Goal: Task Accomplishment & Management: Complete application form

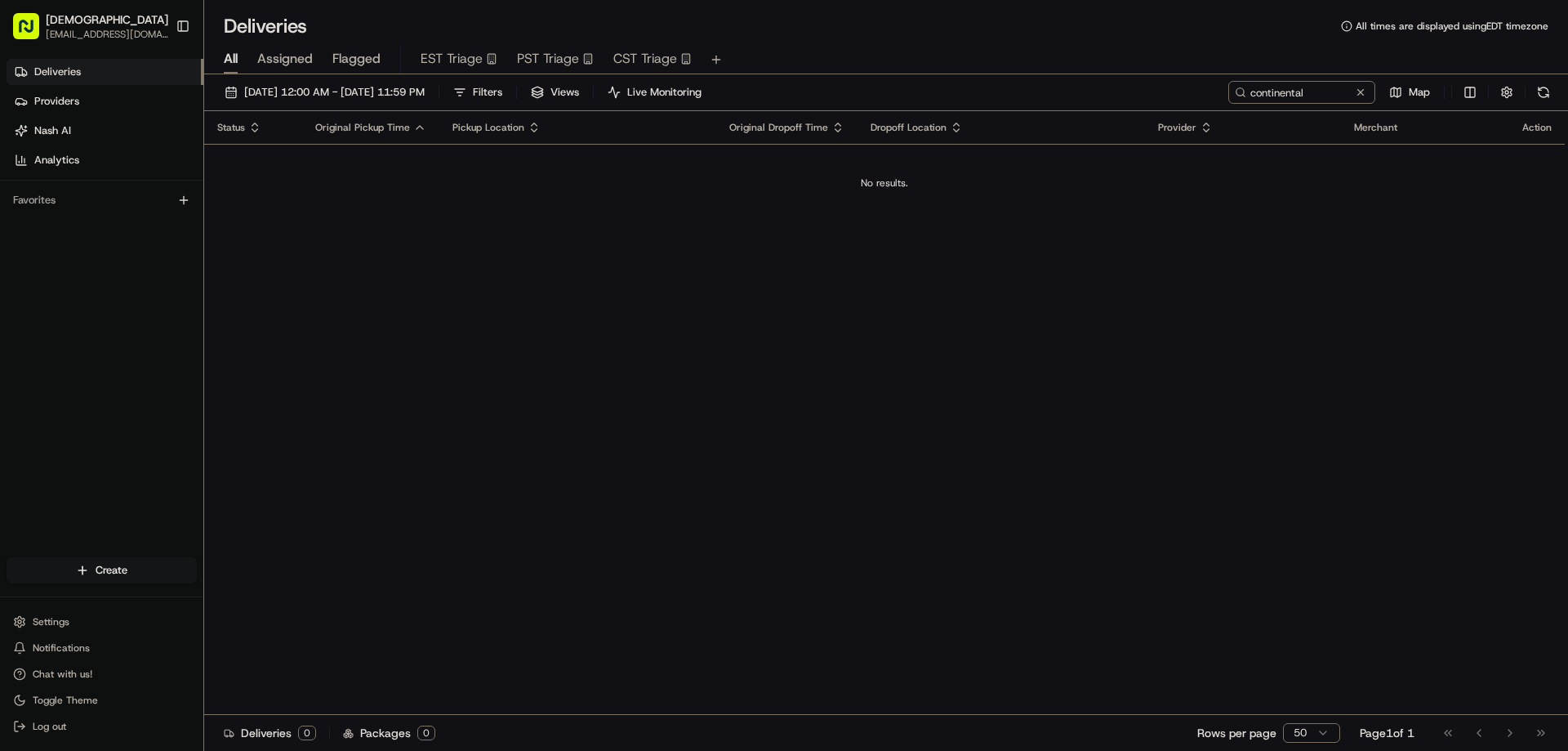
click at [940, 558] on div "Status Original Pickup Time Pickup Location Original Dropoff Time Dropoff Locat…" at bounding box center [884, 413] width 1361 height 604
click at [970, 262] on div "Status Original Pickup Time Pickup Location Original Dropoff Time Dropoff Locat…" at bounding box center [884, 413] width 1361 height 604
click at [1304, 87] on input "continental" at bounding box center [1278, 92] width 196 height 23
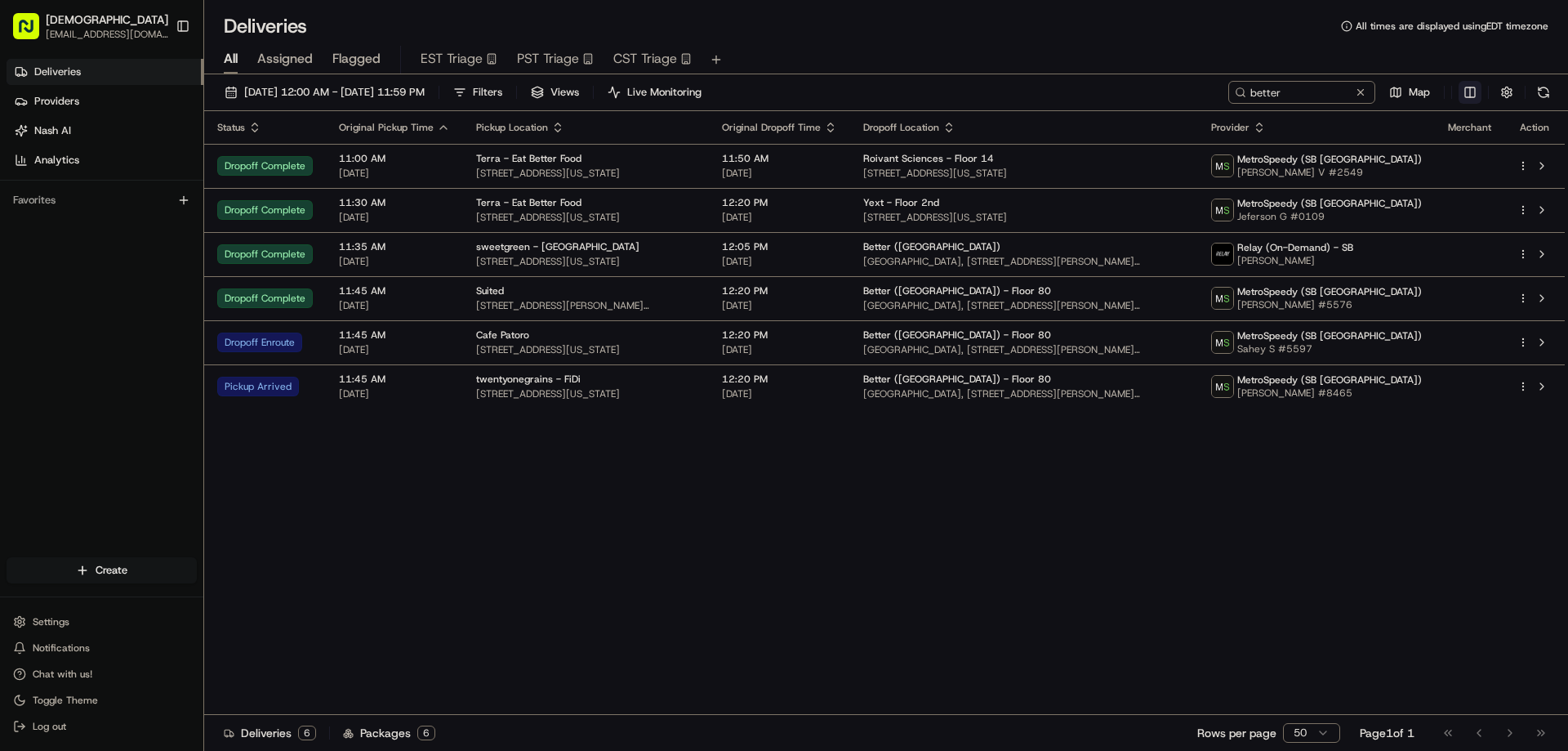
click at [1466, 86] on html "Sharebite [EMAIL_ADDRESS][DOMAIN_NAME] Toggle Sidebar Deliveries Providers [PER…" at bounding box center [784, 376] width 1568 height 751
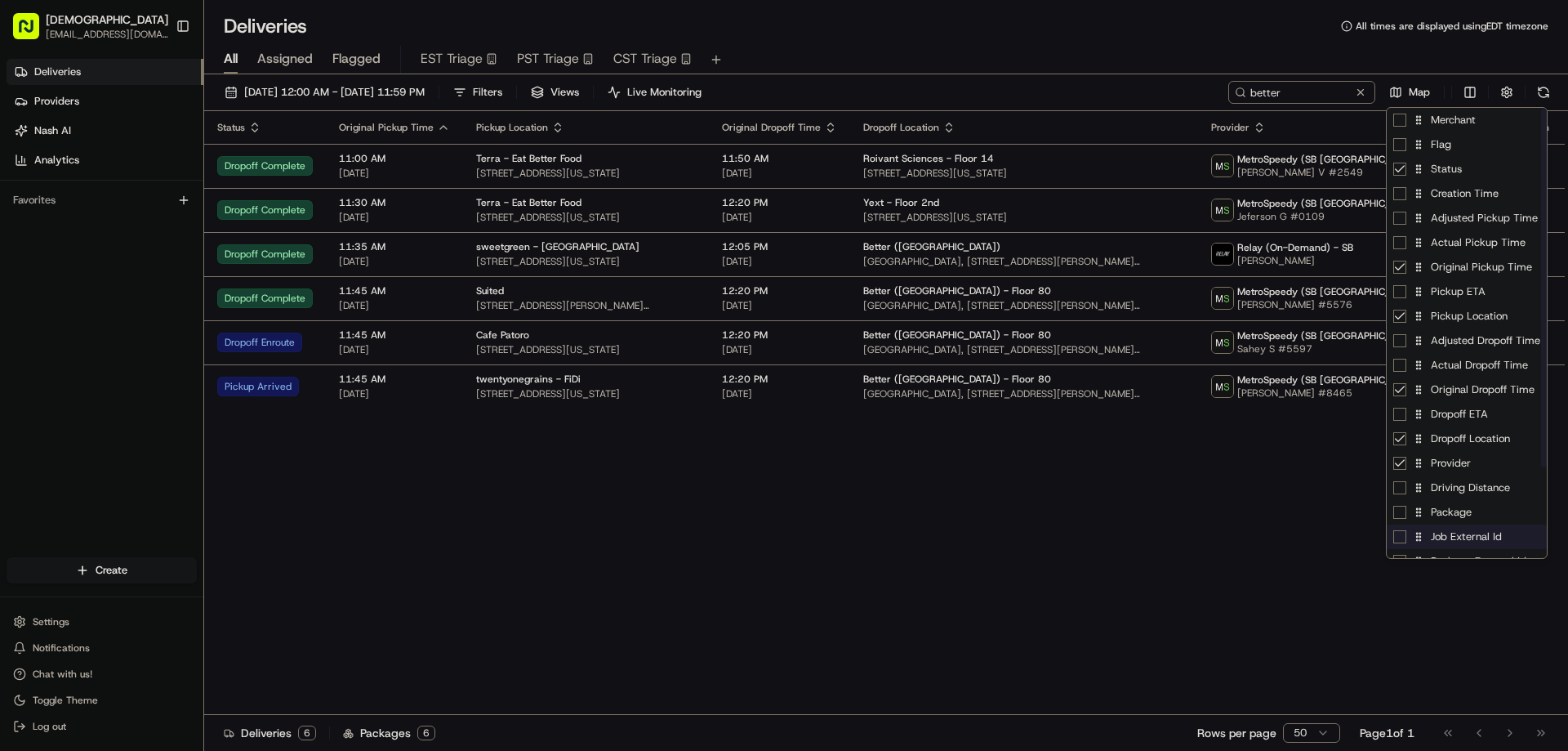
click at [1463, 526] on div "Job External Id" at bounding box center [1466, 537] width 160 height 25
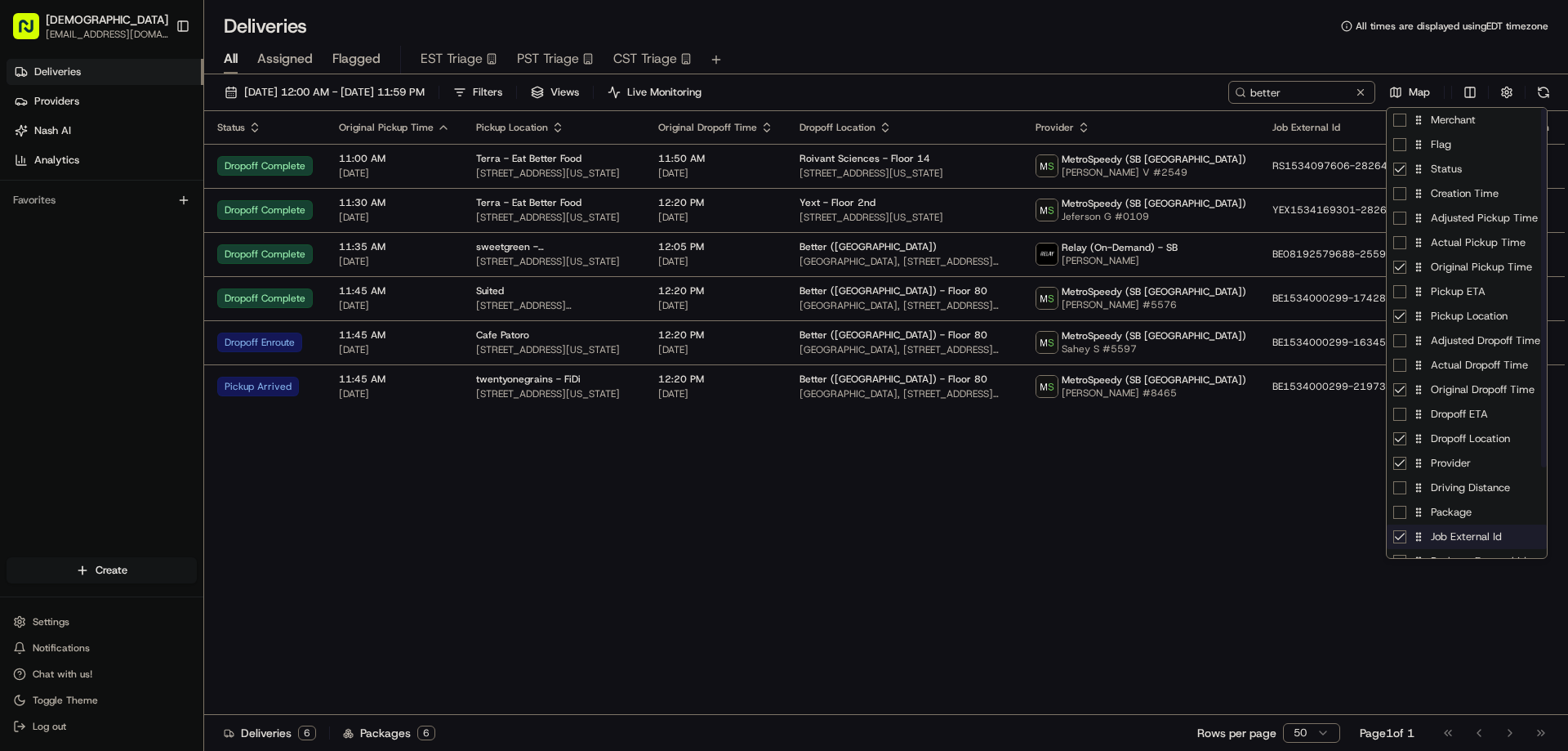
click at [1468, 539] on div "Job External Id" at bounding box center [1466, 537] width 160 height 25
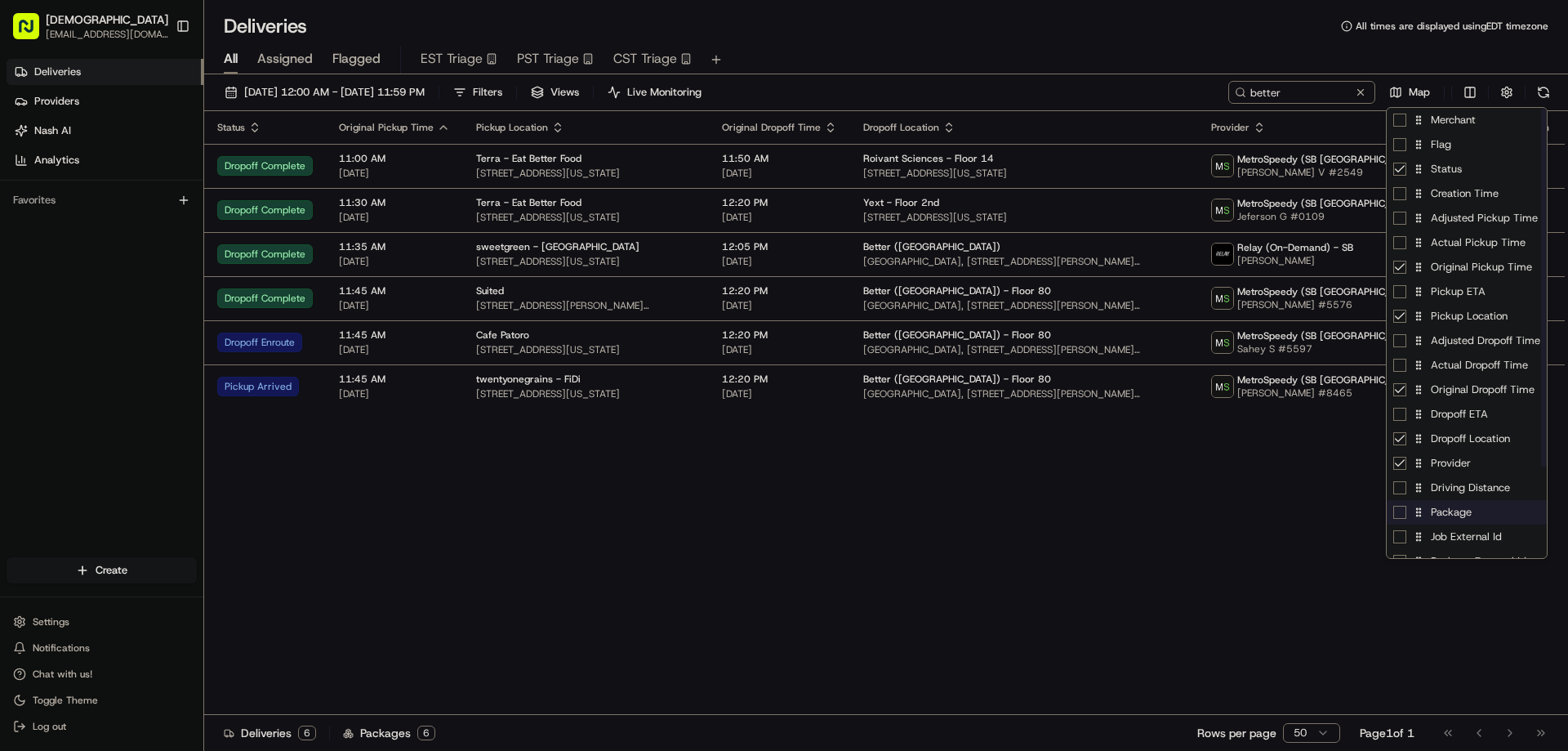
click at [1468, 514] on div "Package" at bounding box center [1466, 512] width 160 height 25
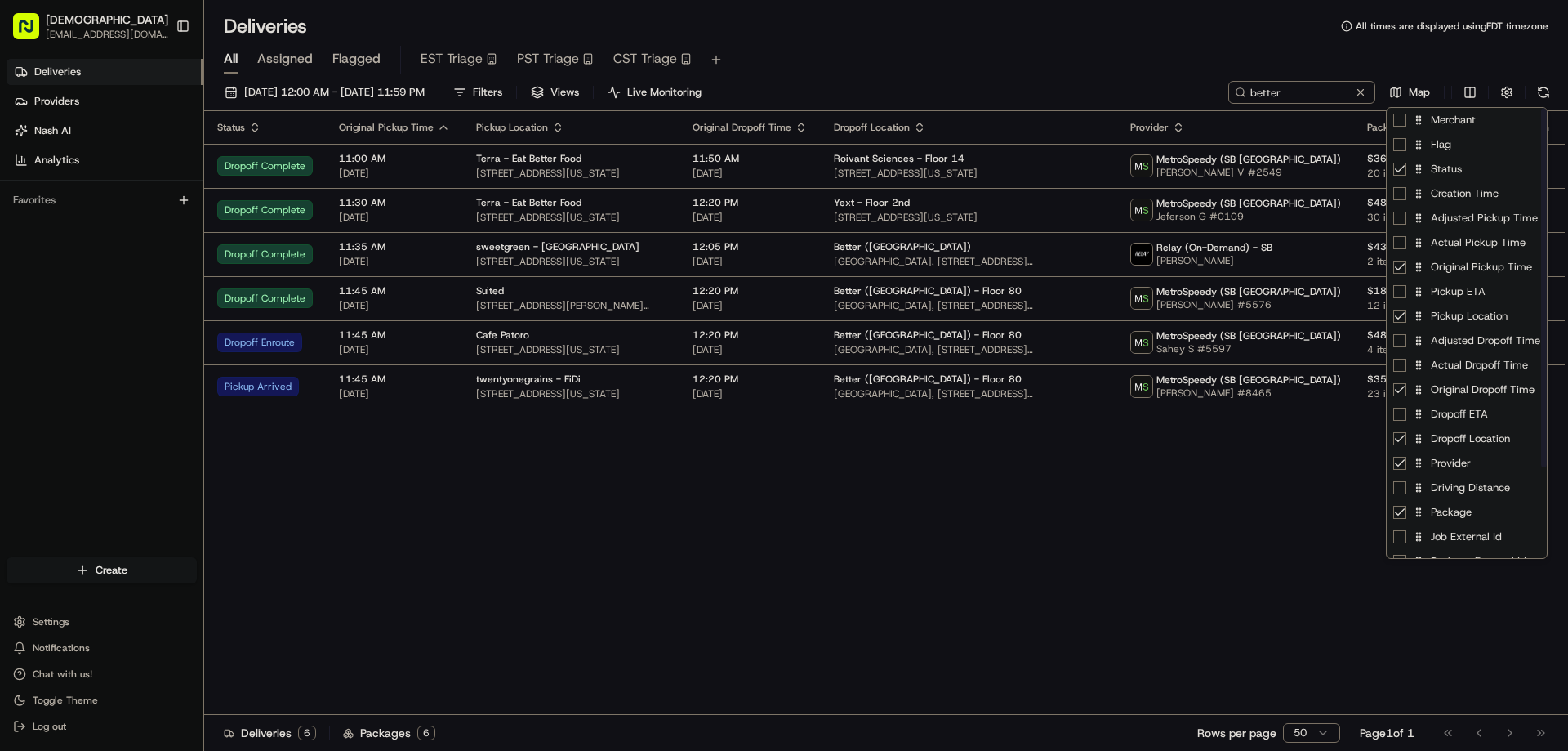
click at [895, 529] on html "Sharebite [EMAIL_ADDRESS][DOMAIN_NAME] Toggle Sidebar Deliveries Providers [PER…" at bounding box center [784, 376] width 1568 height 751
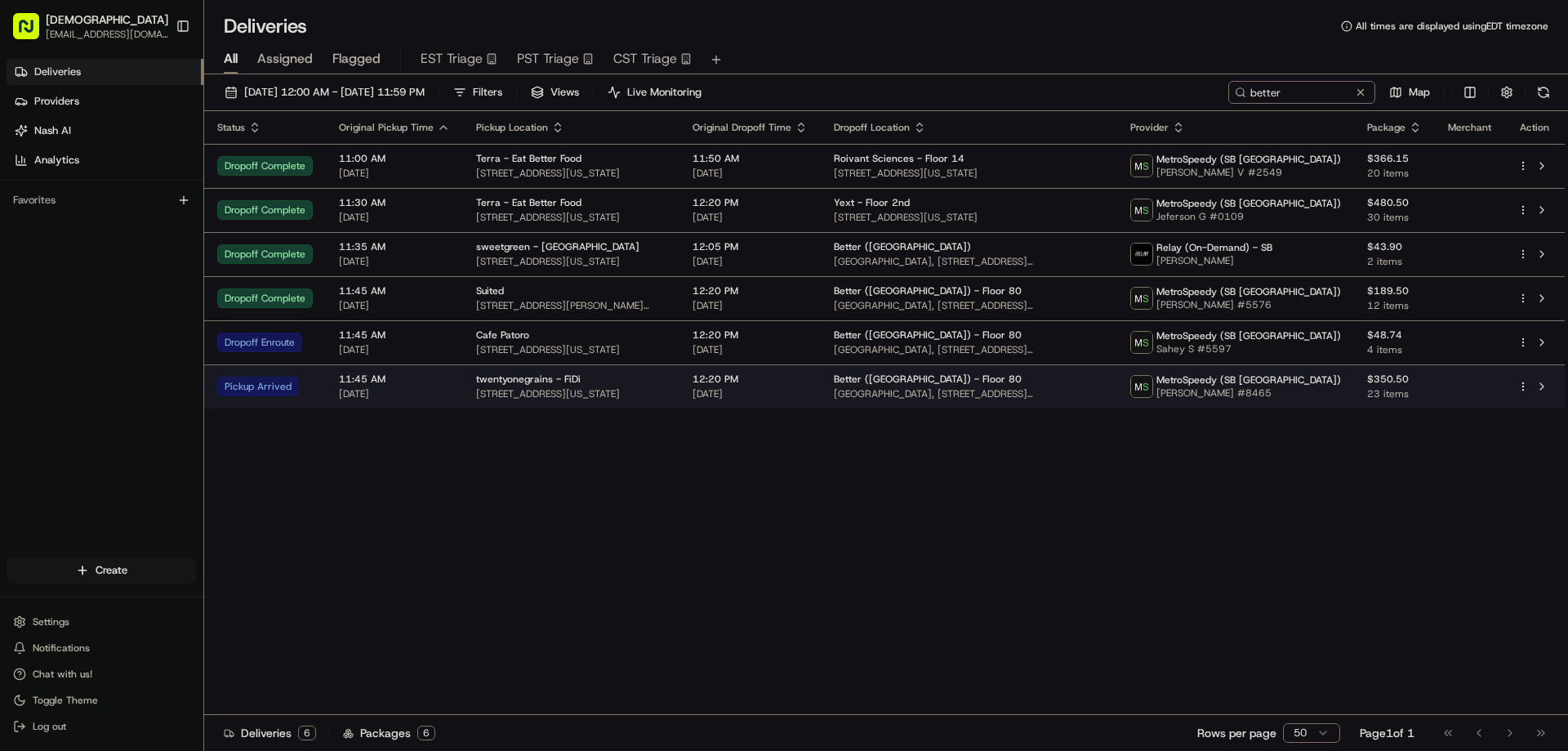
click at [667, 391] on span "[STREET_ADDRESS][US_STATE]" at bounding box center [571, 393] width 191 height 13
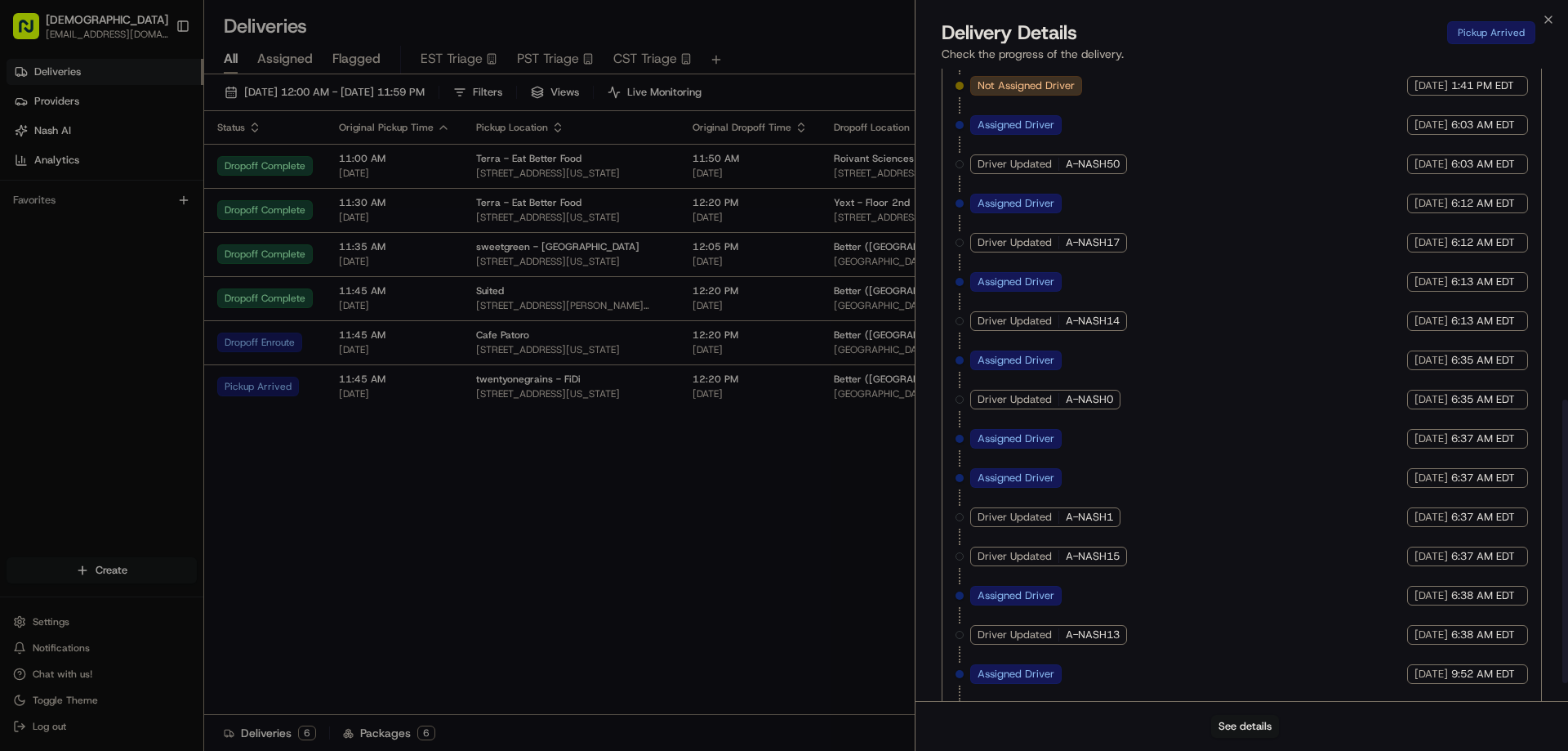
scroll to position [778, 0]
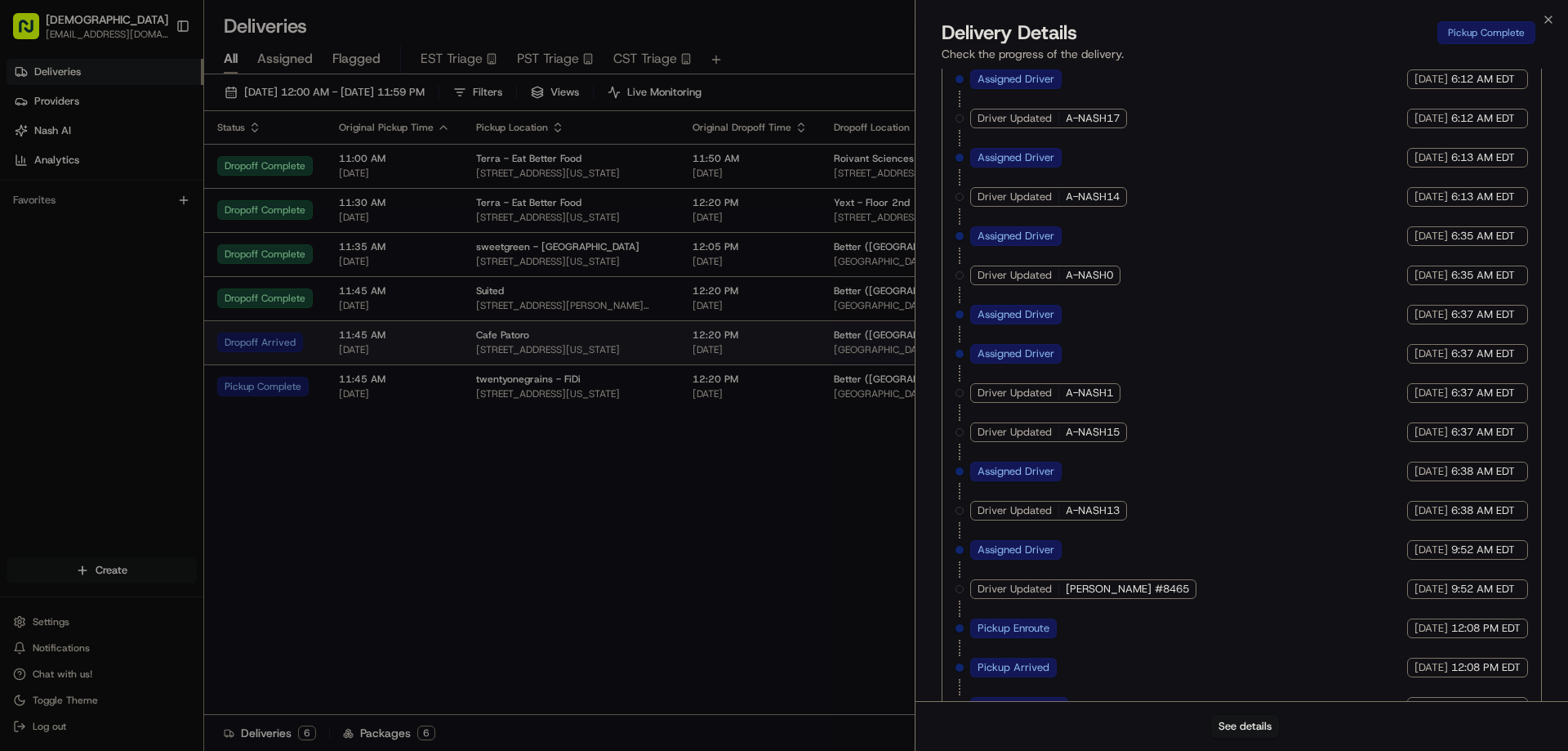
drag, startPoint x: 843, startPoint y: 31, endPoint x: 1559, endPoint y: 349, distance: 783.4
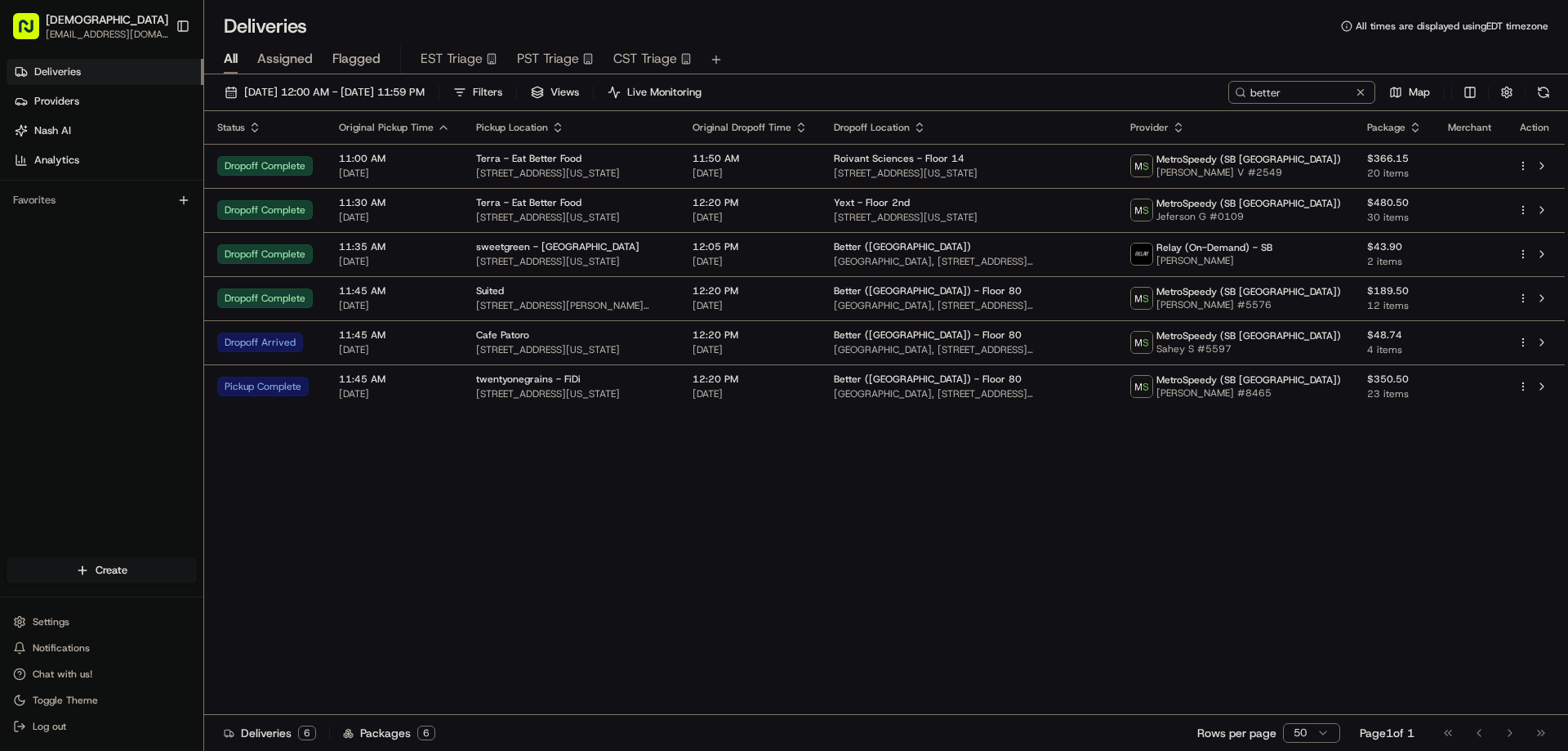
drag, startPoint x: 584, startPoint y: 495, endPoint x: 591, endPoint y: 484, distance: 13.0
click at [584, 495] on div "Status Original Pickup Time Pickup Location Original Dropoff Time Dropoff Locat…" at bounding box center [884, 413] width 1361 height 604
click at [1310, 92] on input "better" at bounding box center [1278, 92] width 196 height 23
type input "kaizen labs"
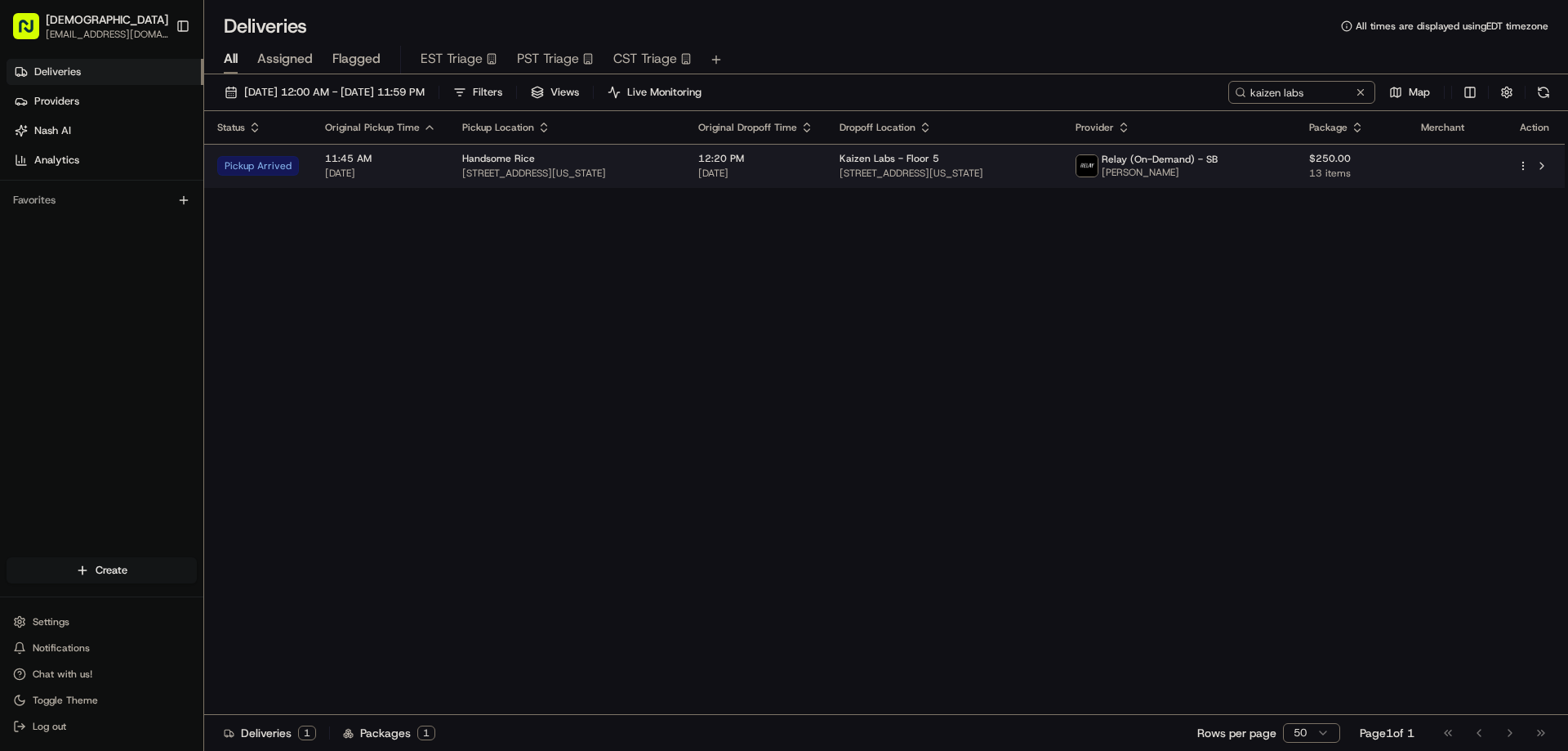
click at [591, 172] on span "[STREET_ADDRESS][US_STATE]" at bounding box center [567, 172] width 210 height 13
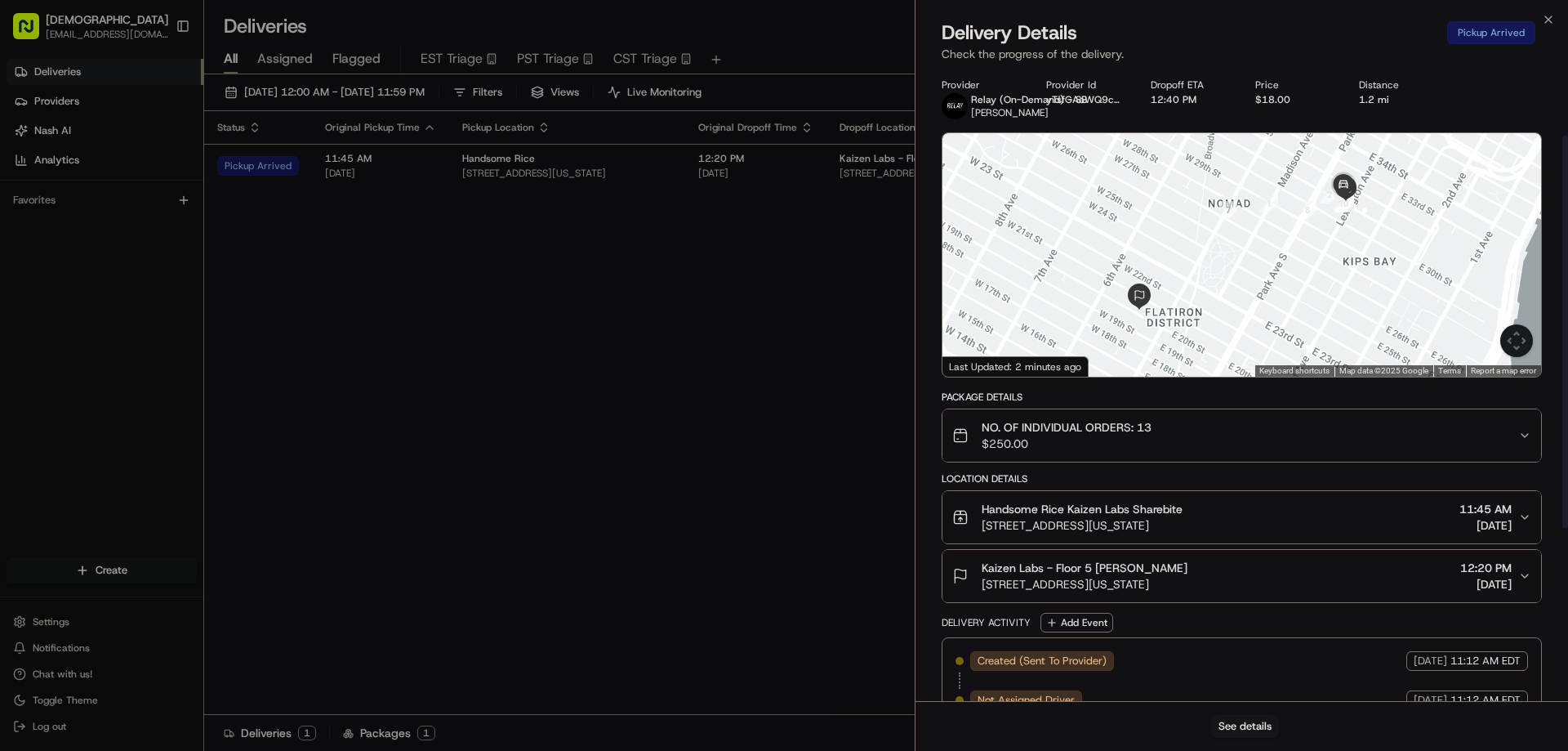
scroll to position [386, 0]
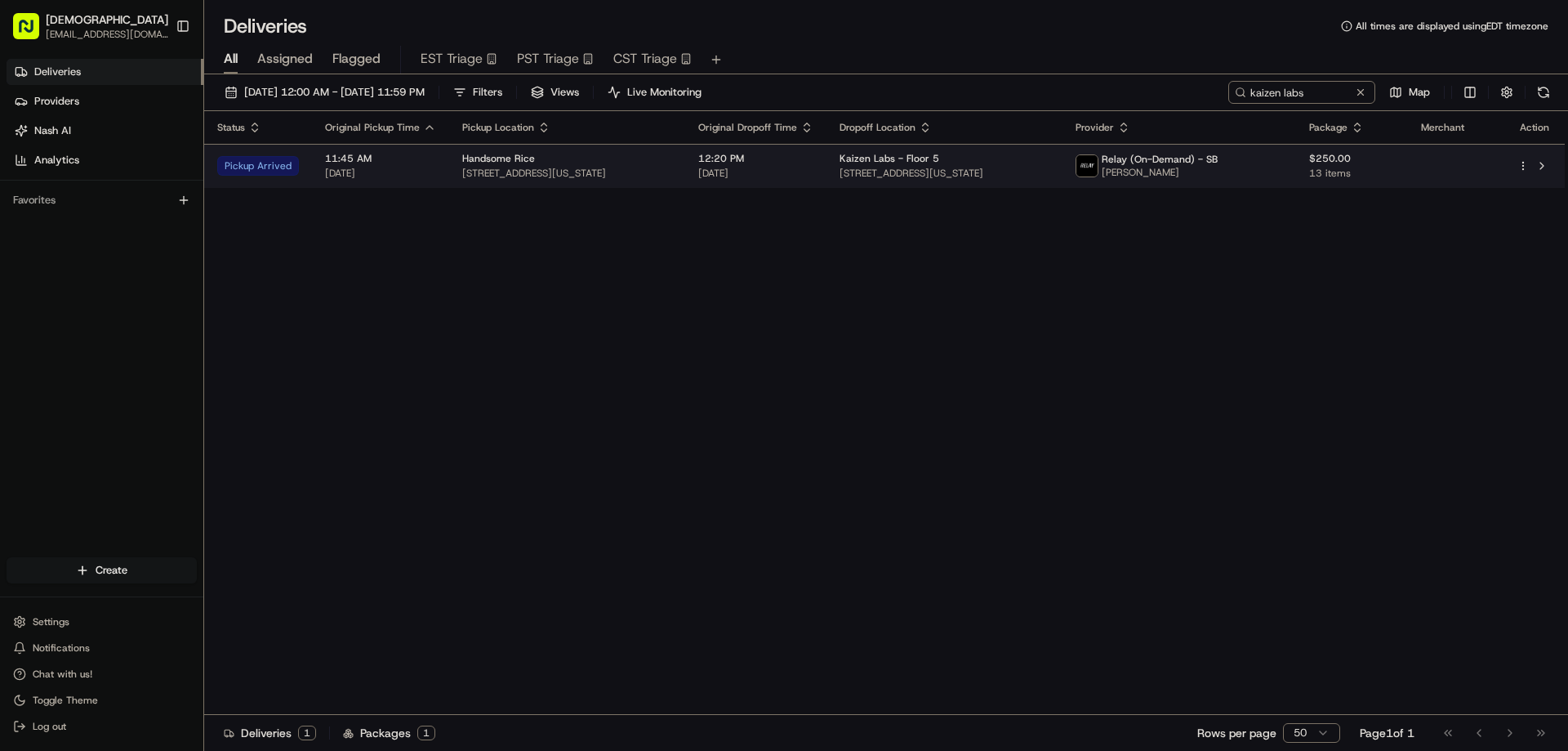
click at [1013, 168] on span "[STREET_ADDRESS][US_STATE]" at bounding box center [945, 172] width 210 height 13
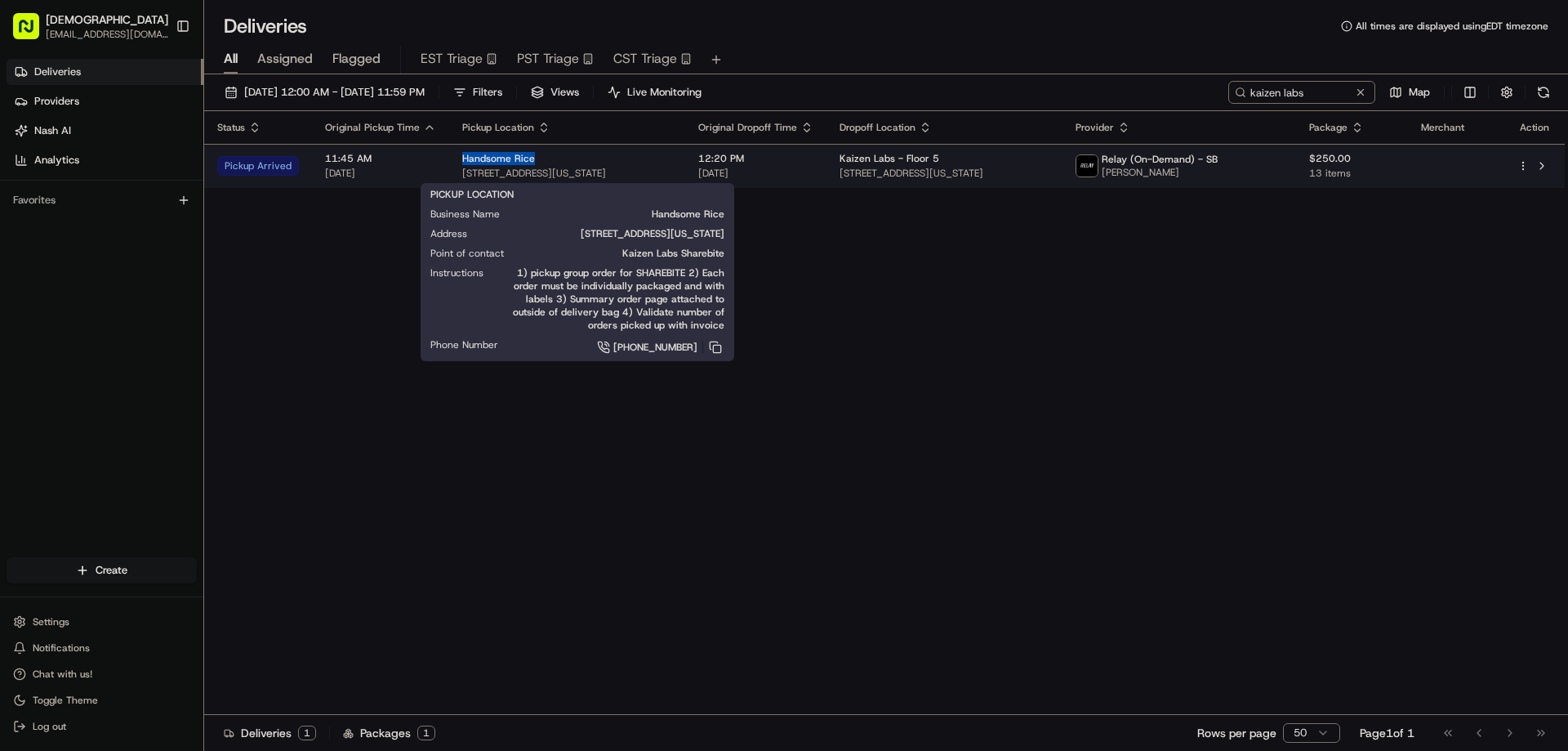
drag, startPoint x: 545, startPoint y: 157, endPoint x: 454, endPoint y: 158, distance: 91.0
click at [454, 158] on td "Handsome Rice [STREET_ADDRESS][US_STATE]" at bounding box center [567, 165] width 236 height 44
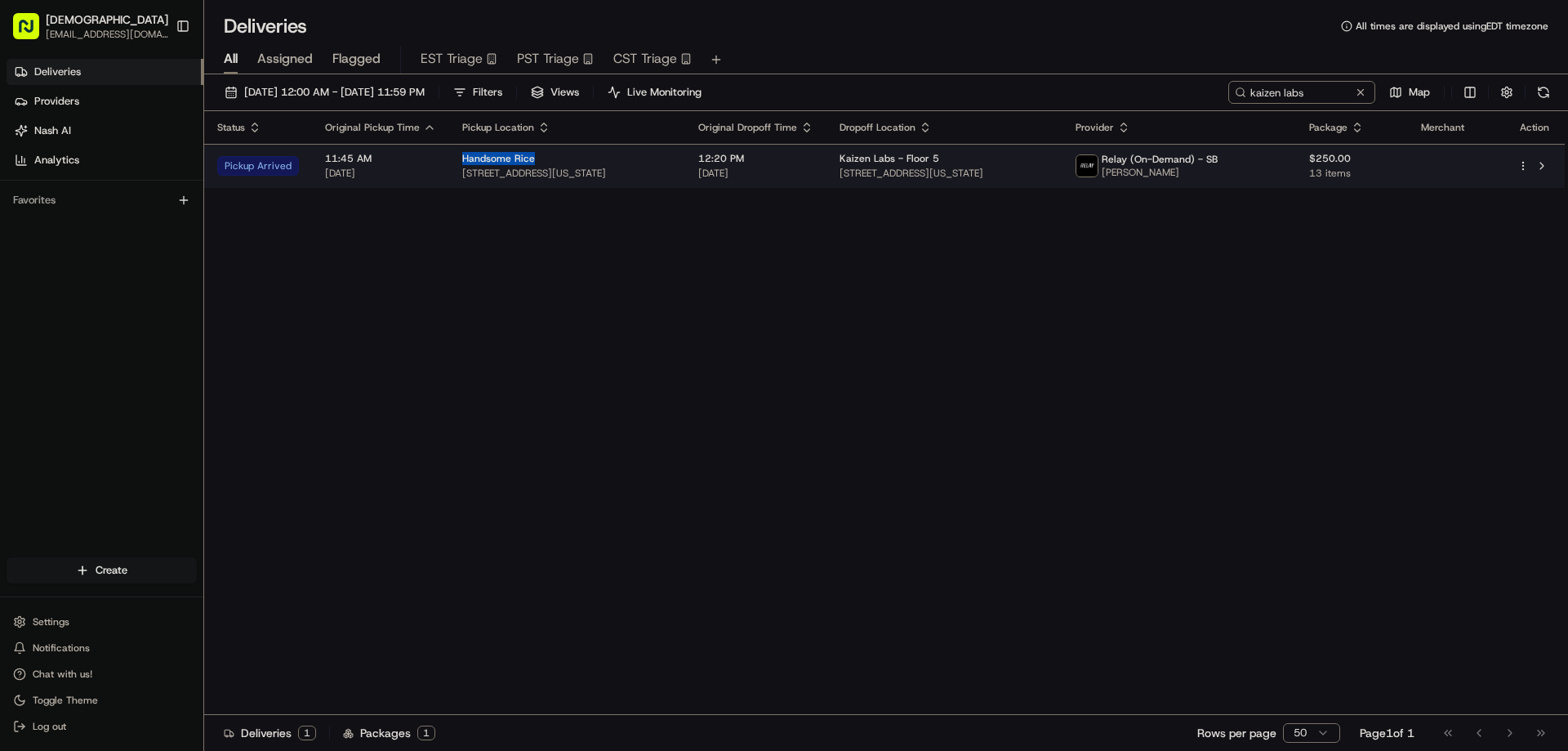
copy span "Handsome Rice"
click at [639, 156] on div "Handsome Rice" at bounding box center [567, 158] width 210 height 13
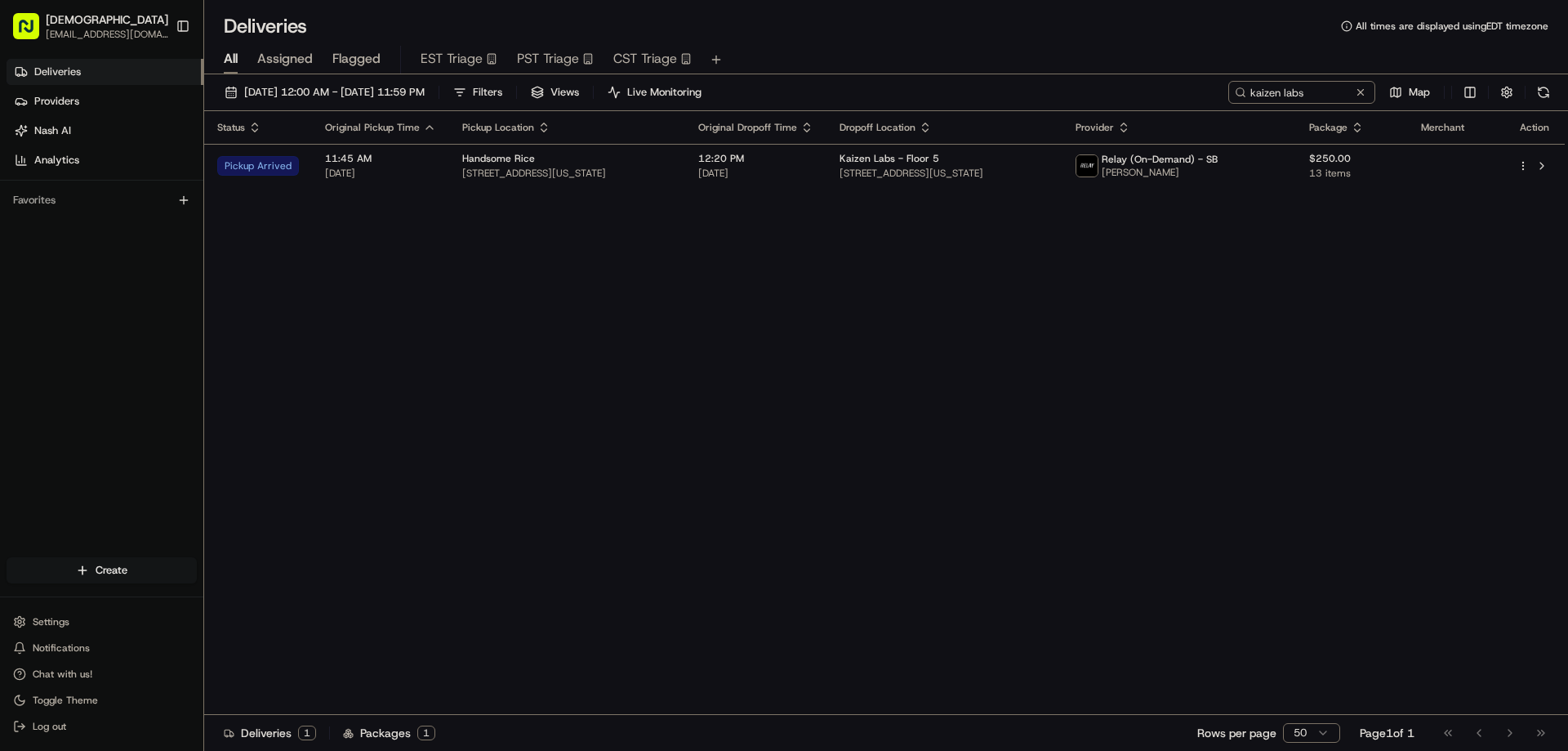
click at [986, 139] on th "Dropoff Location" at bounding box center [945, 127] width 236 height 32
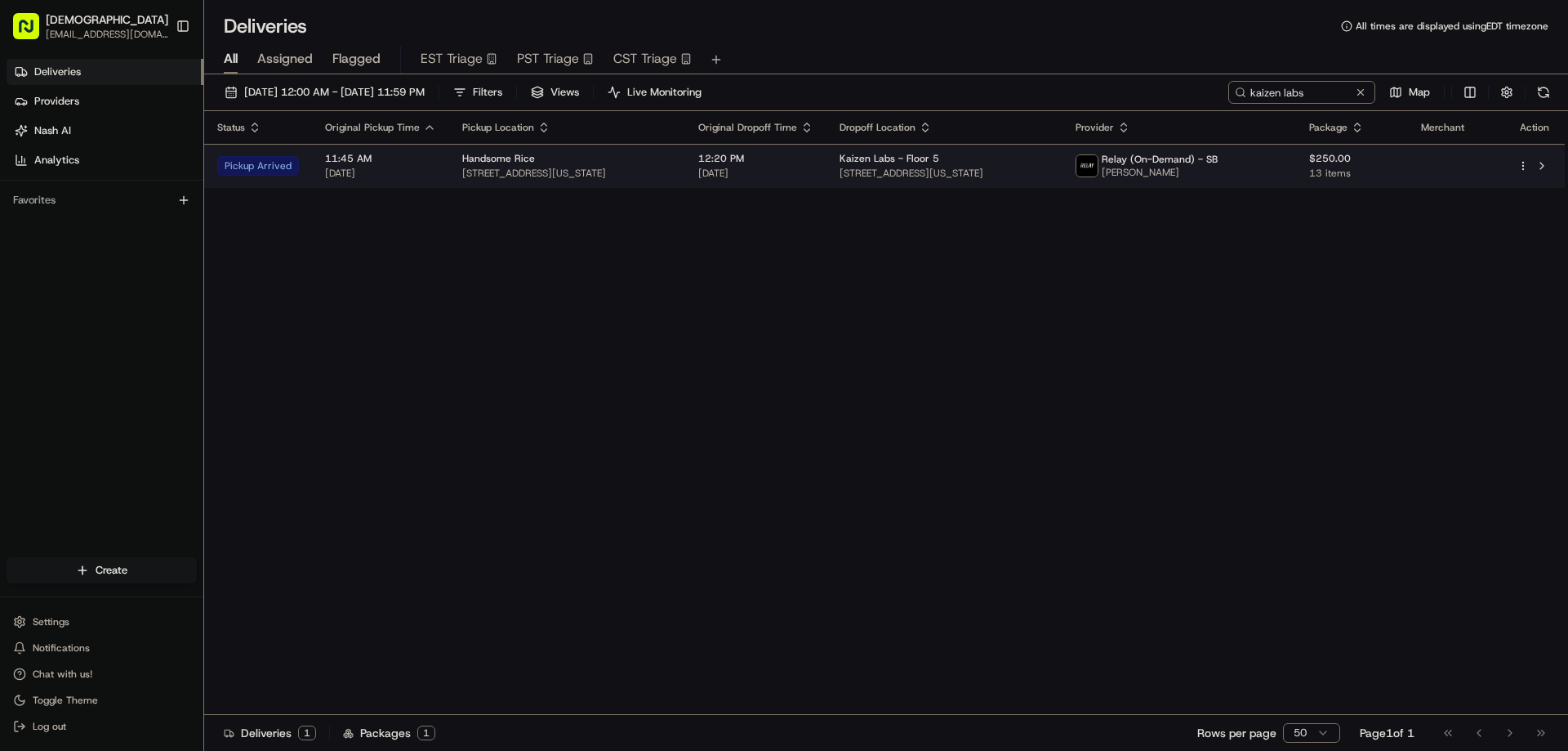
click at [998, 158] on div "Kaizen Labs - Floor 5" at bounding box center [945, 158] width 210 height 13
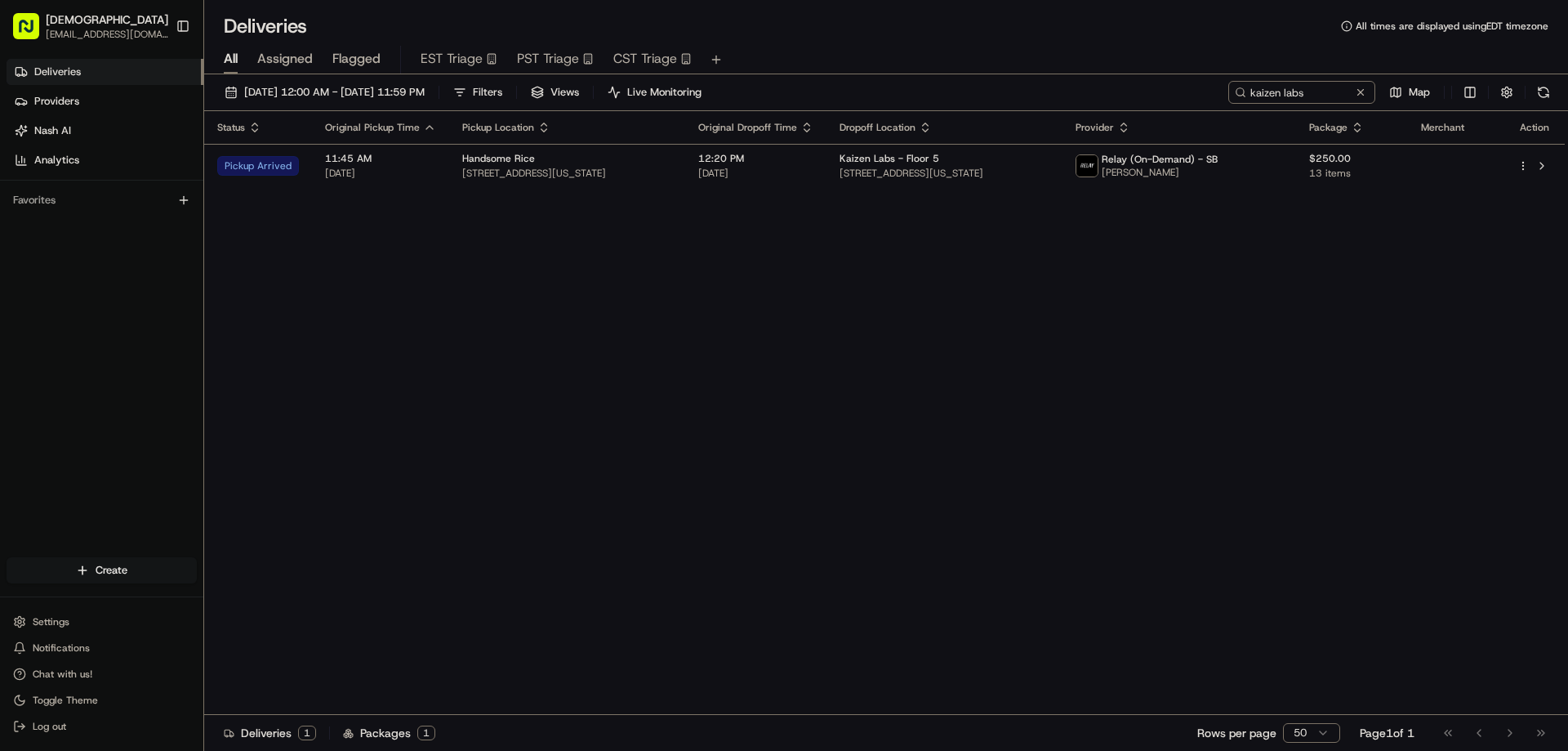
drag, startPoint x: 780, startPoint y: 264, endPoint x: 760, endPoint y: 256, distance: 21.5
click at [780, 264] on div "Status Original Pickup Time Pickup Location Original Dropoff Time Dropoff Locat…" at bounding box center [884, 413] width 1361 height 604
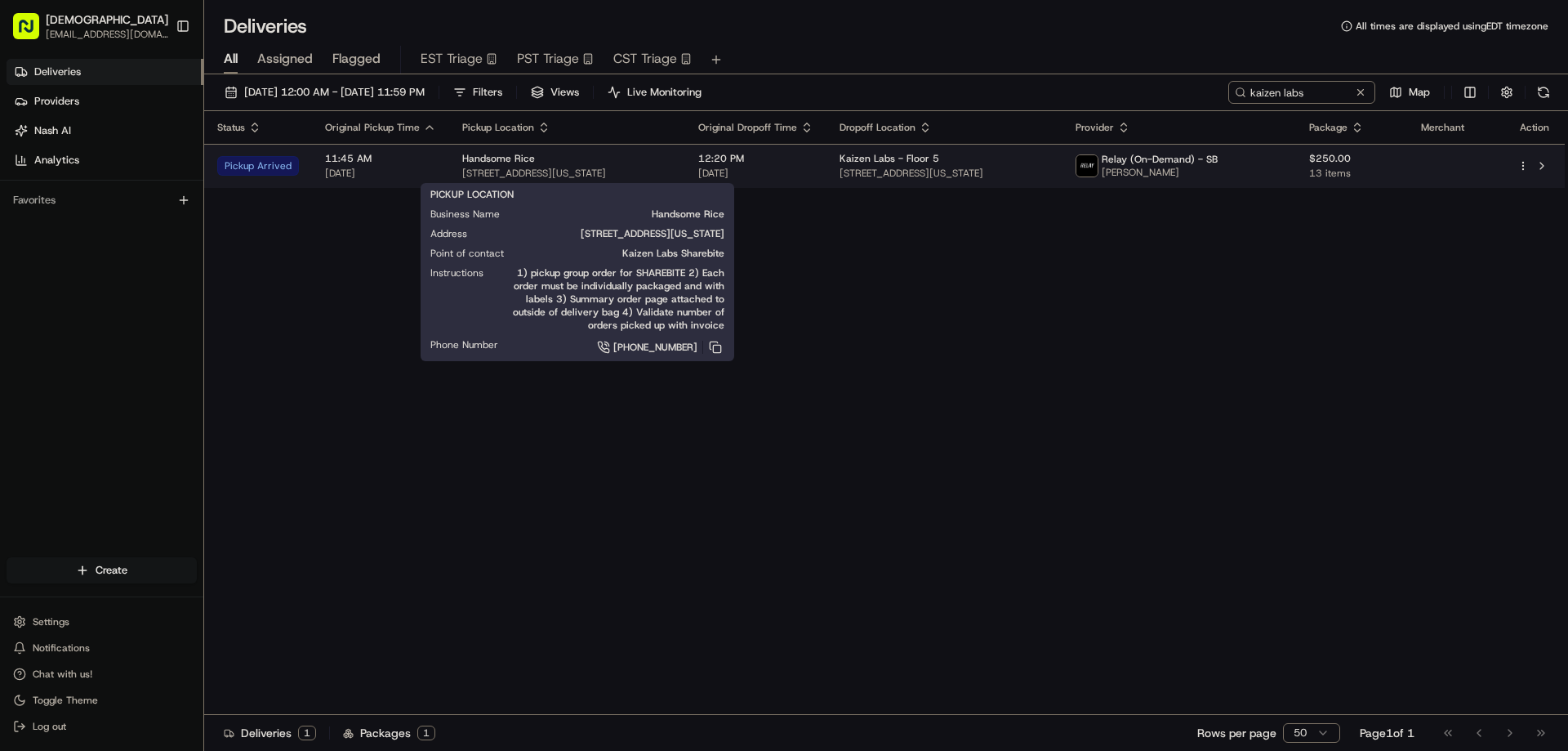
drag, startPoint x: 647, startPoint y: 172, endPoint x: 455, endPoint y: 174, distance: 192.0
click at [455, 174] on td "Handsome Rice [STREET_ADDRESS][US_STATE]" at bounding box center [567, 165] width 236 height 44
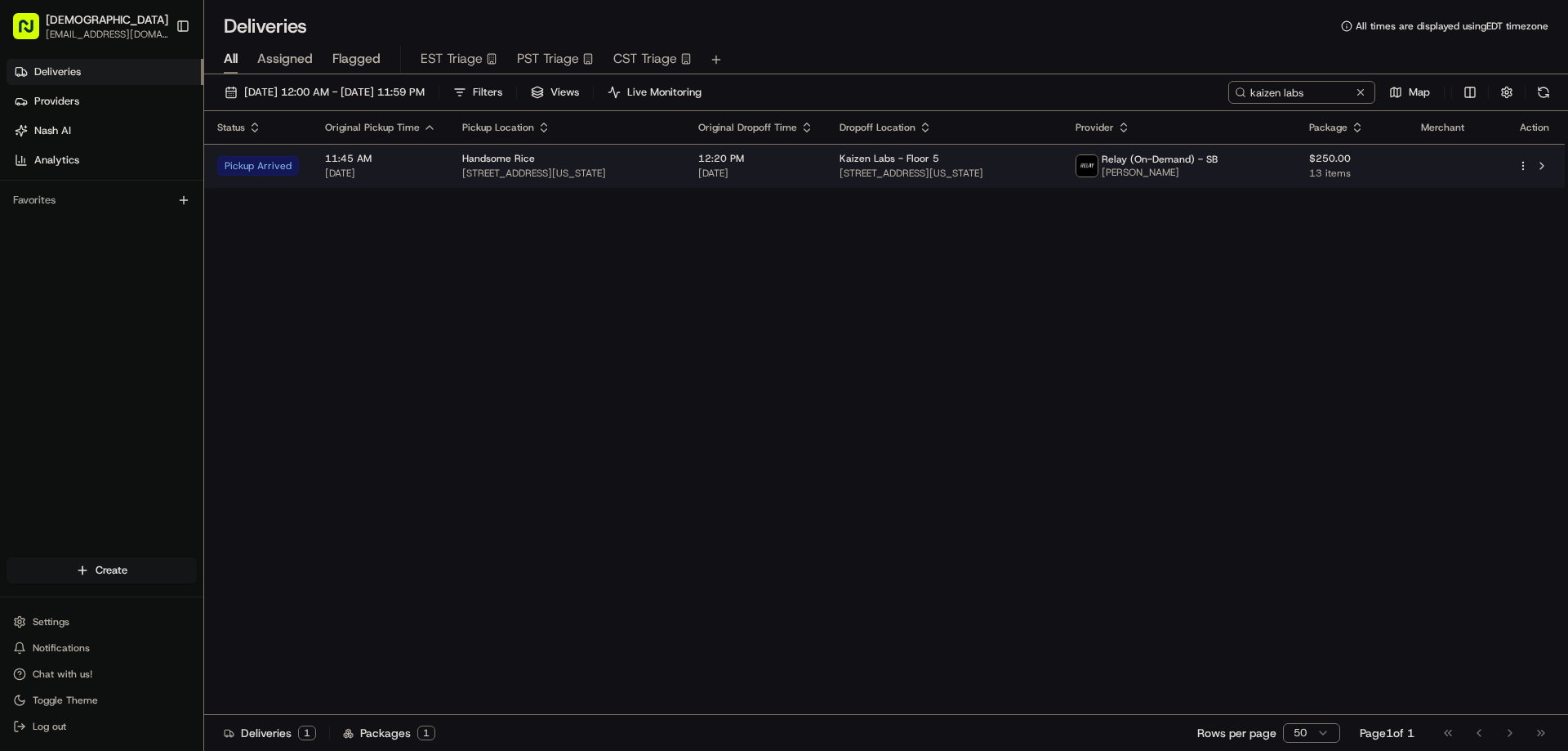
copy span "[STREET_ADDRESS][US_STATE]"
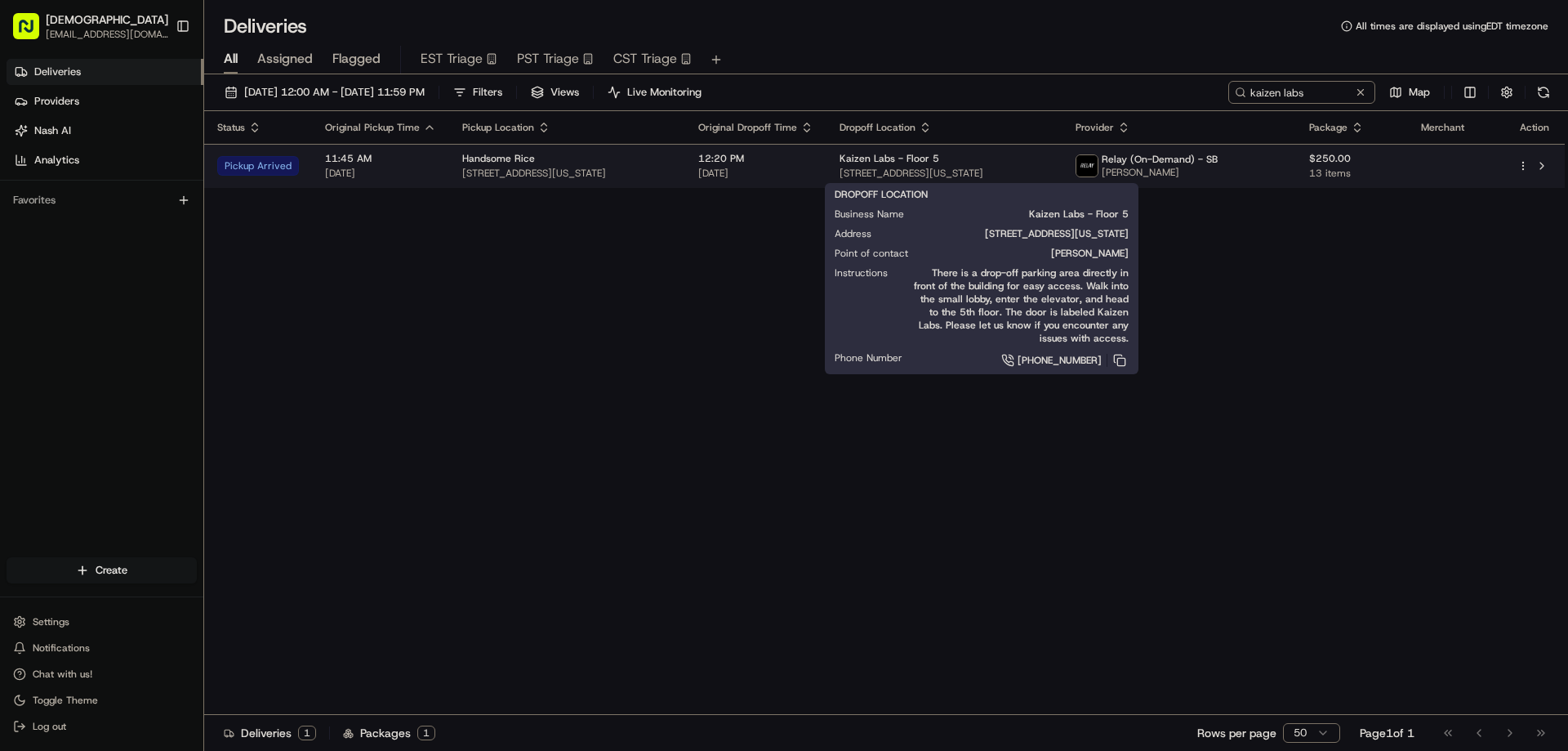
drag, startPoint x: 1054, startPoint y: 166, endPoint x: 858, endPoint y: 174, distance: 196.2
click at [858, 174] on td "Kaizen Labs - Floor [STREET_ADDRESS][US_STATE]" at bounding box center [945, 165] width 236 height 44
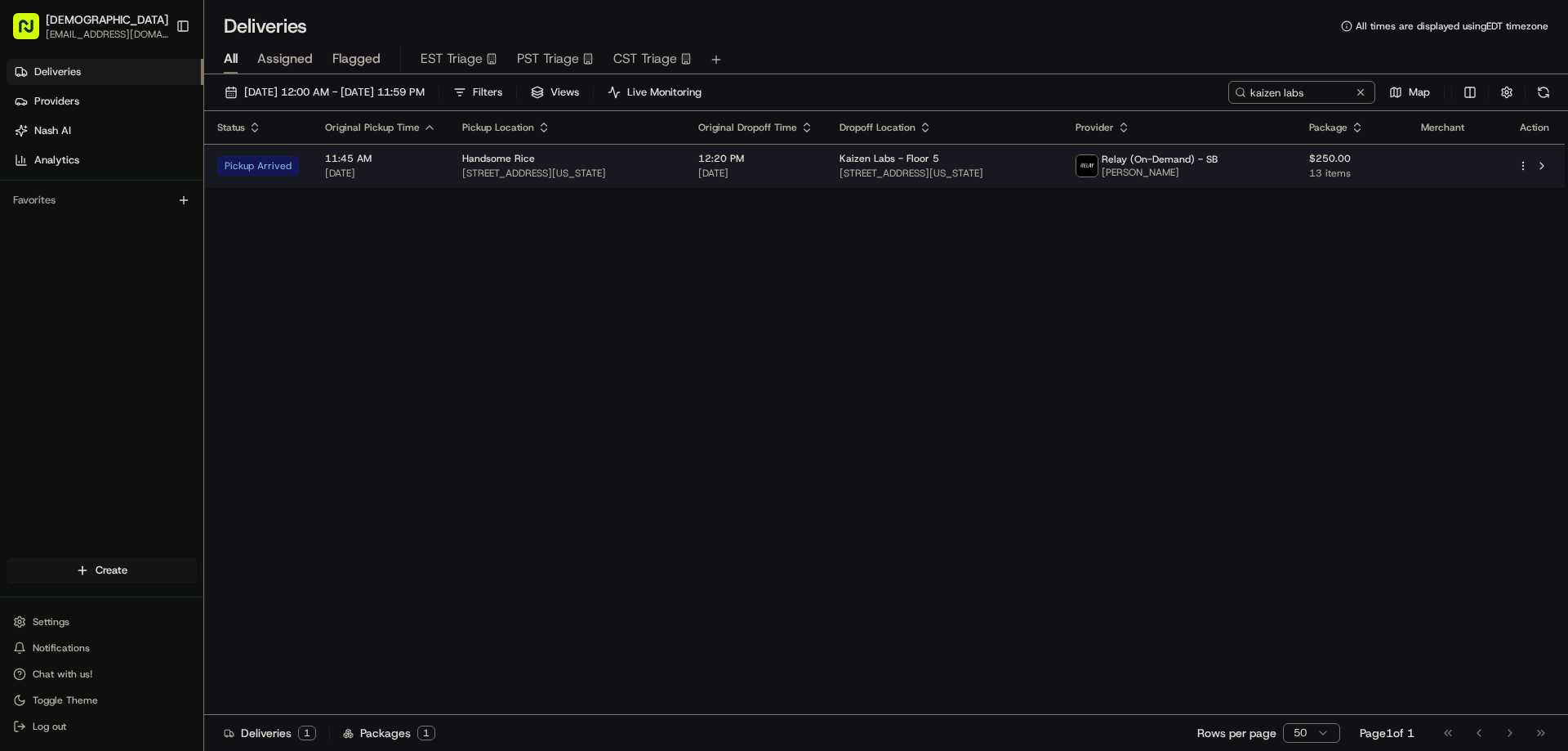
copy span "[STREET_ADDRESS][US_STATE]"
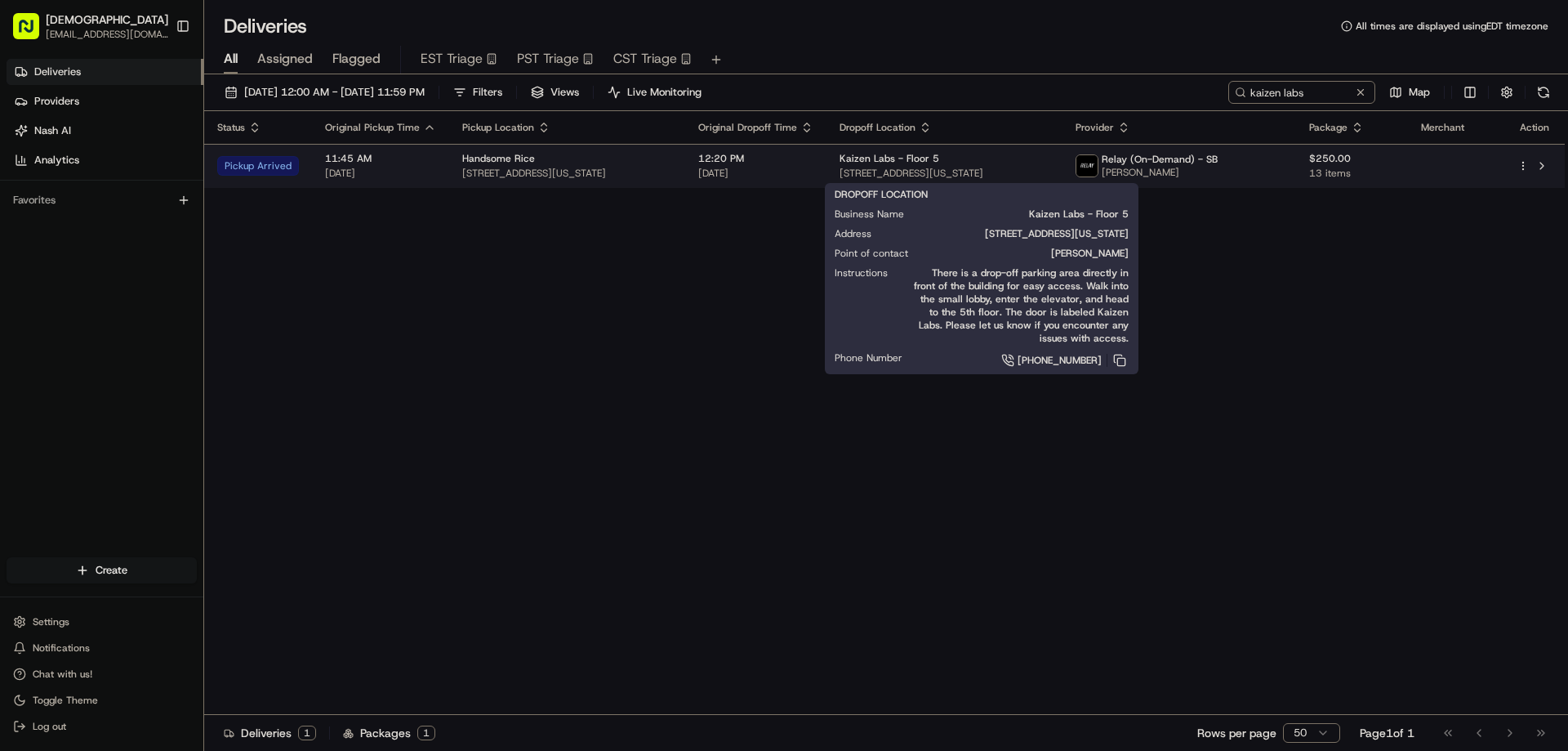
click at [528, 179] on span "[STREET_ADDRESS][US_STATE]" at bounding box center [567, 172] width 210 height 13
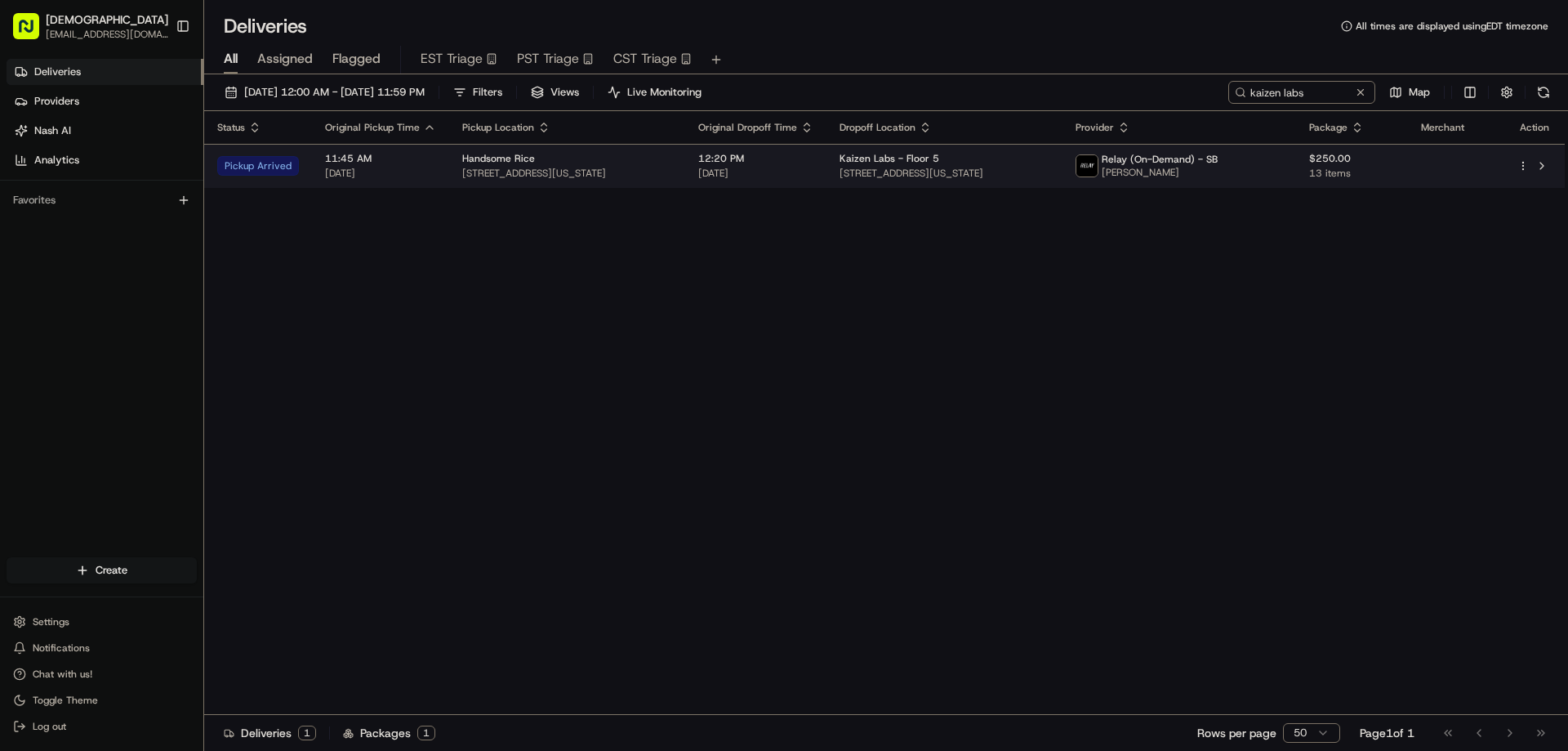
click at [940, 164] on span "Kaizen Labs - Floor 5" at bounding box center [890, 158] width 100 height 13
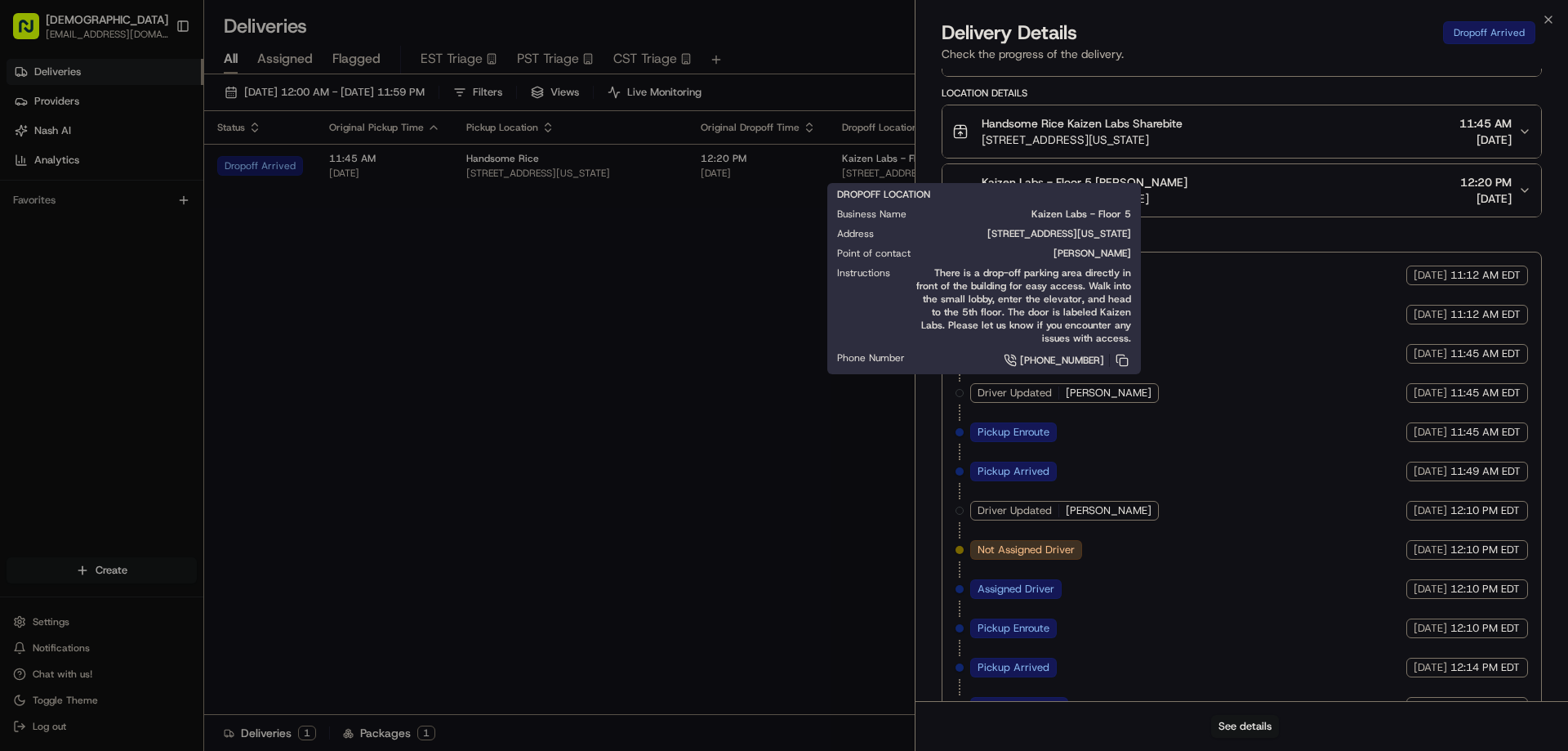
scroll to position [503, 0]
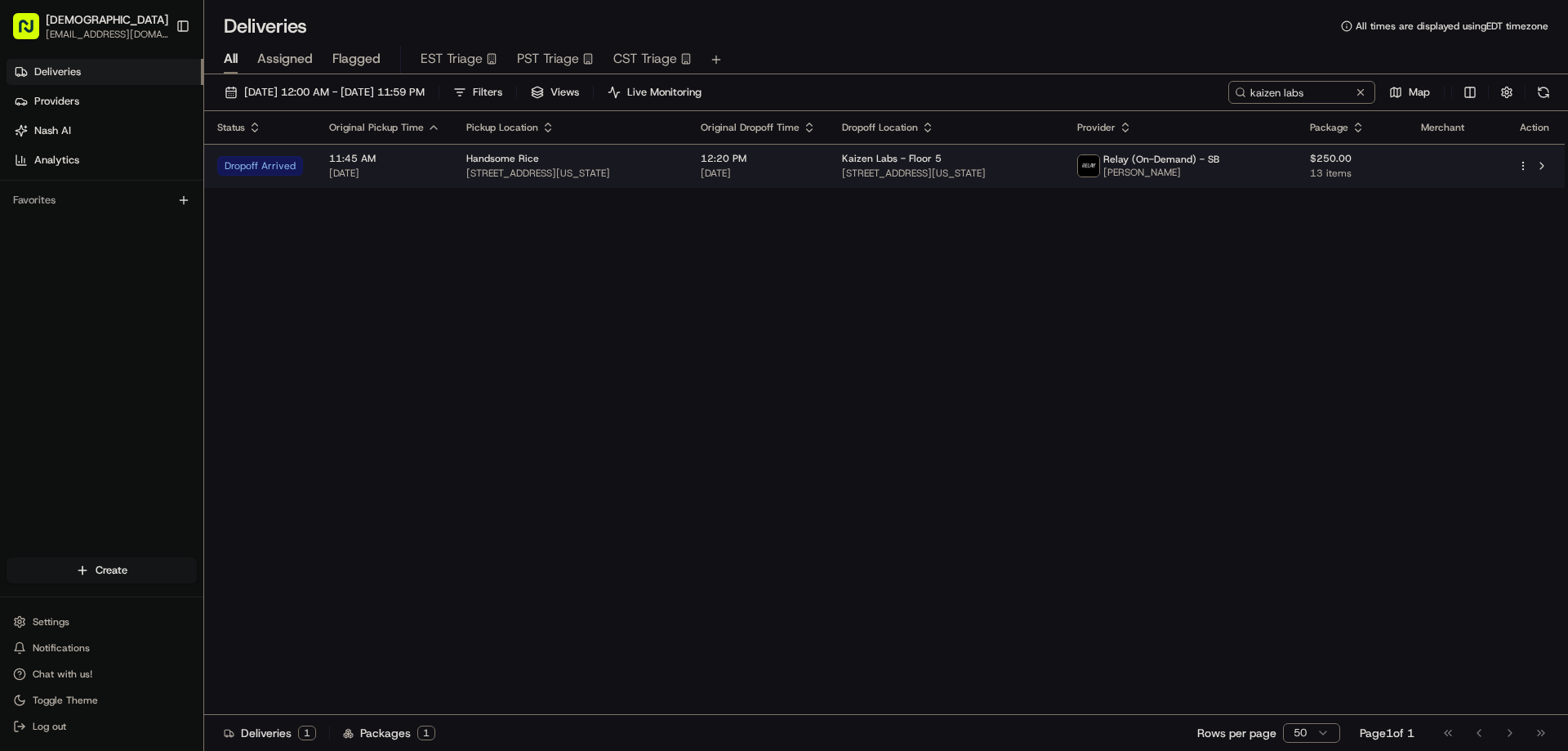
drag, startPoint x: 512, startPoint y: 262, endPoint x: 553, endPoint y: 176, distance: 95.3
click at [555, 167] on span "[STREET_ADDRESS][US_STATE]" at bounding box center [570, 172] width 208 height 13
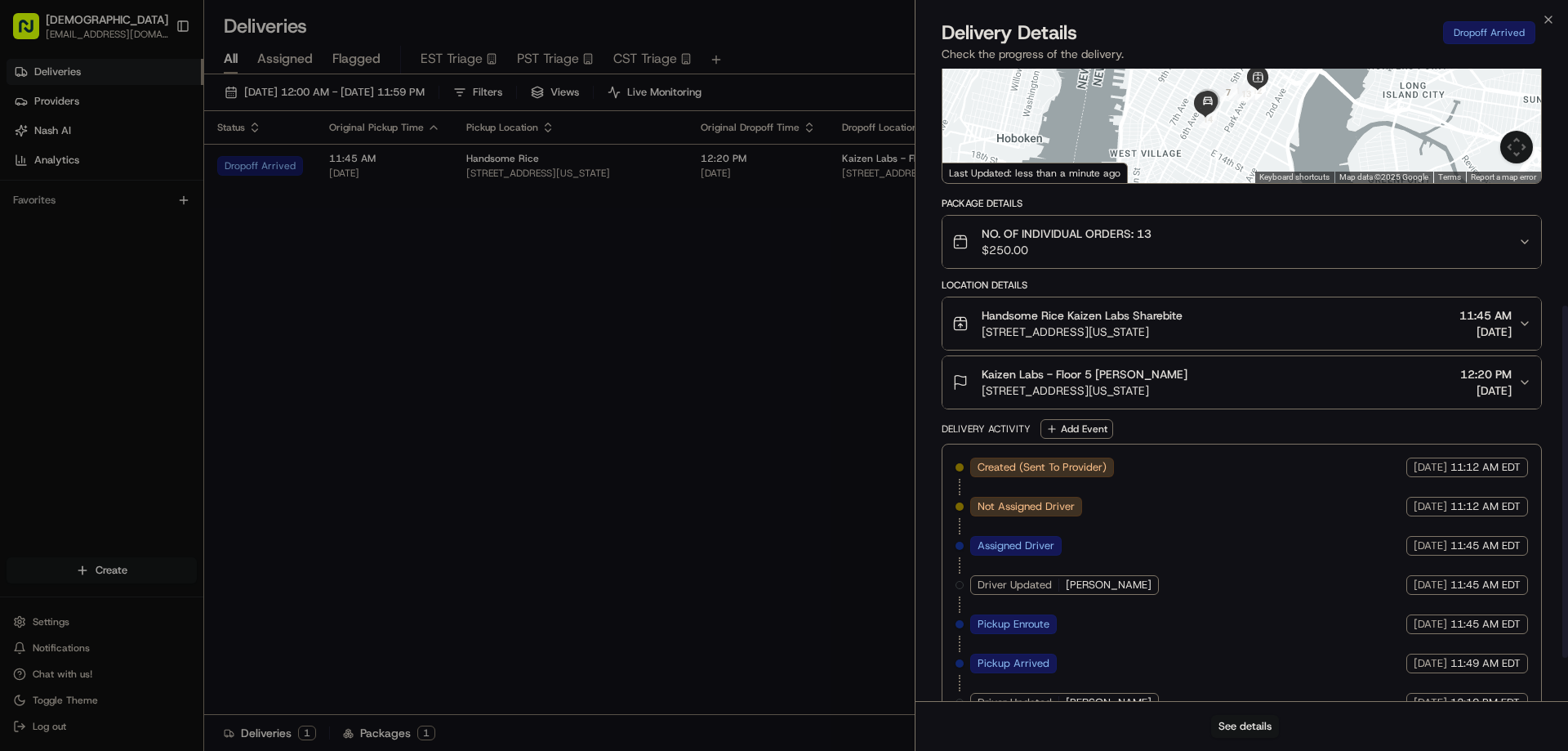
scroll to position [95, 0]
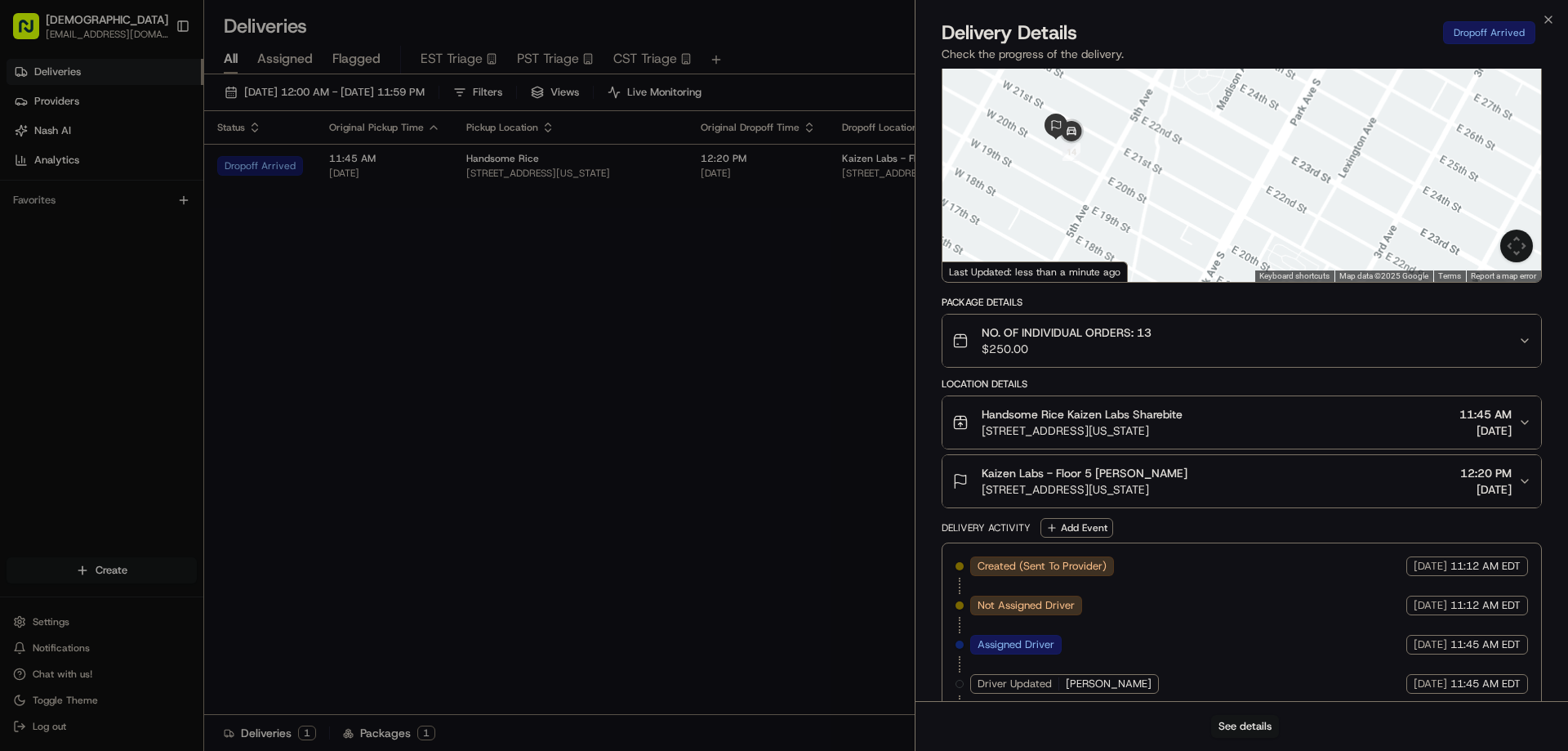
drag, startPoint x: 1155, startPoint y: 193, endPoint x: 1276, endPoint y: 212, distance: 122.5
click at [1273, 210] on div at bounding box center [1242, 160] width 598 height 243
drag, startPoint x: 1194, startPoint y: 189, endPoint x: 1245, endPoint y: 217, distance: 58.2
click at [1245, 217] on div at bounding box center [1242, 160] width 598 height 243
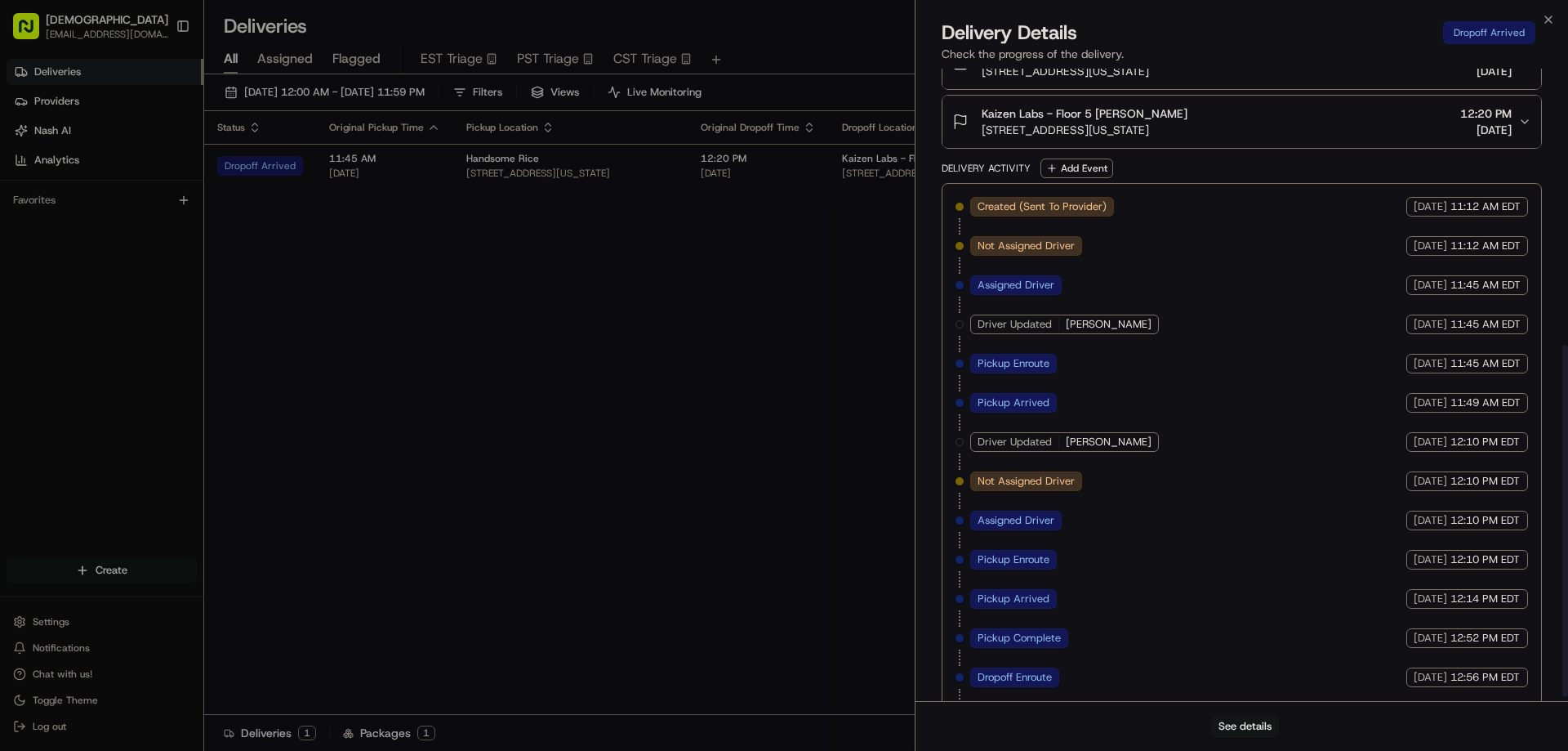
scroll to position [503, 0]
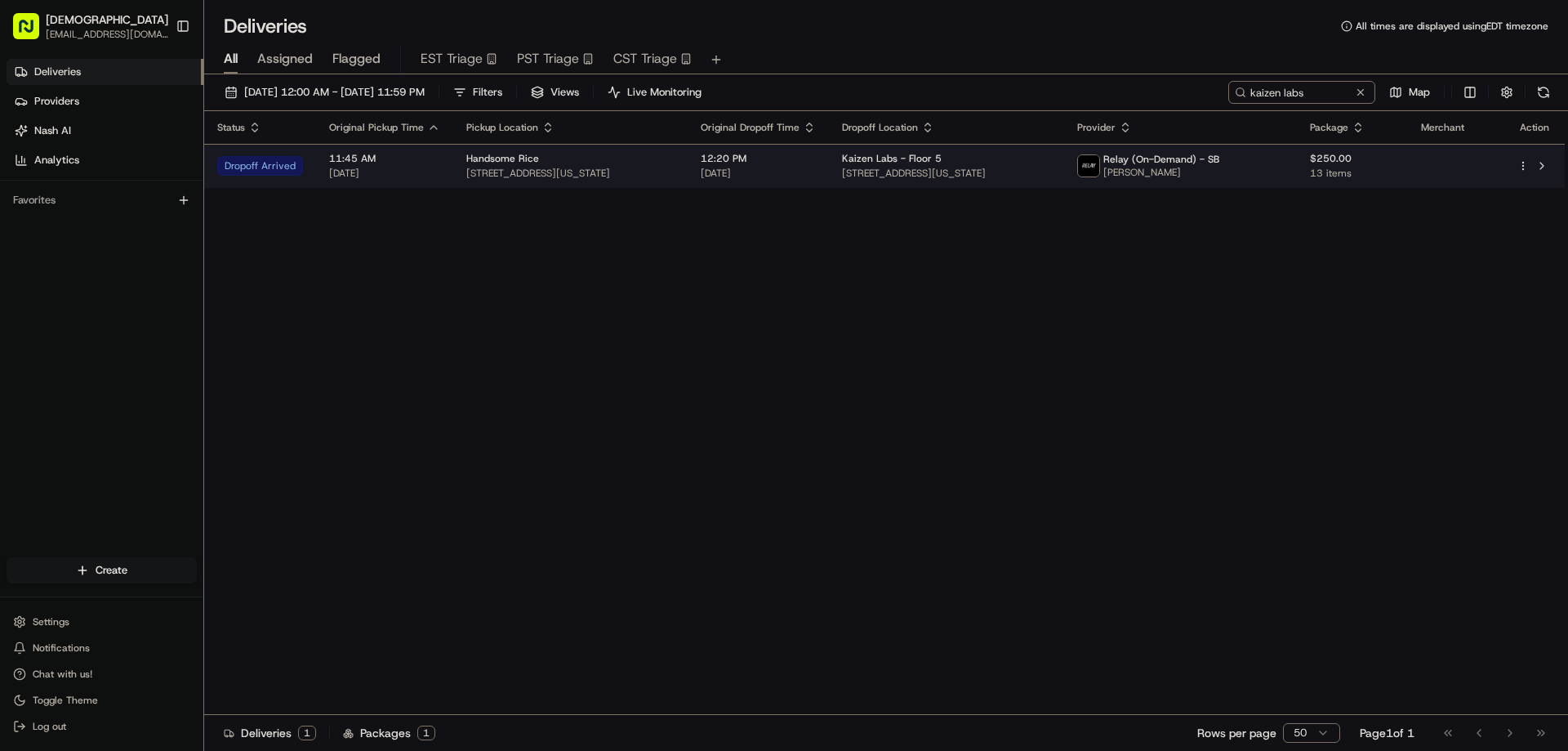
click at [811, 167] on span "[DATE]" at bounding box center [759, 172] width 116 height 13
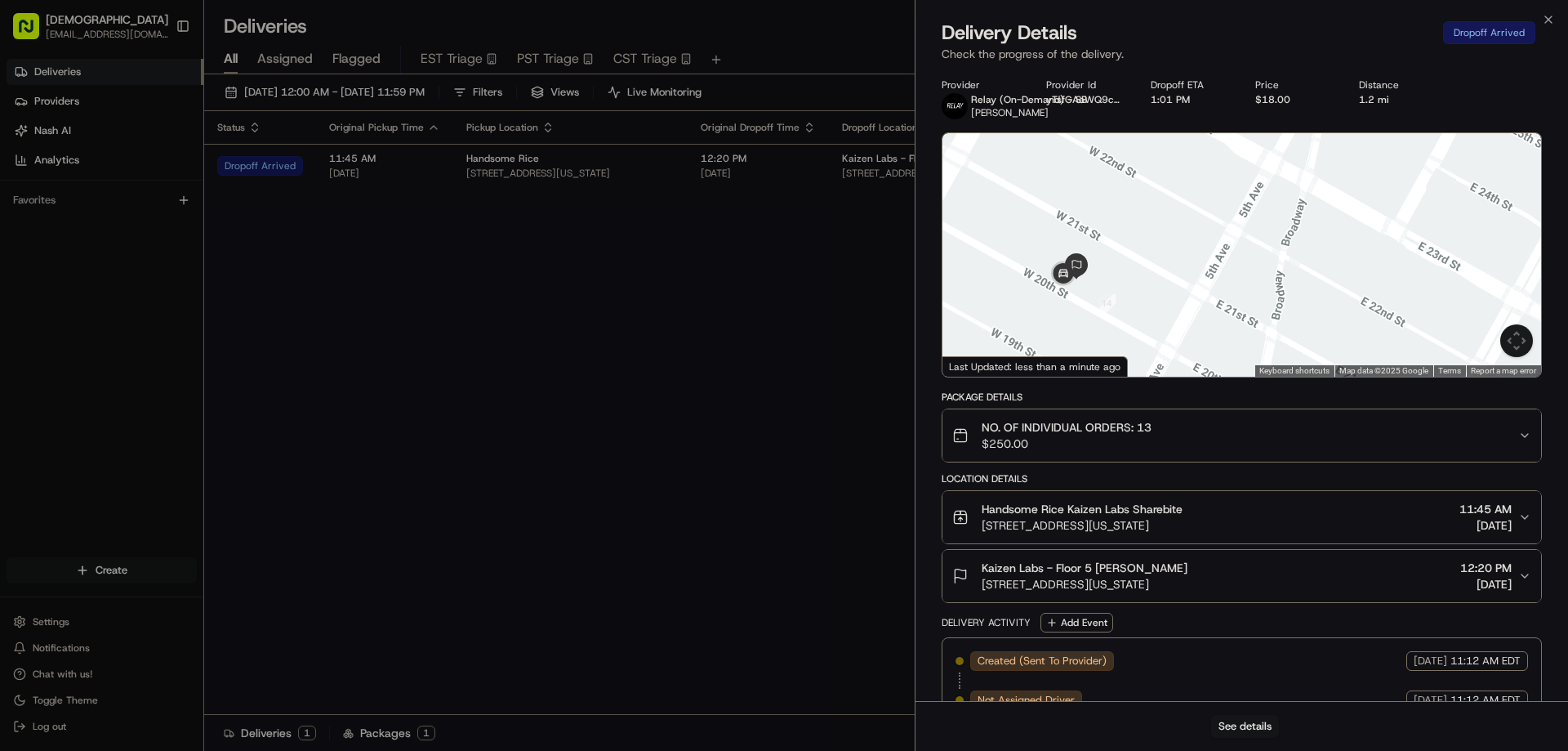
drag, startPoint x: 1110, startPoint y: 314, endPoint x: 1343, endPoint y: 293, distance: 233.9
click at [1343, 293] on div at bounding box center [1242, 255] width 598 height 243
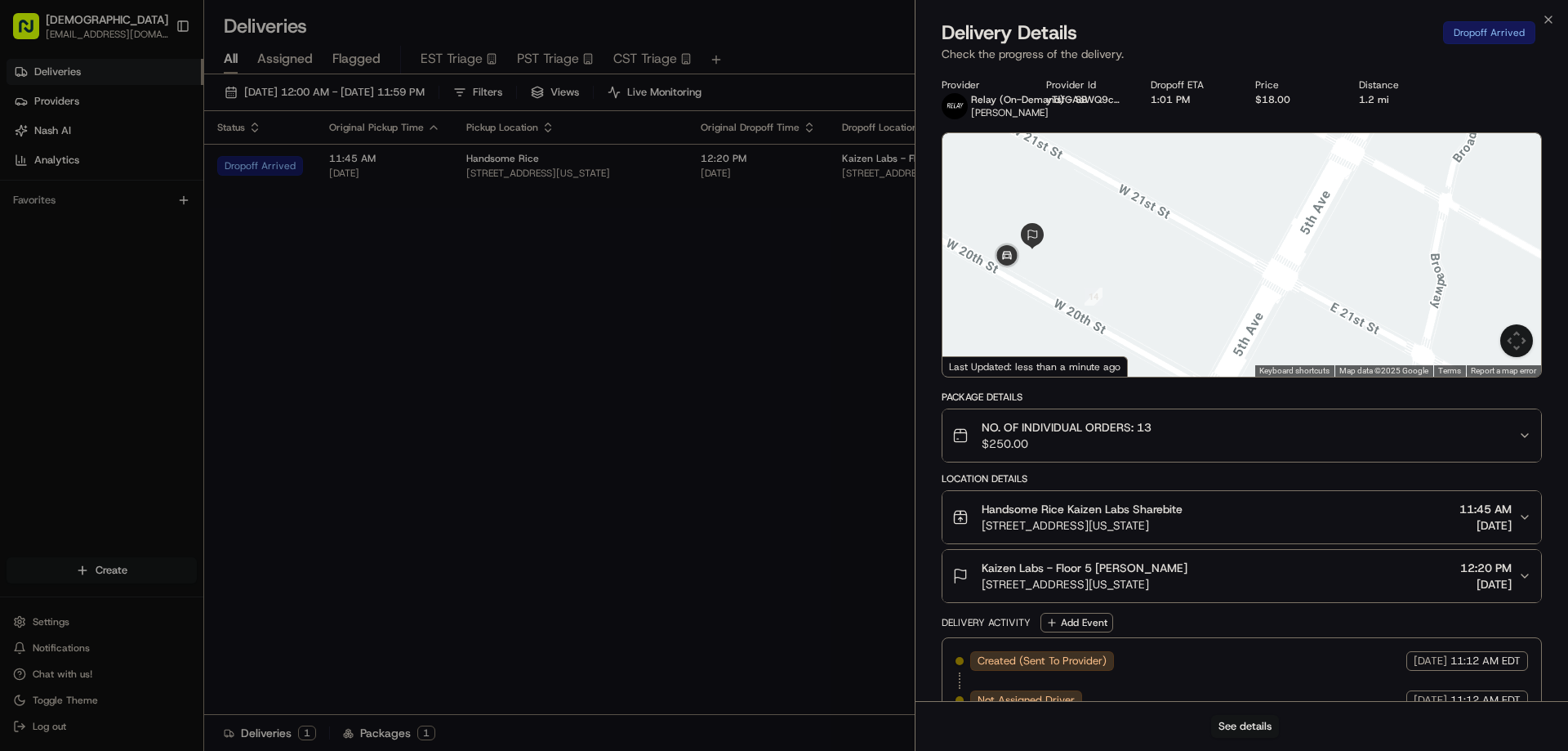
drag, startPoint x: 1244, startPoint y: 293, endPoint x: 1345, endPoint y: 293, distance: 101.0
click at [1345, 293] on div at bounding box center [1242, 255] width 598 height 243
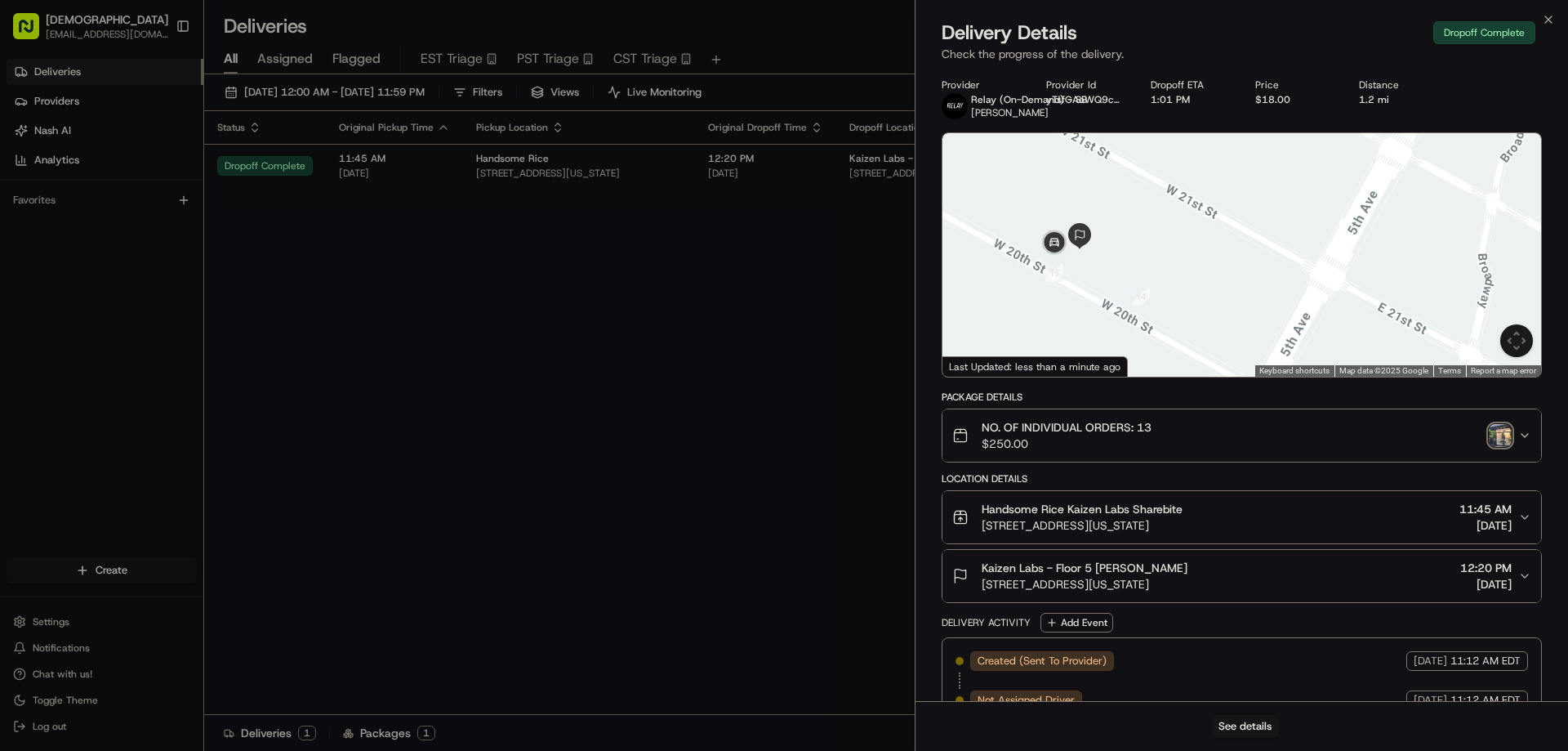
click at [1497, 439] on img "button" at bounding box center [1501, 435] width 23 height 23
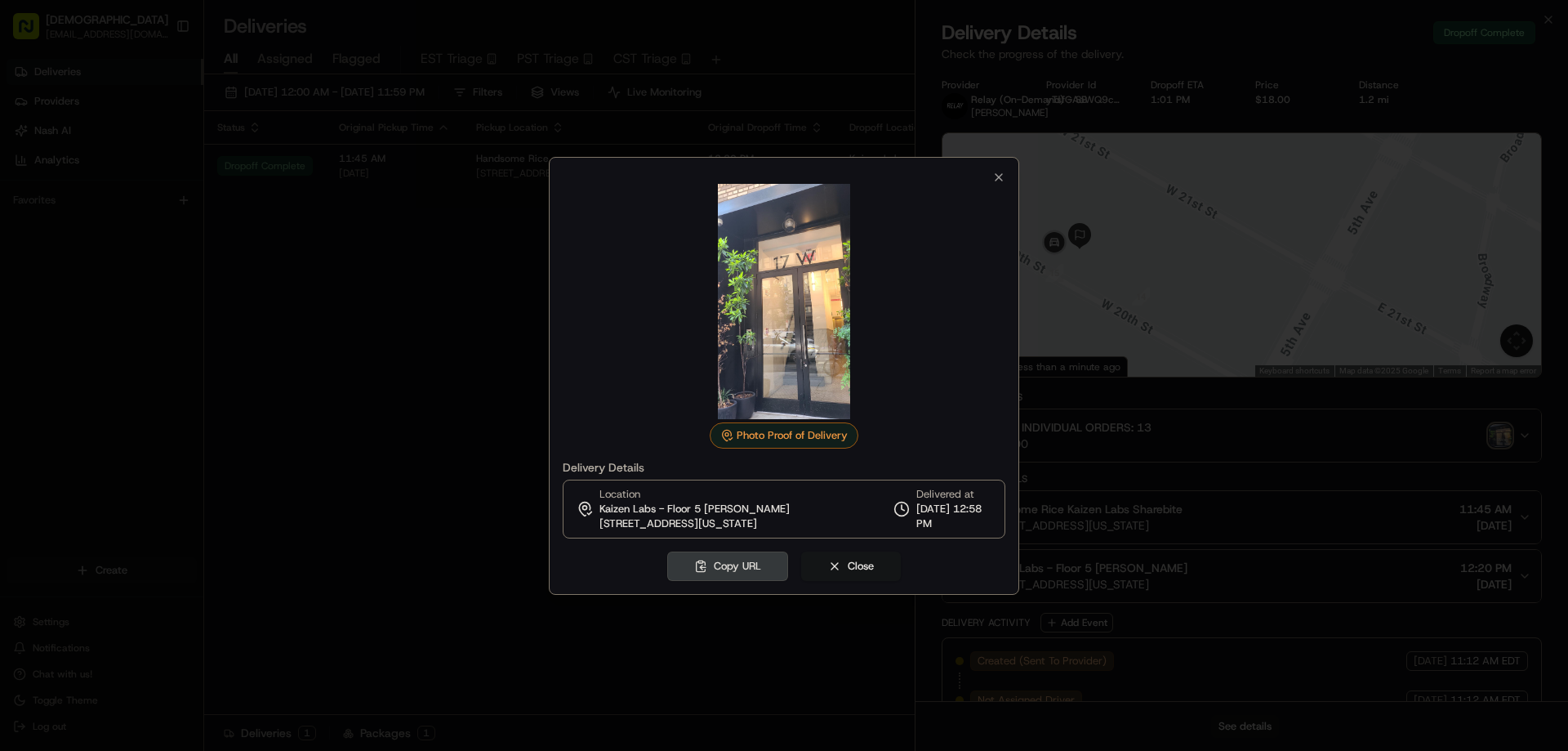
click at [1269, 502] on div at bounding box center [784, 376] width 1568 height 751
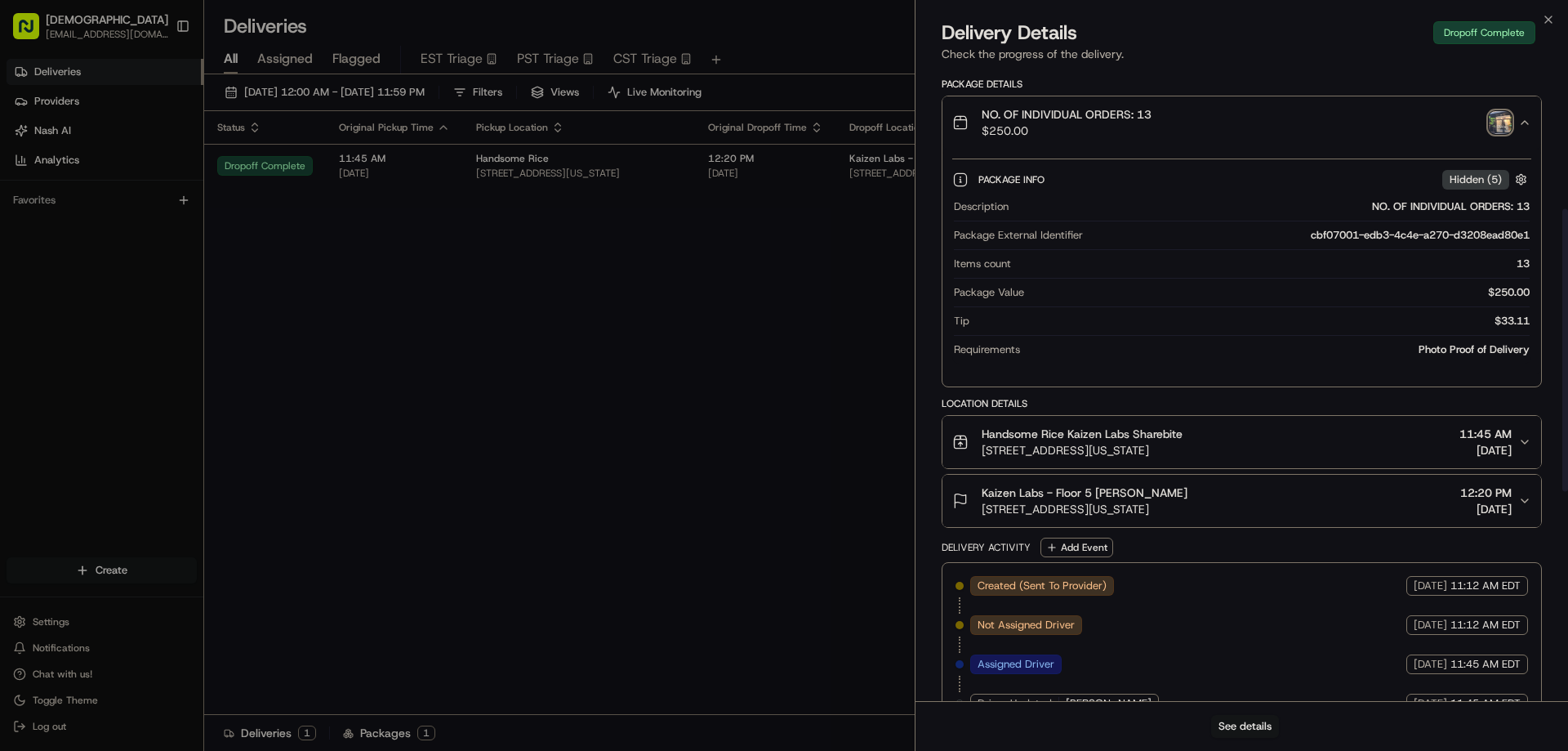
scroll to position [245, 0]
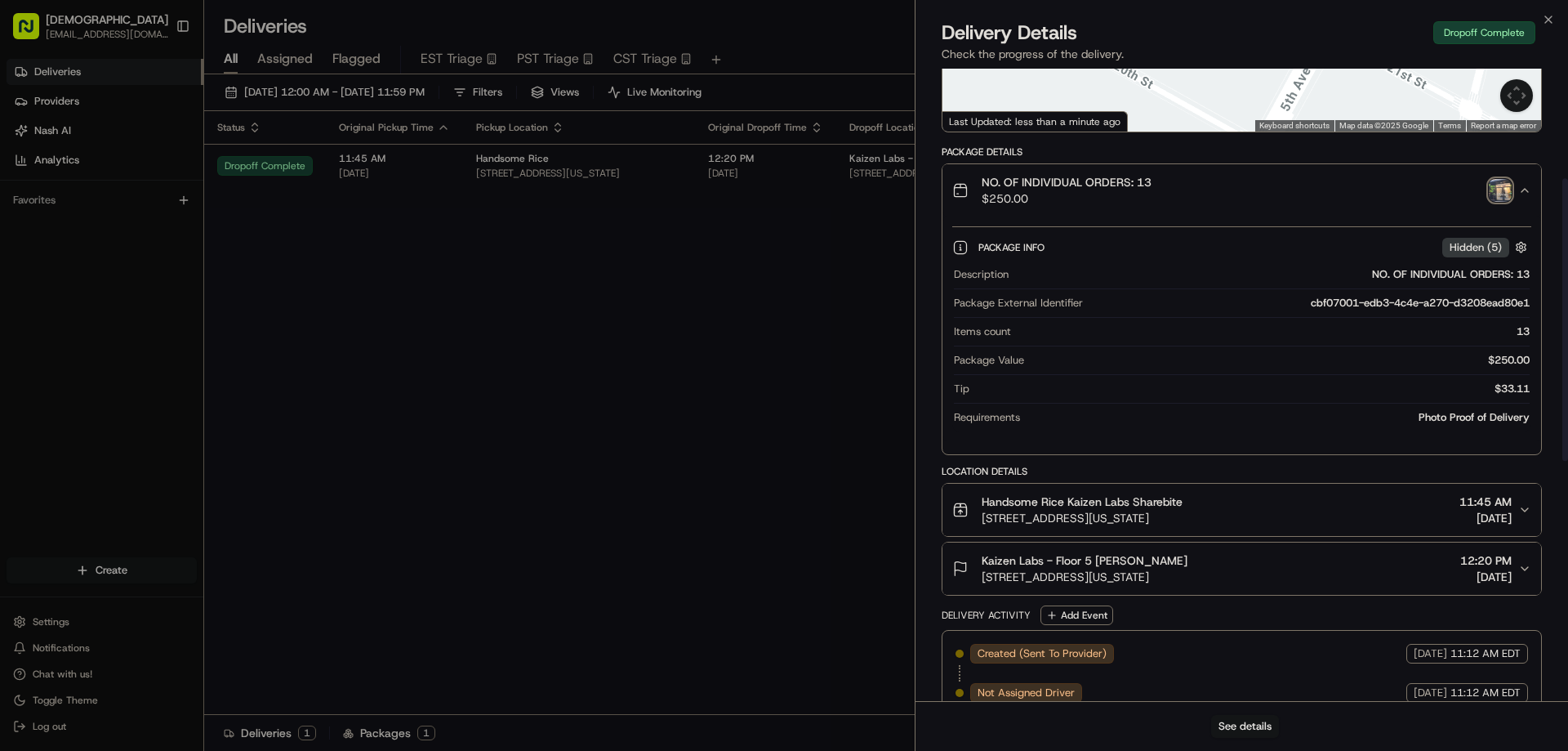
click at [1496, 193] on img "button" at bounding box center [1501, 190] width 23 height 23
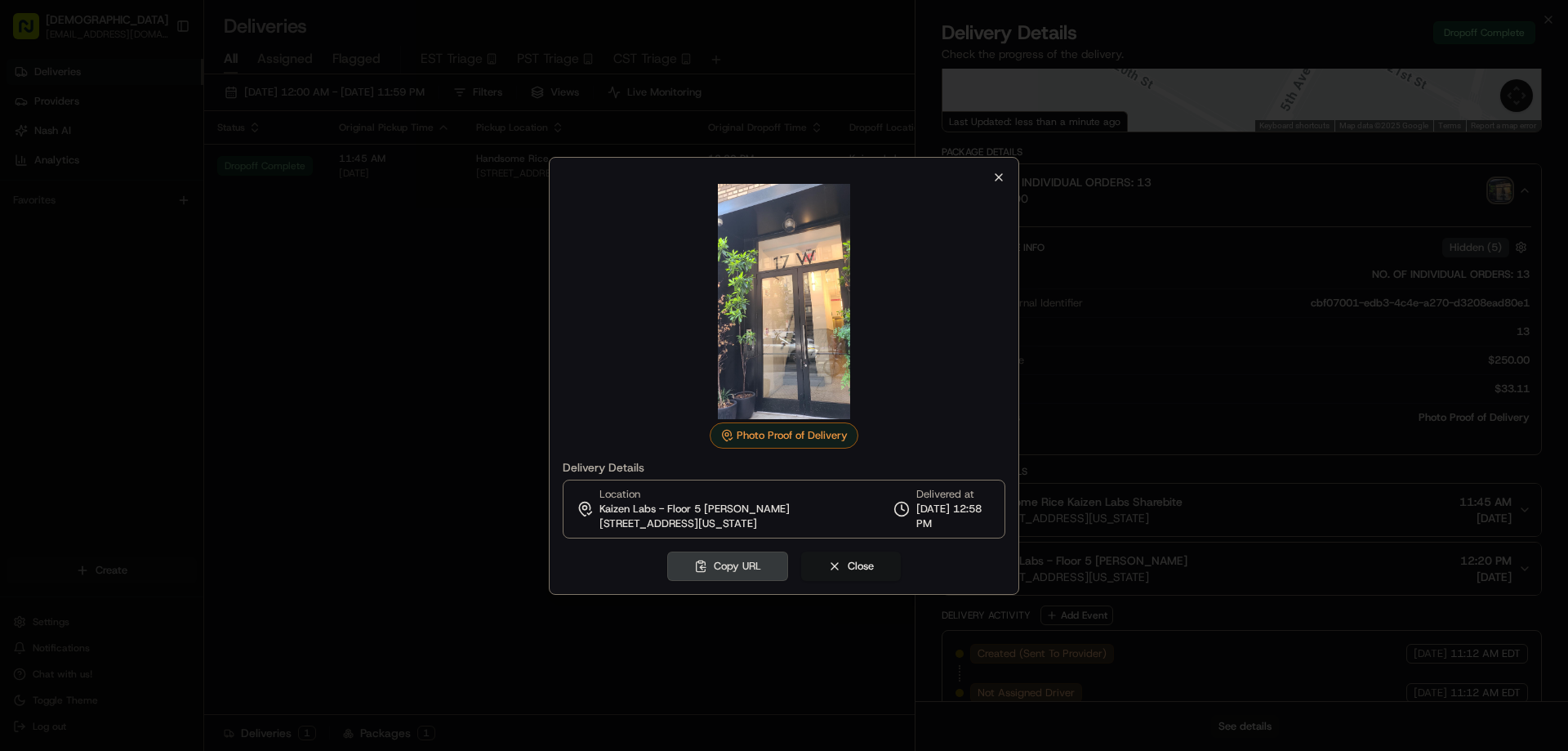
click at [998, 176] on icon "button" at bounding box center [998, 177] width 6 height 6
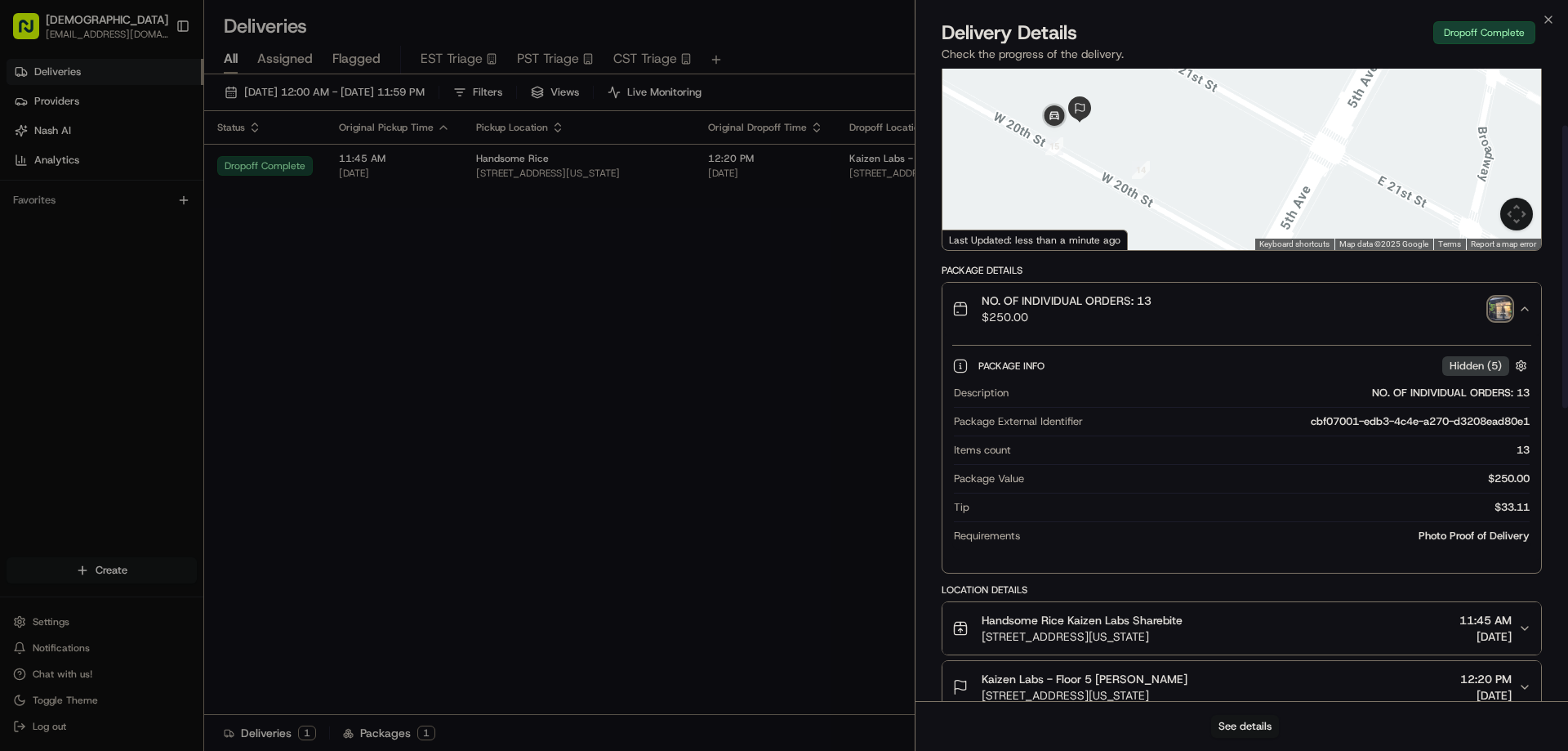
scroll to position [0, 0]
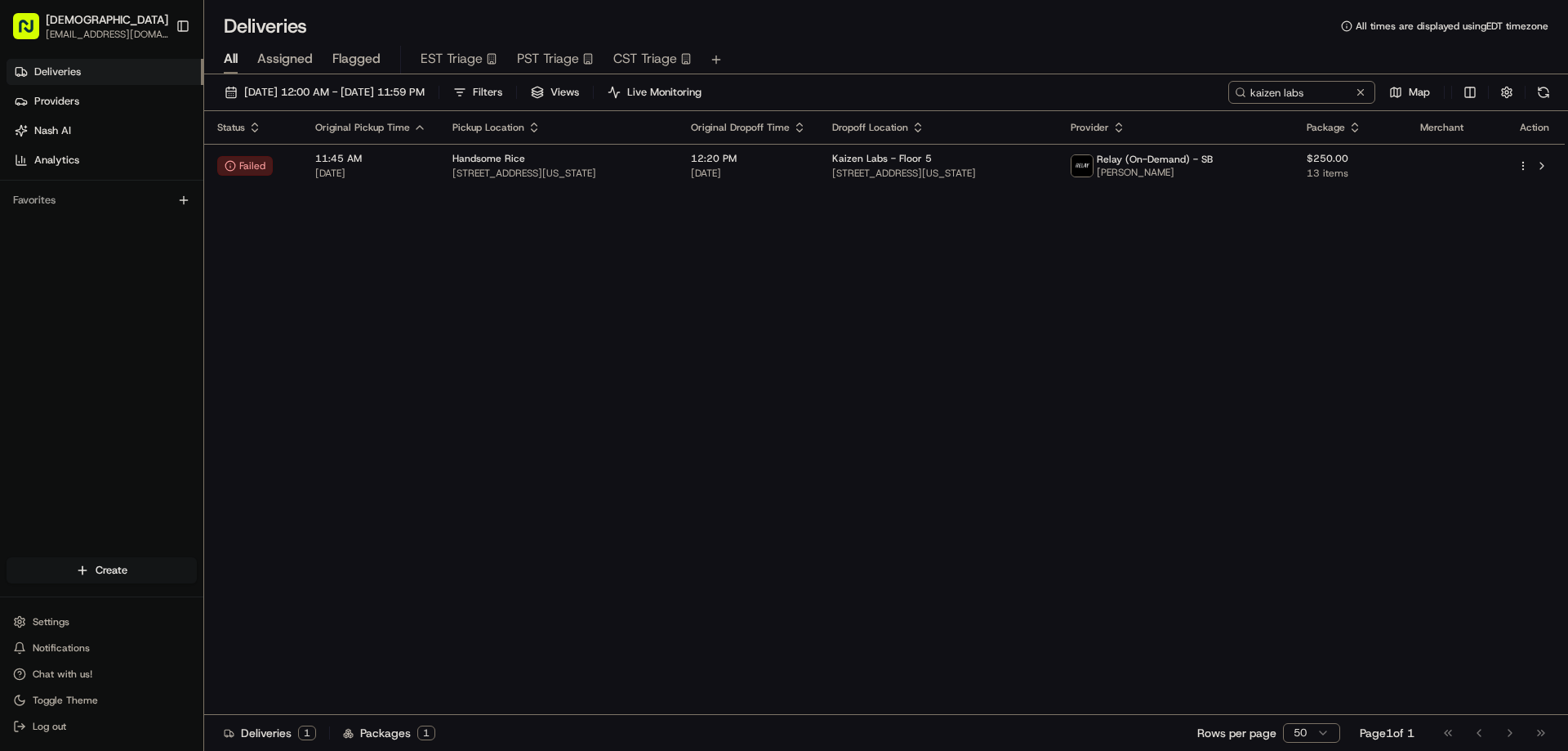
click at [1001, 143] on th "Dropoff Location" at bounding box center [938, 127] width 239 height 32
click at [1091, 392] on div "Status Original Pickup Time Pickup Location Original Dropoff Time Dropoff Locat…" at bounding box center [884, 413] width 1361 height 604
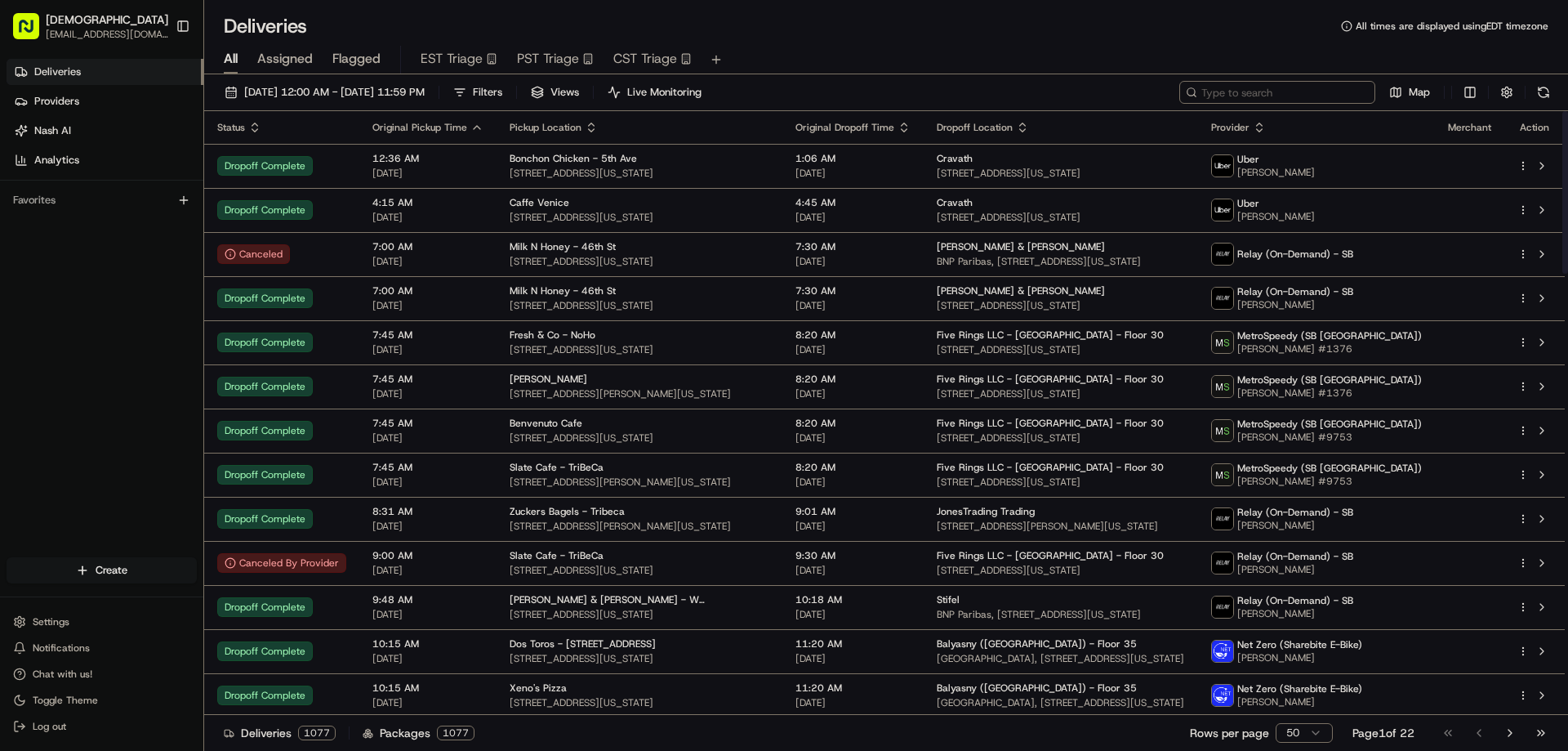
click at [1296, 92] on input at bounding box center [1278, 92] width 196 height 23
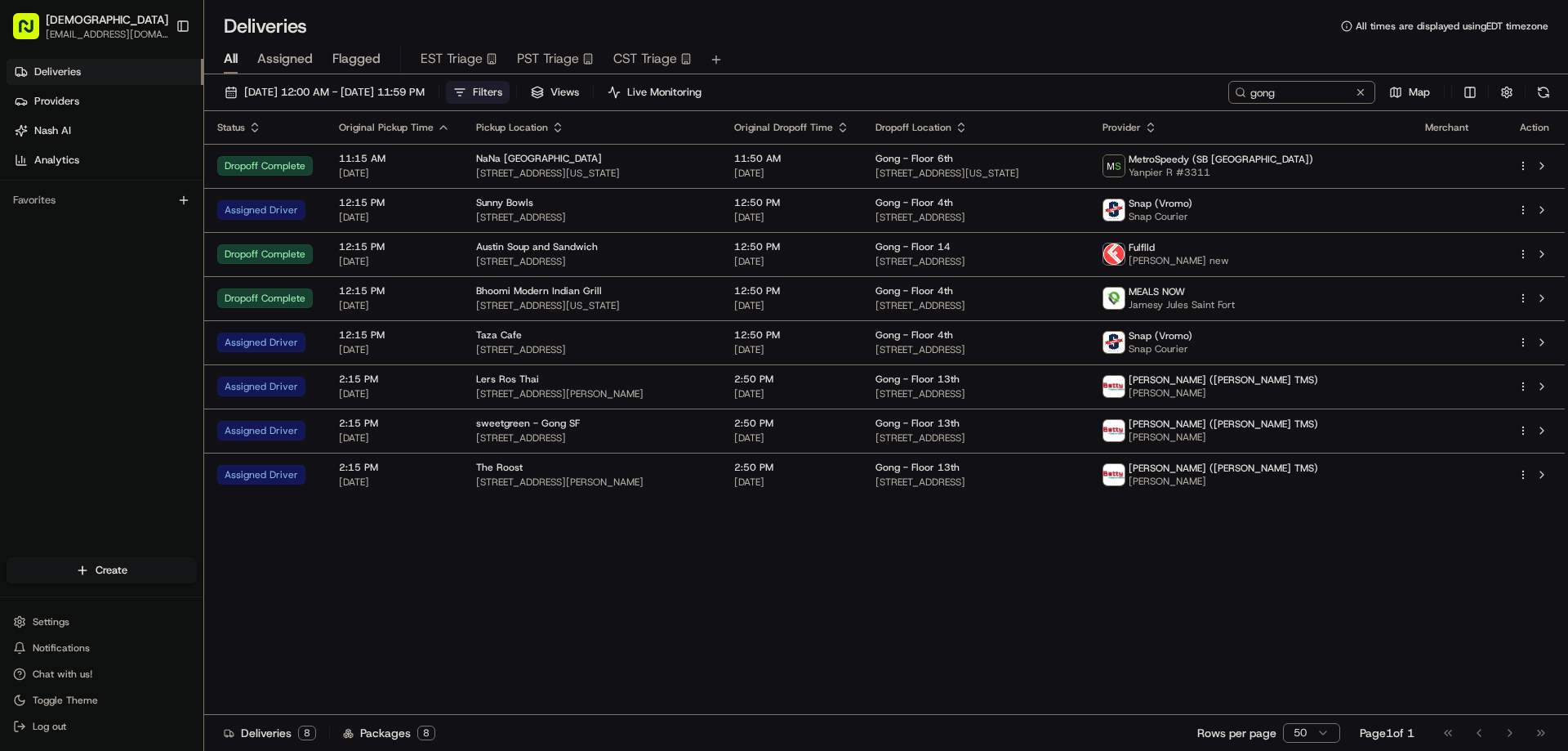
click at [502, 94] on span "Filters" at bounding box center [488, 92] width 30 height 15
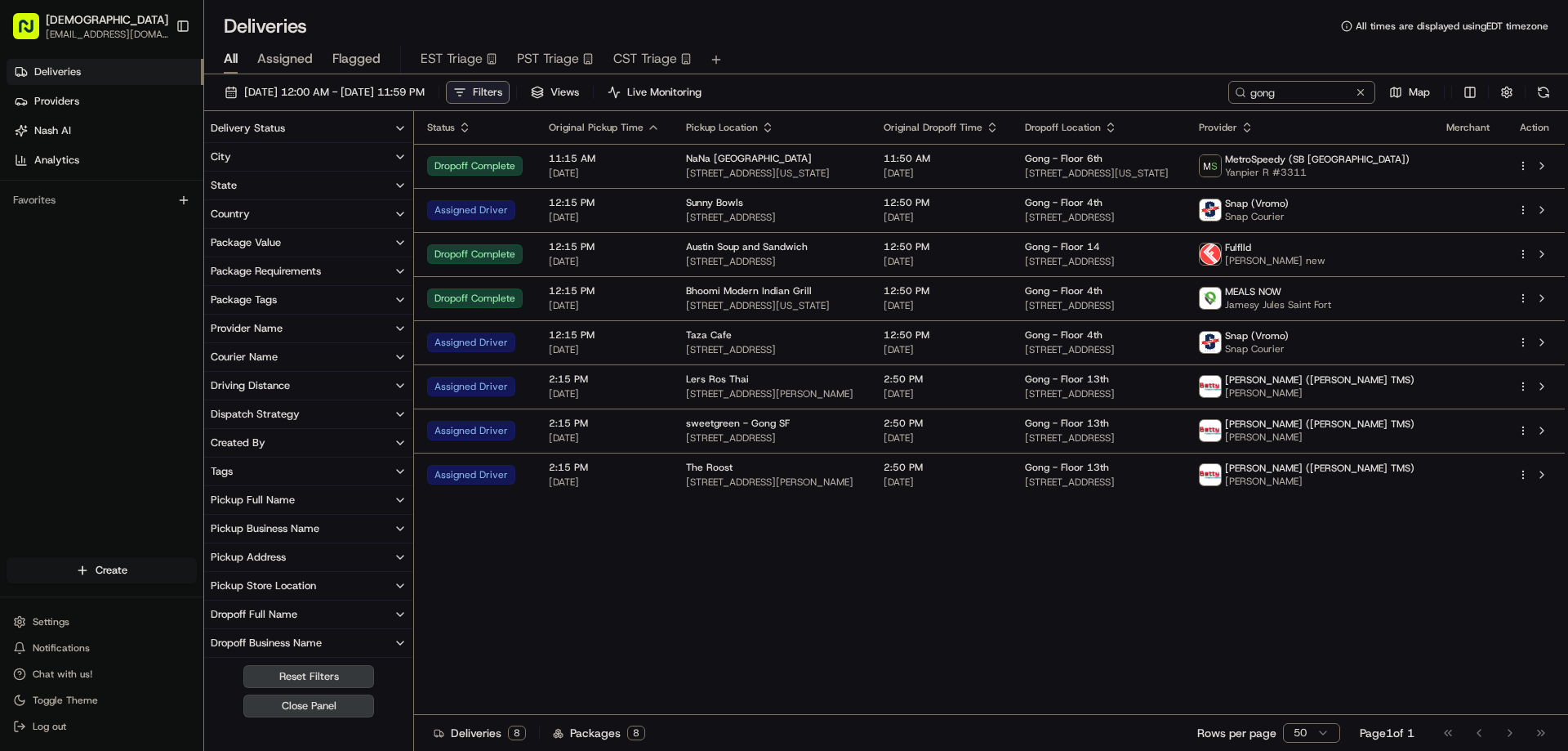
click at [306, 155] on button "City" at bounding box center [308, 157] width 209 height 28
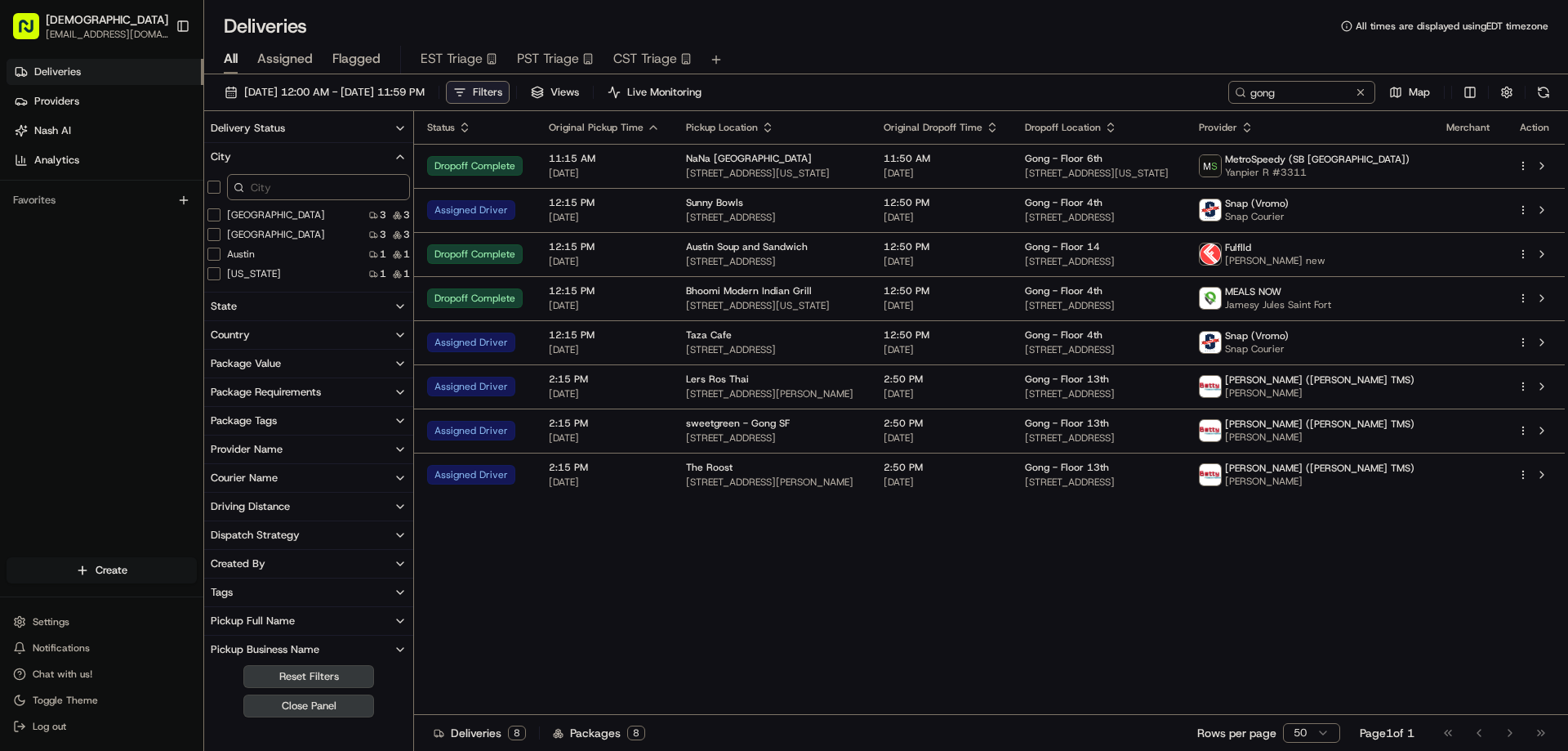
click at [278, 215] on div "Chicago 3 3" at bounding box center [308, 214] width 209 height 17
click at [260, 214] on label "Chicago" at bounding box center [276, 214] width 98 height 13
click at [220, 214] on button "Chicago" at bounding box center [214, 214] width 13 height 13
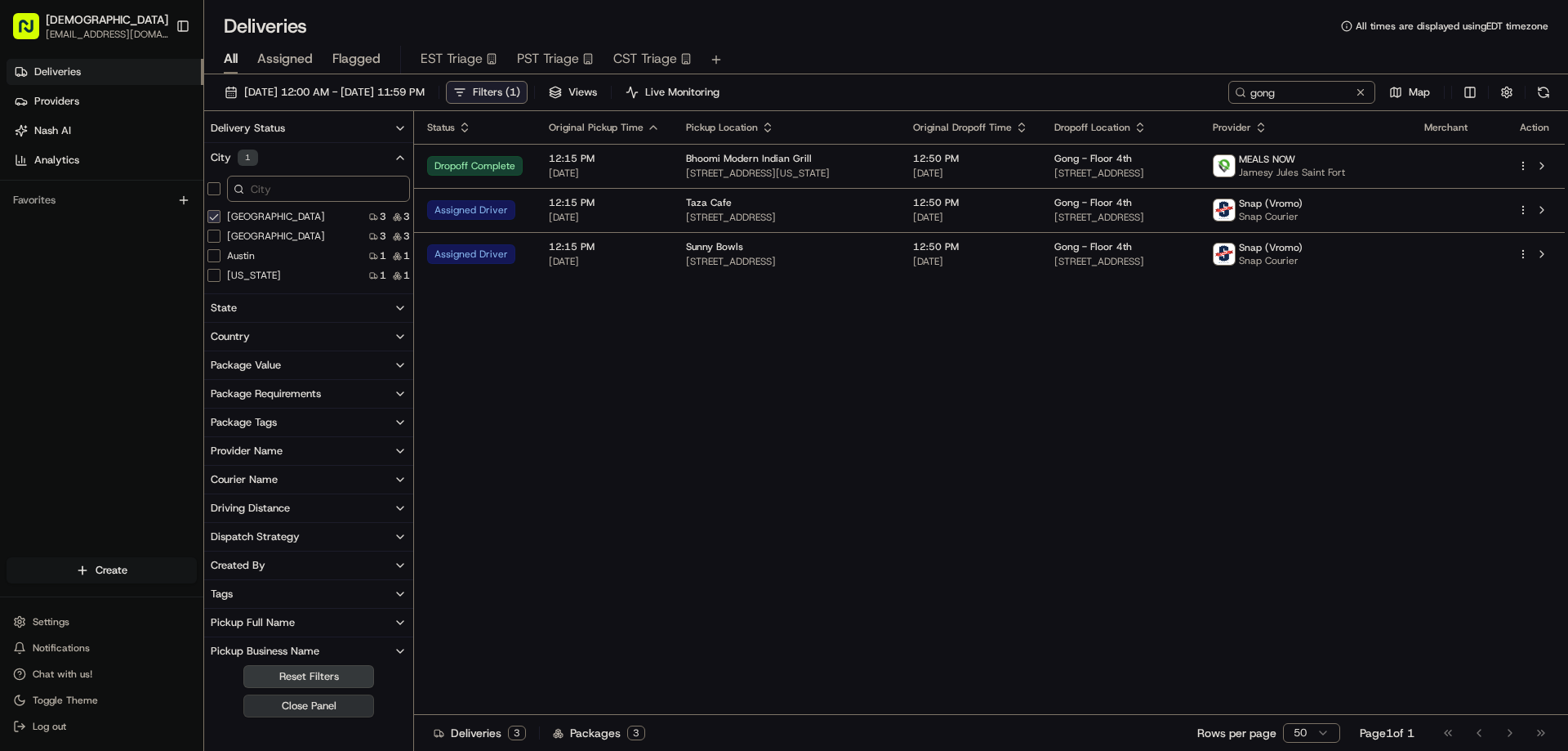
click at [357, 701] on button "Close Panel" at bounding box center [308, 705] width 130 height 23
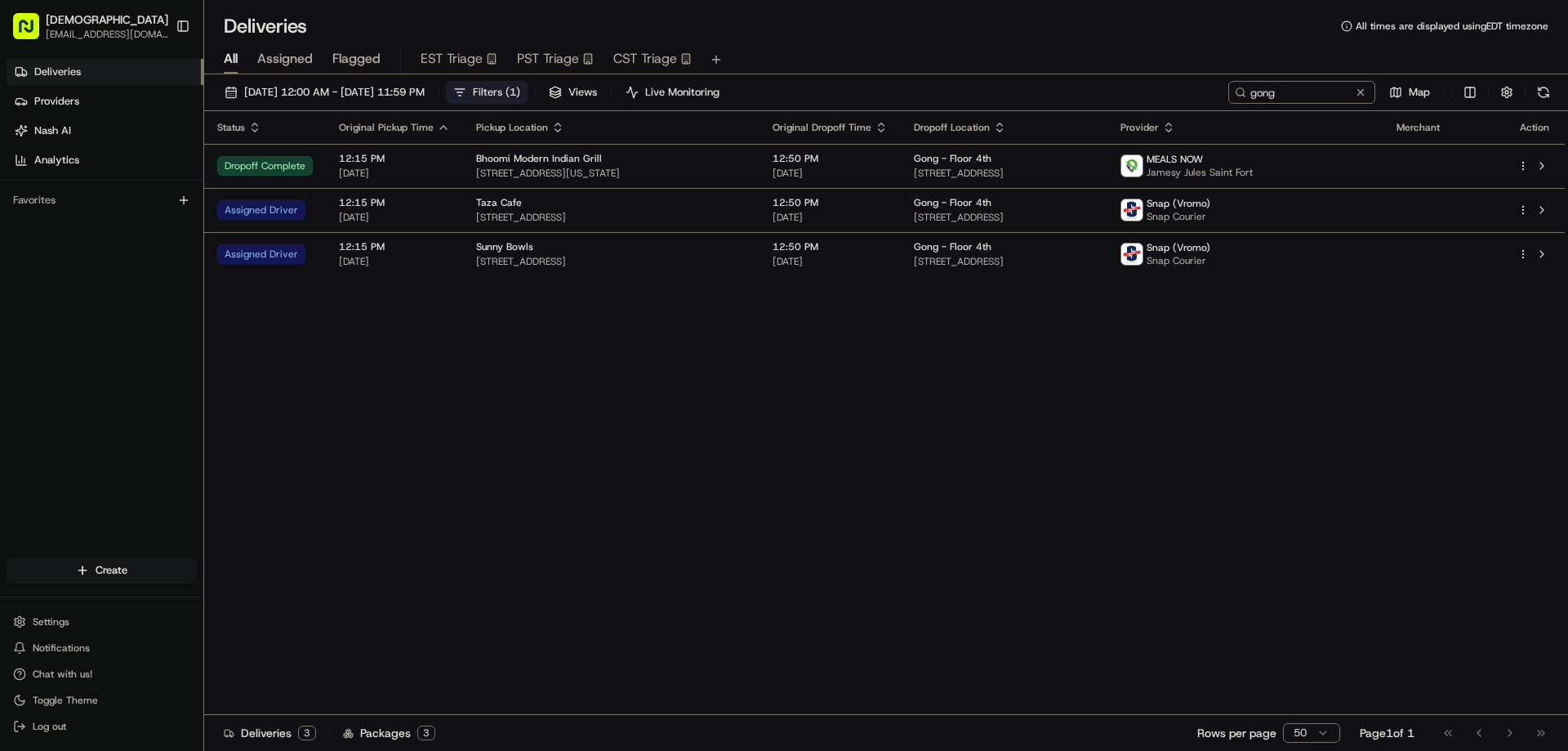
click at [521, 92] on span "Filters ( 1 )" at bounding box center [497, 92] width 47 height 15
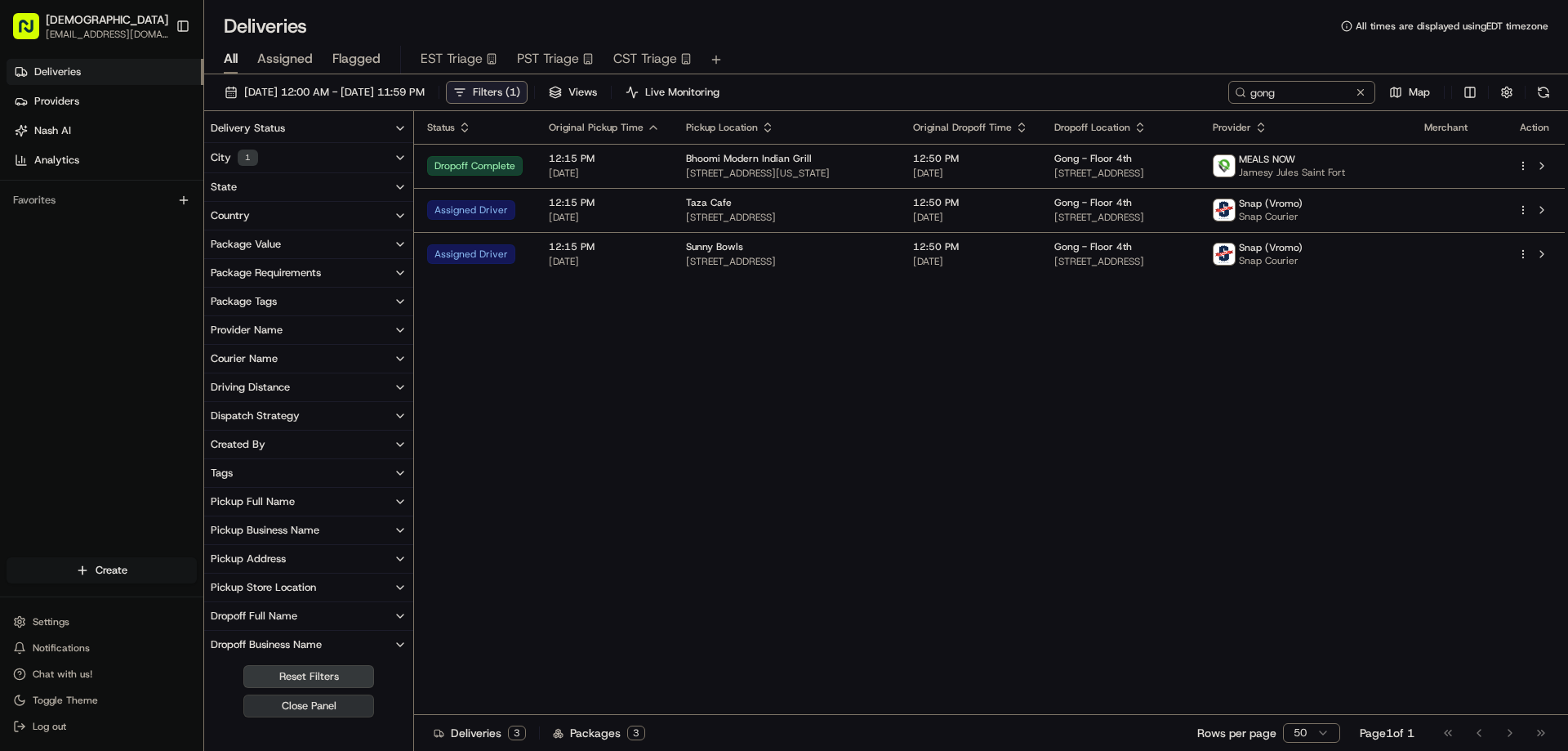
click at [338, 710] on button "Close Panel" at bounding box center [308, 705] width 130 height 23
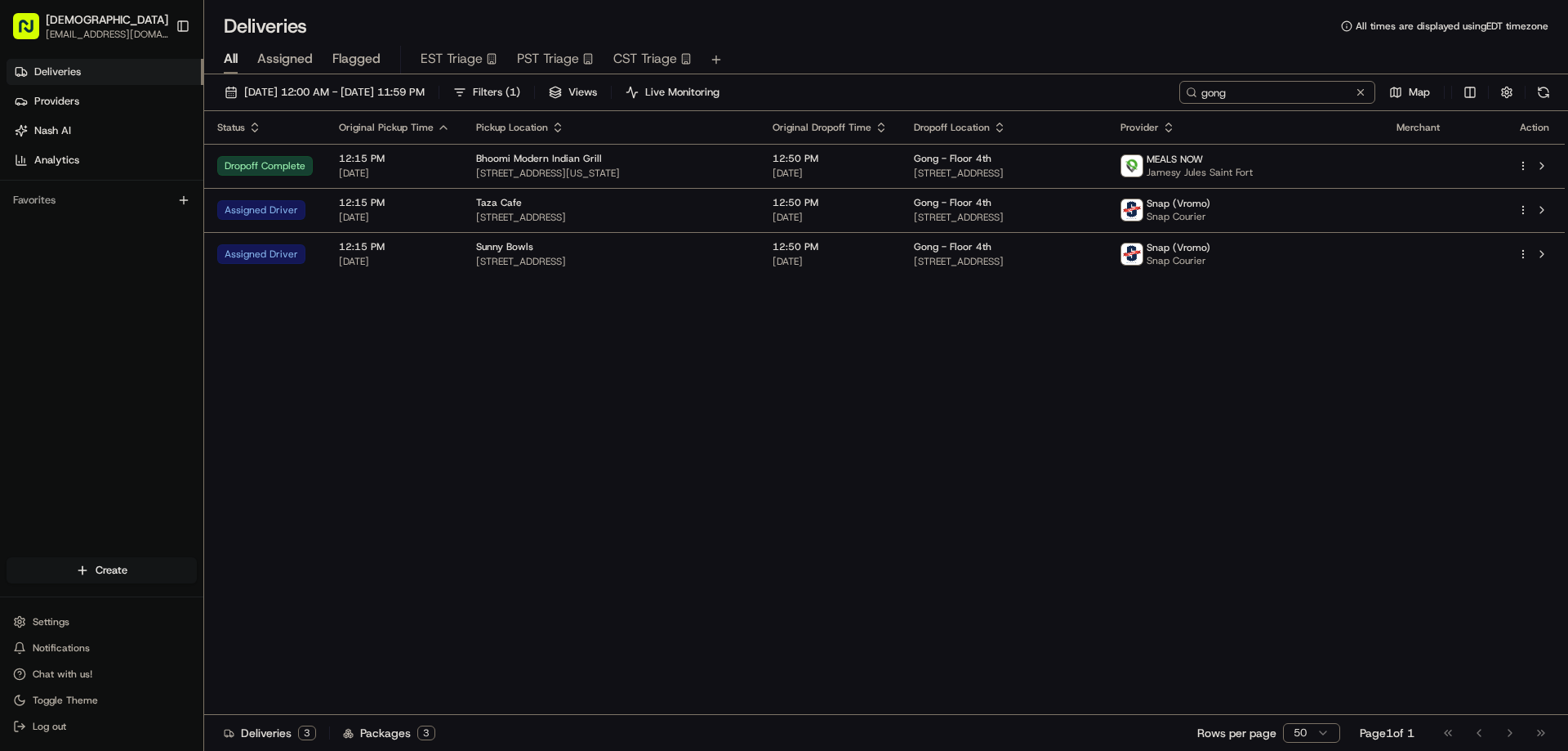
click at [1277, 98] on input "gong" at bounding box center [1278, 92] width 196 height 23
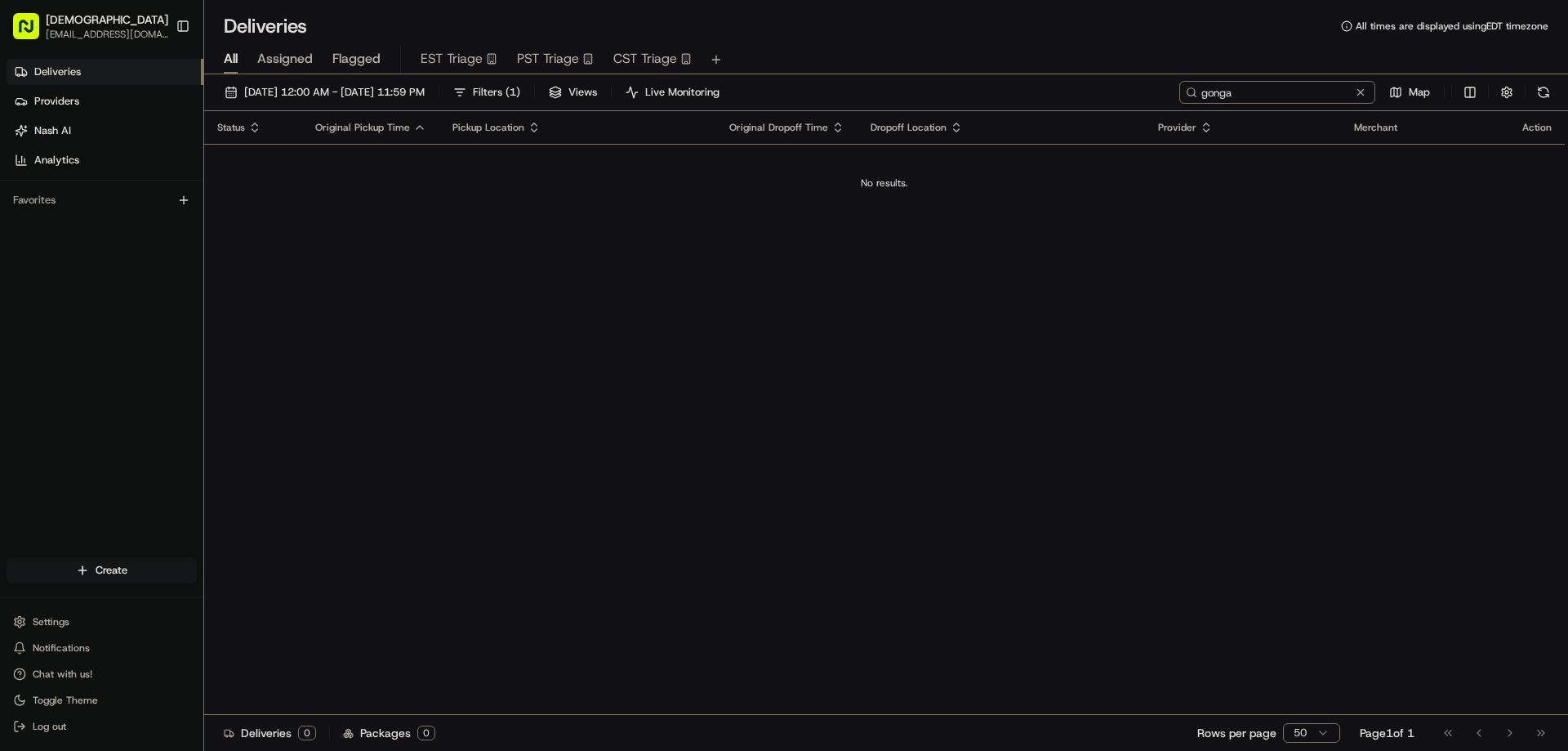
click at [1298, 83] on input "gonga" at bounding box center [1278, 92] width 196 height 23
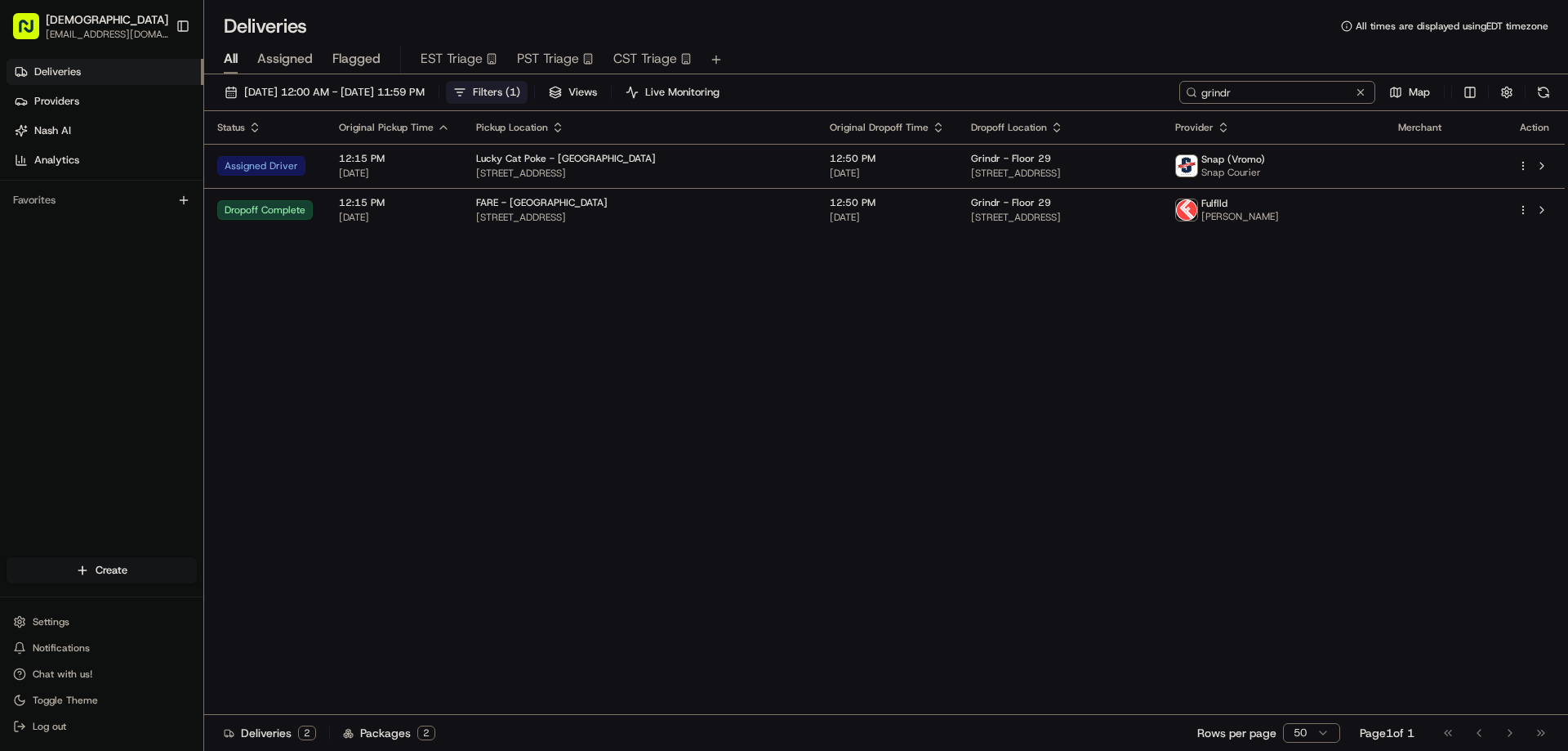
type input "grindr"
click at [521, 95] on span "( 1 )" at bounding box center [513, 92] width 15 height 15
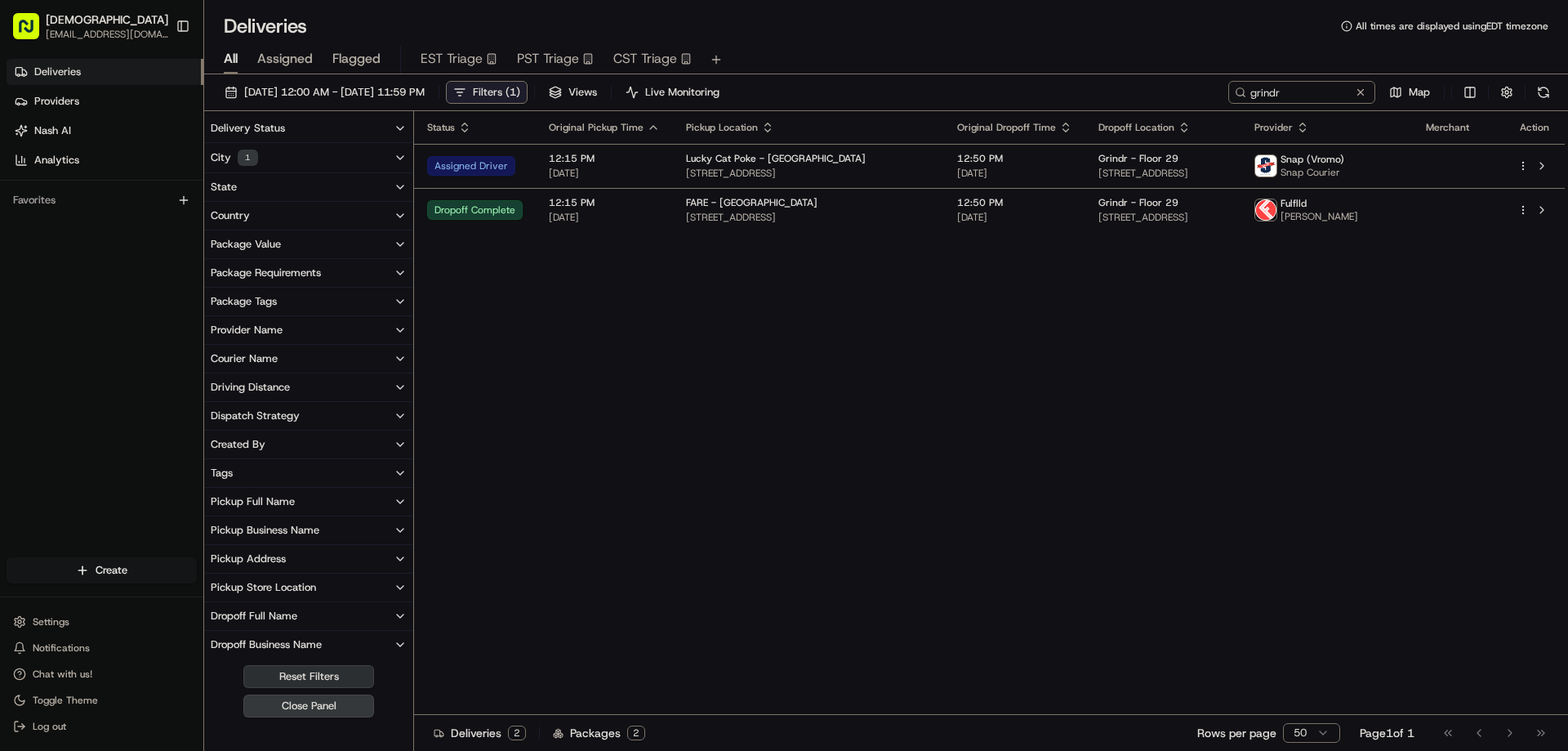
click at [331, 678] on button "Reset Filters" at bounding box center [308, 677] width 130 height 23
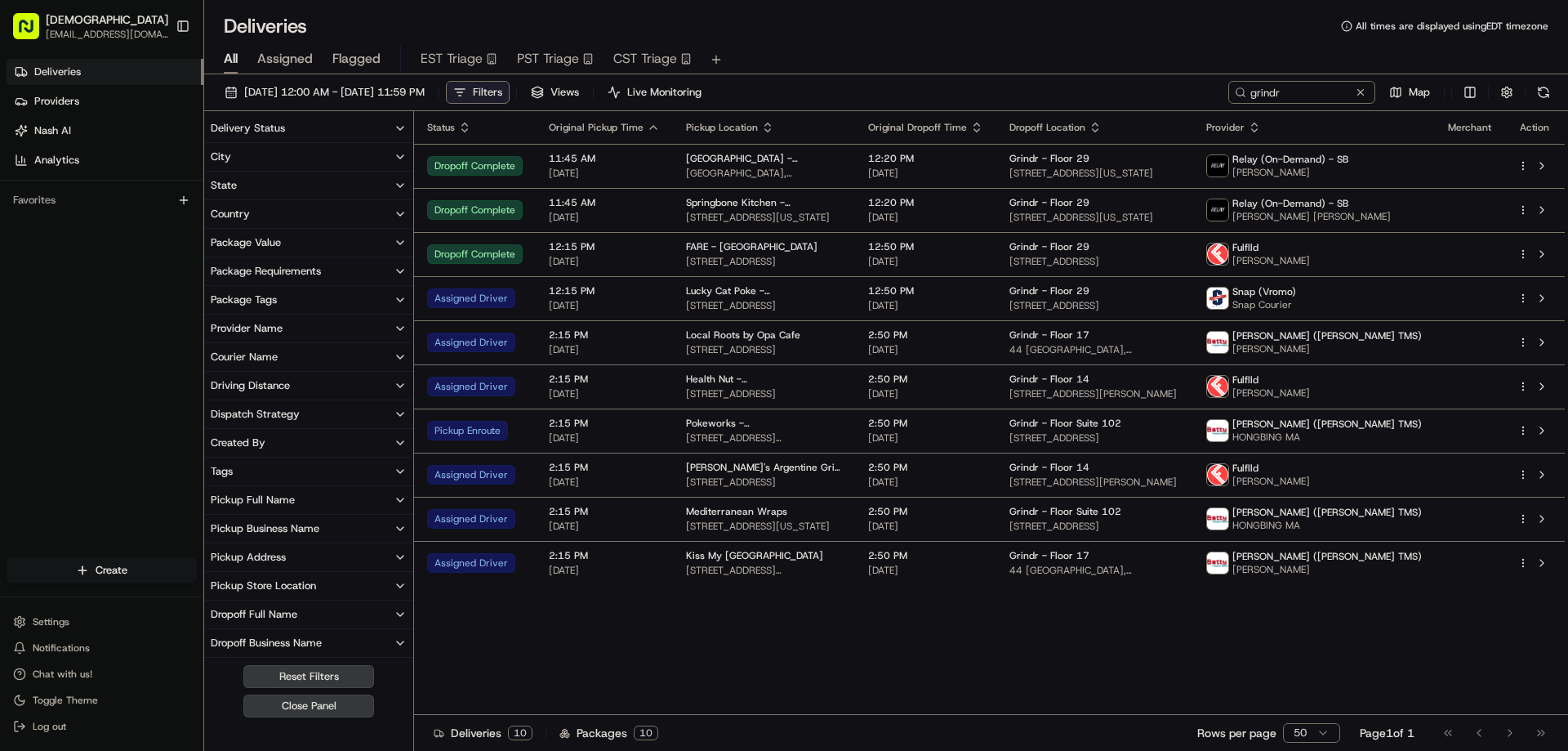
click at [340, 179] on button "State" at bounding box center [308, 186] width 209 height 28
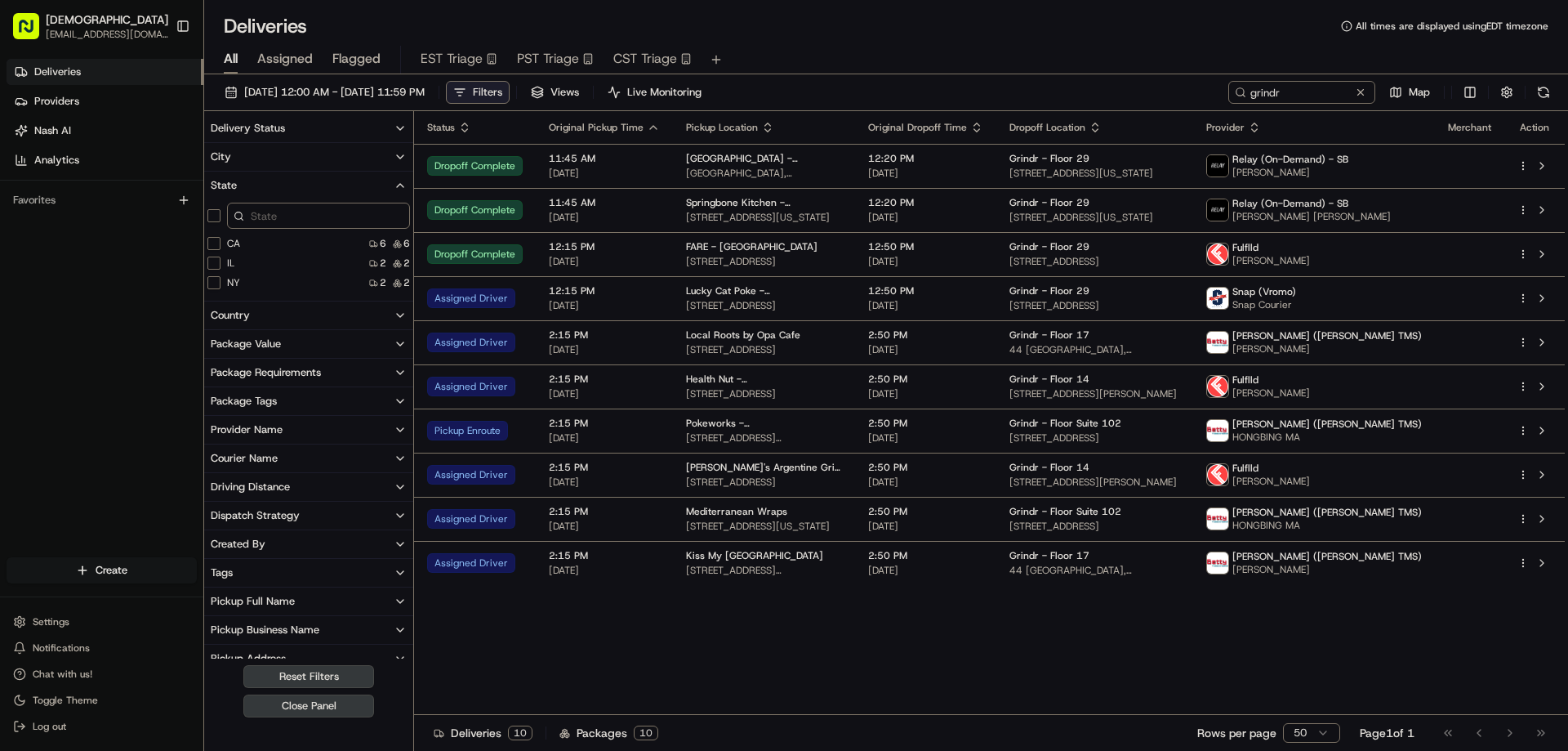
click at [339, 160] on button "City" at bounding box center [308, 157] width 209 height 28
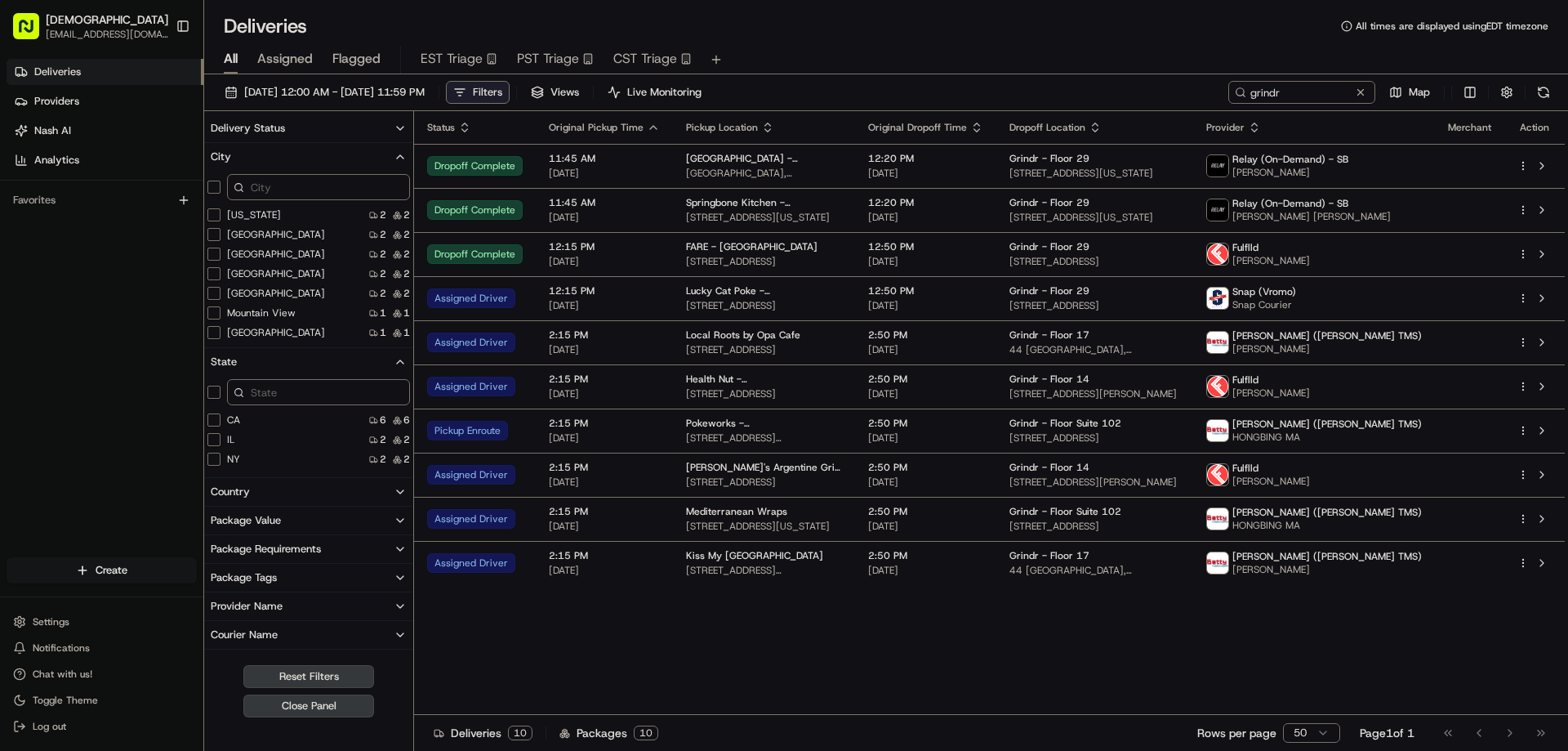
click at [281, 214] on div "New York 2 2" at bounding box center [308, 214] width 209 height 17
click at [256, 214] on label "New York" at bounding box center [255, 214] width 54 height 13
click at [220, 214] on York "New York" at bounding box center [214, 214] width 13 height 13
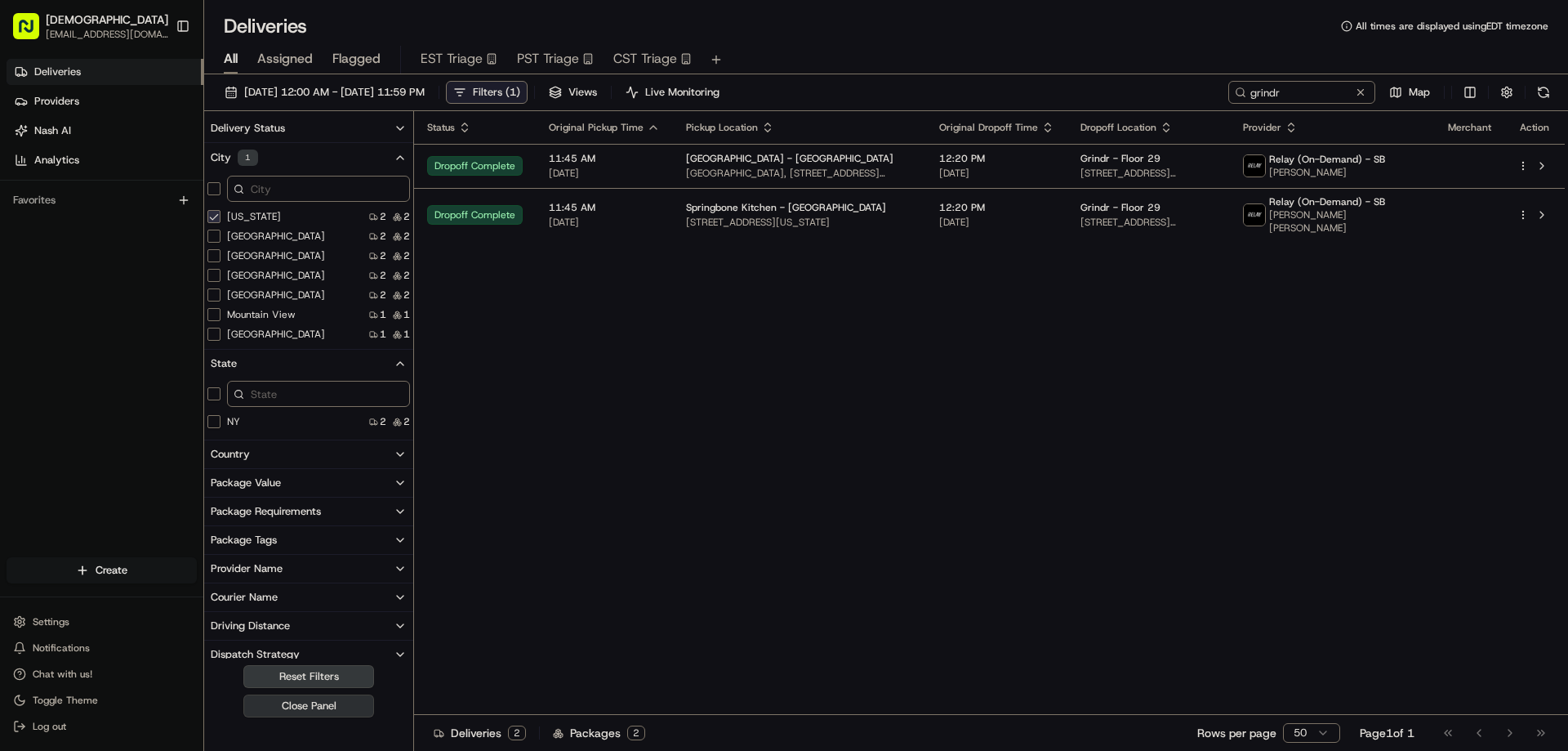
click at [326, 714] on button "Close Panel" at bounding box center [308, 705] width 130 height 23
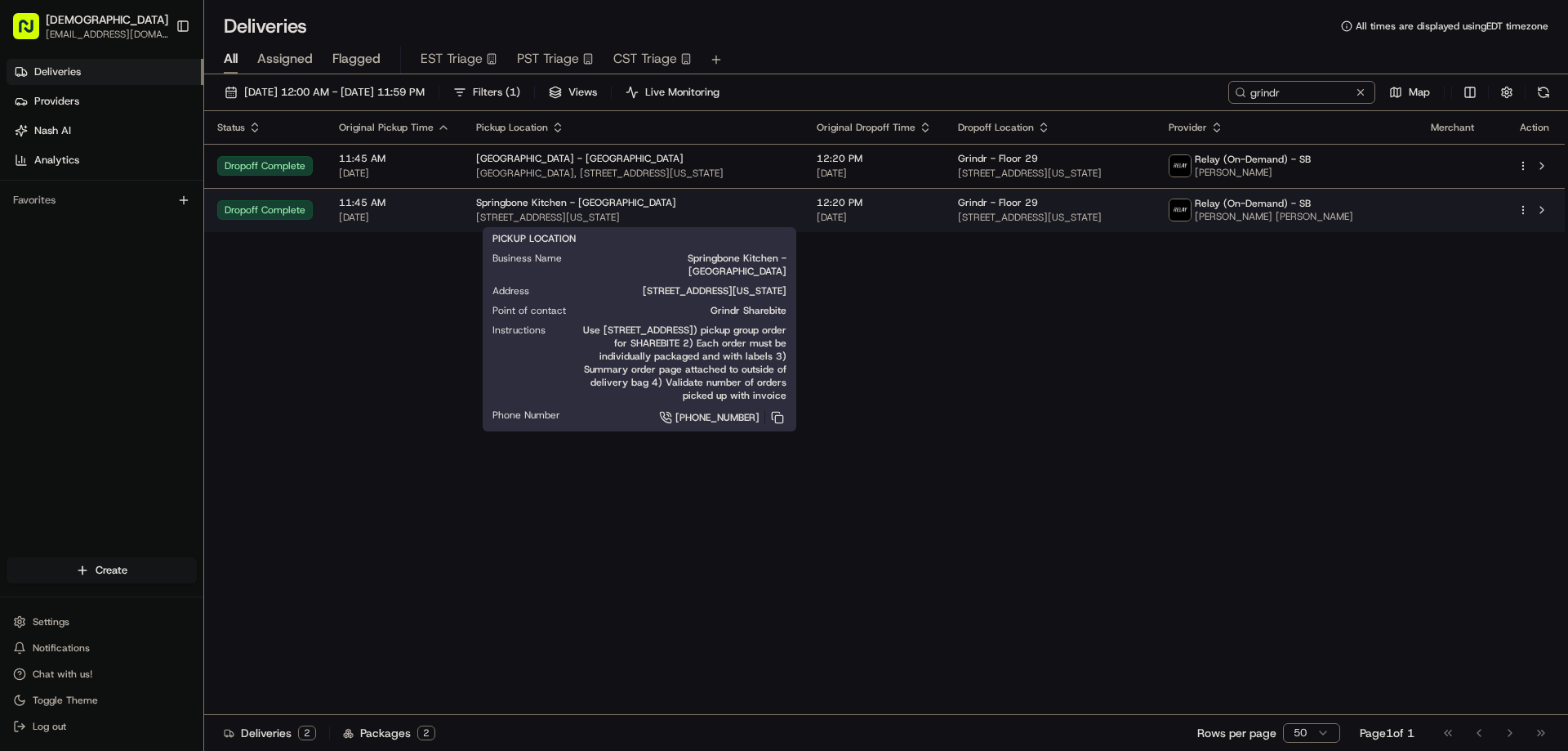
click at [734, 208] on div "Springbone Kitchen - Bryant Park" at bounding box center [633, 202] width 314 height 13
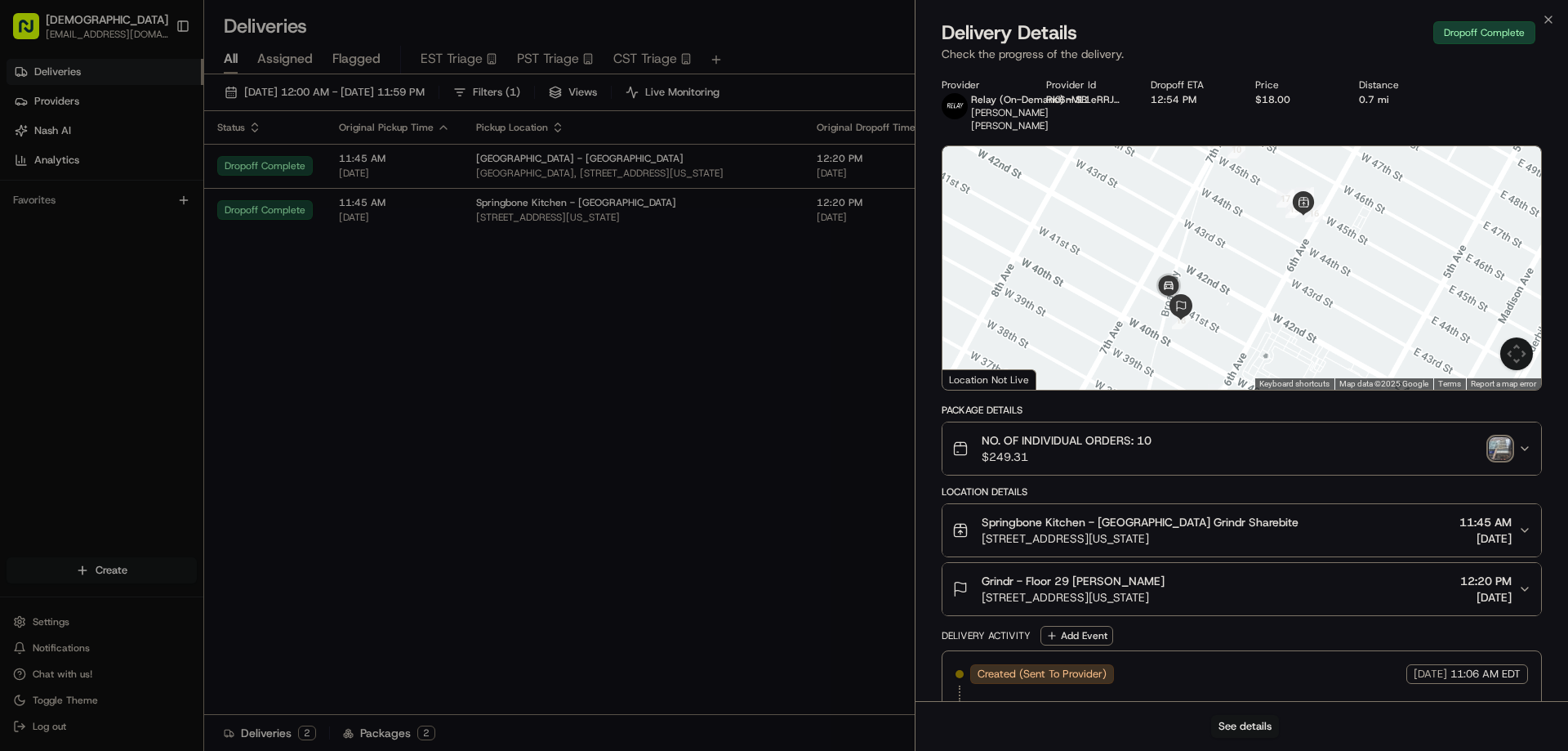
click at [1498, 437] on img "button" at bounding box center [1501, 448] width 23 height 23
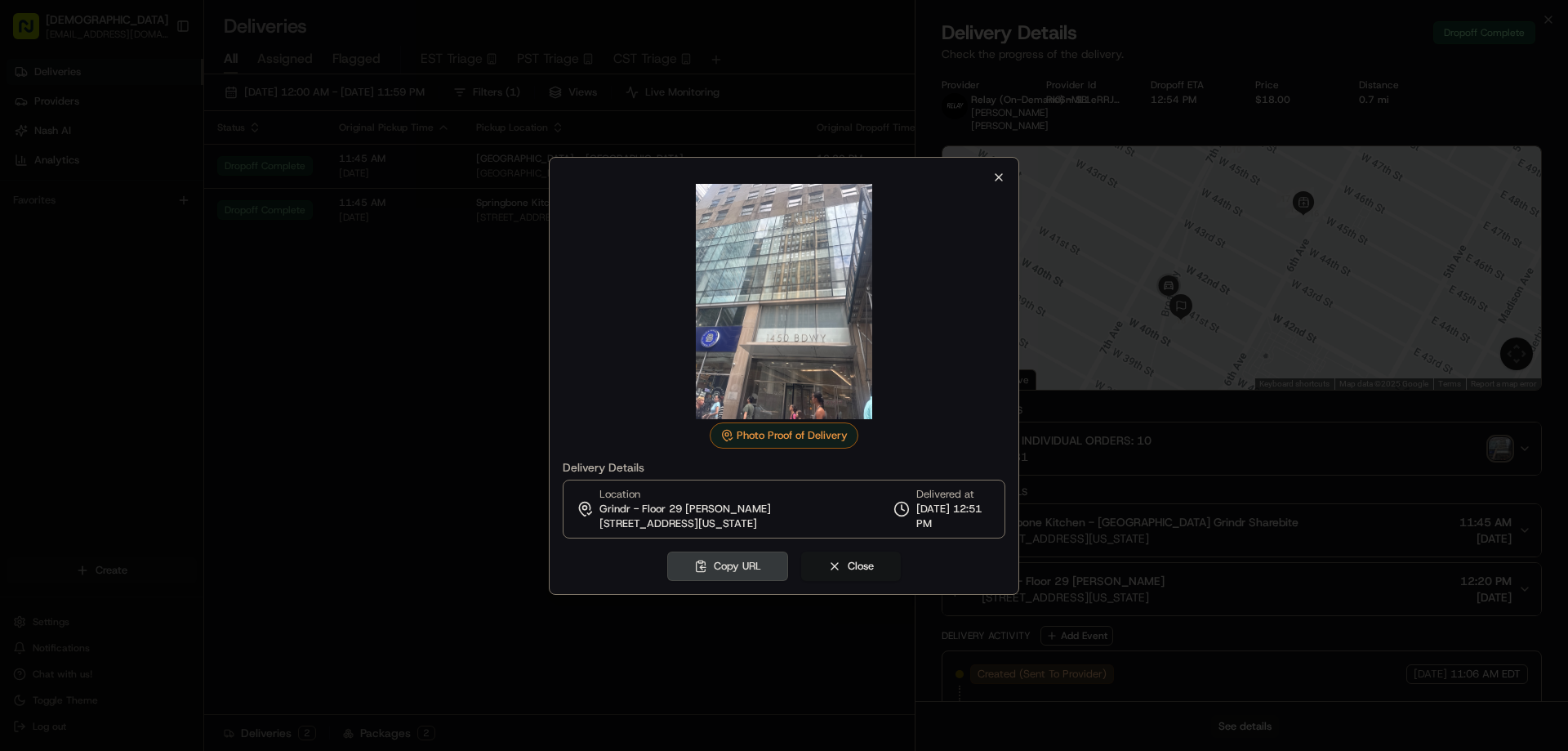
click at [996, 176] on icon "button" at bounding box center [998, 177] width 13 height 13
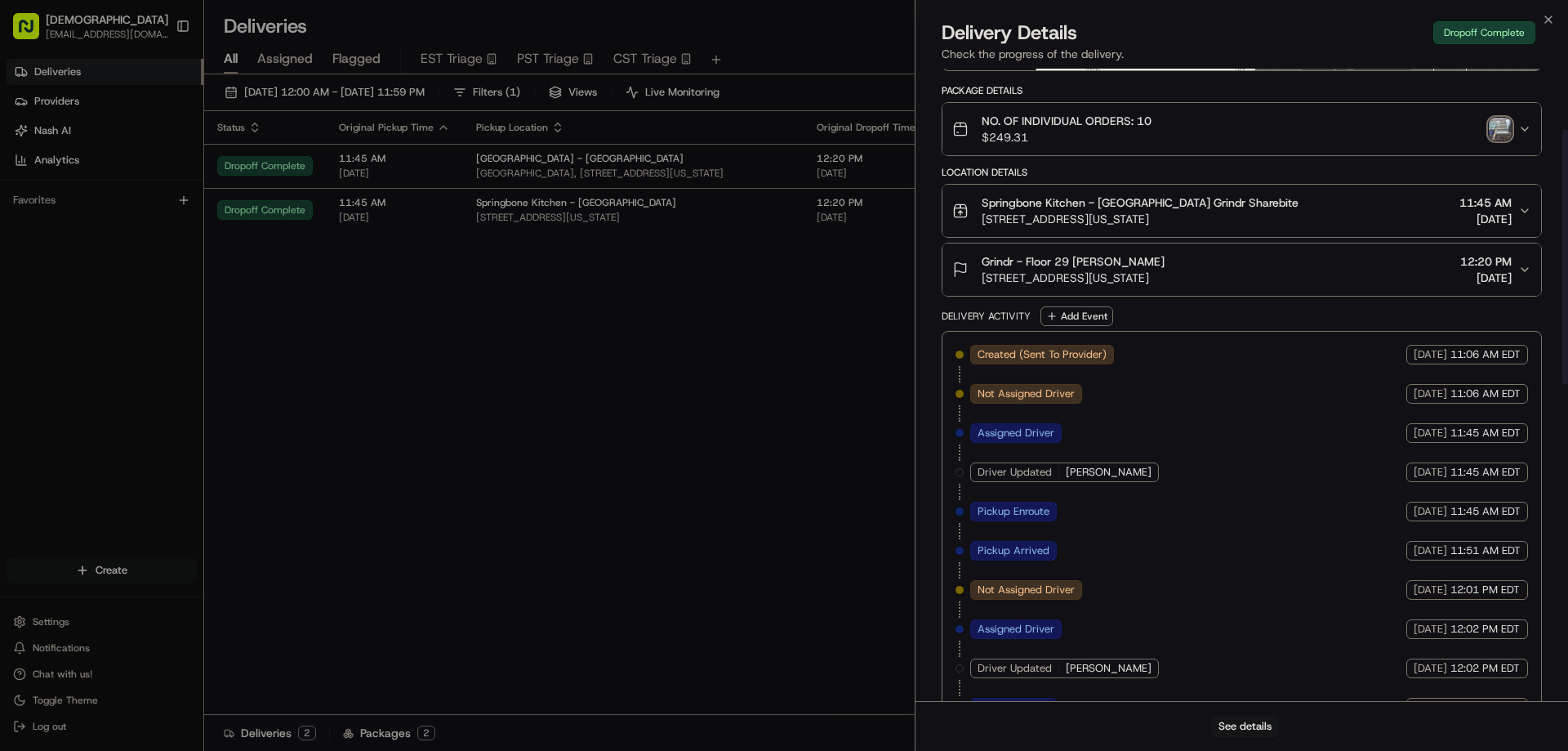
scroll to position [326, 0]
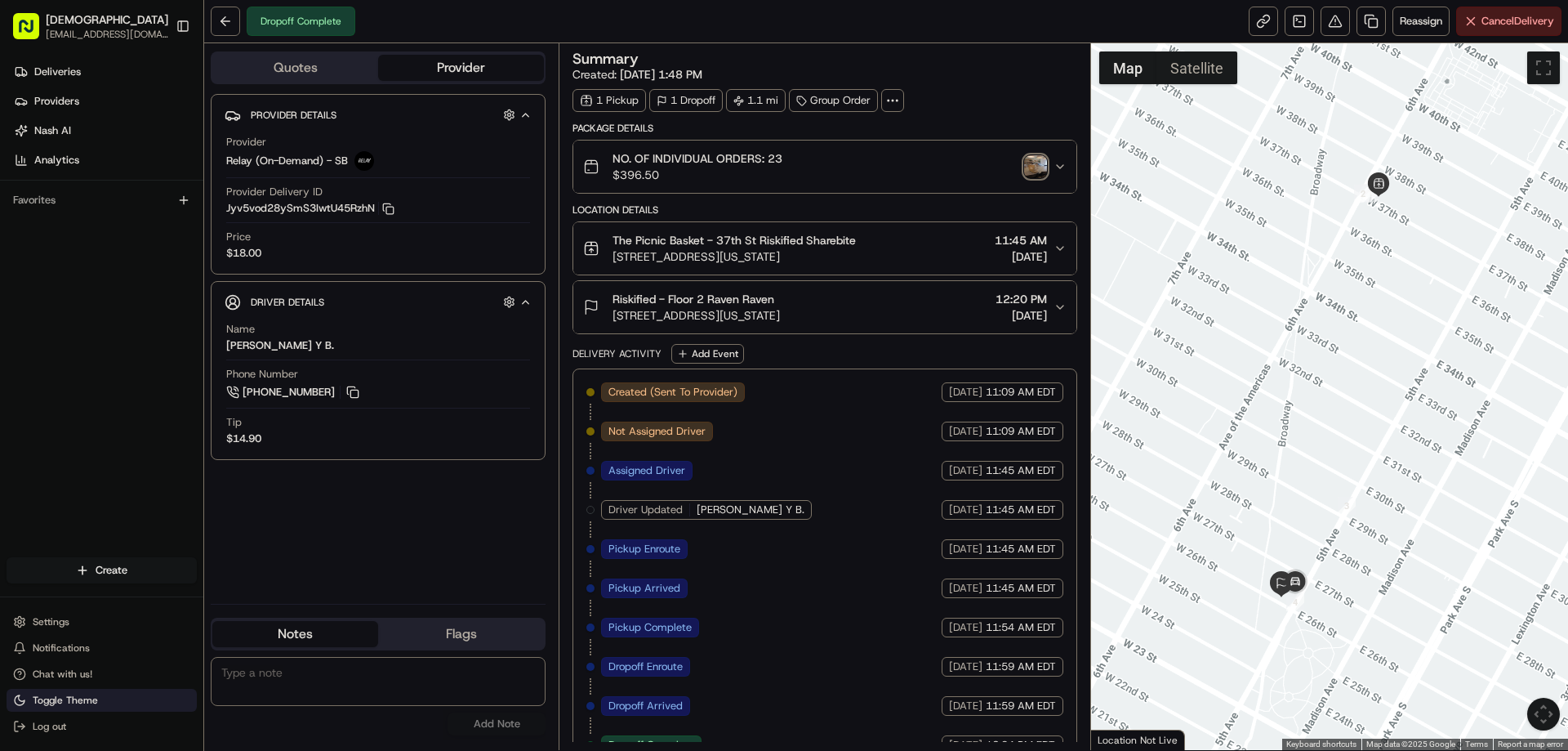
click at [94, 694] on span "Toggle Theme" at bounding box center [65, 700] width 66 height 13
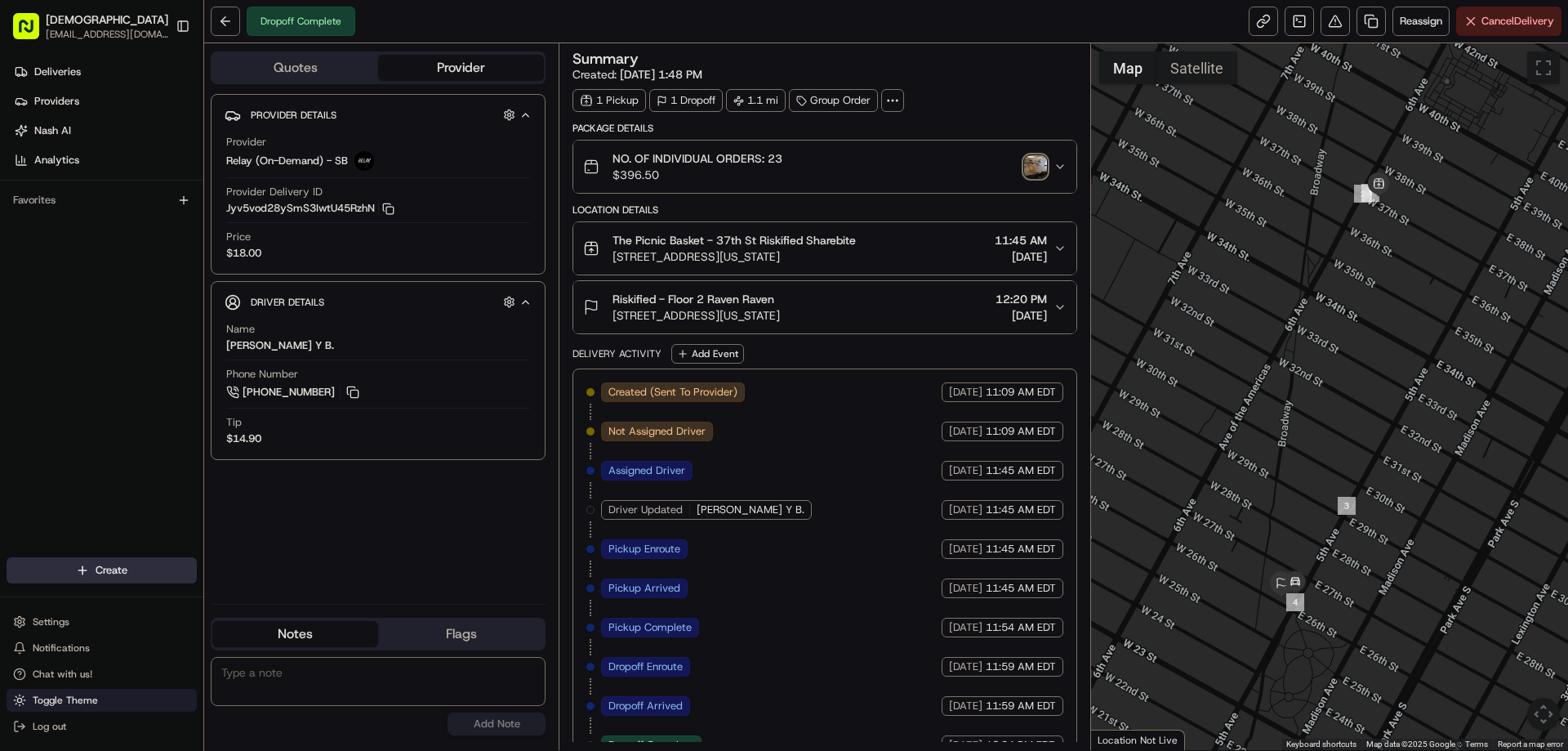
click at [96, 690] on button "Toggle Theme" at bounding box center [102, 700] width 191 height 23
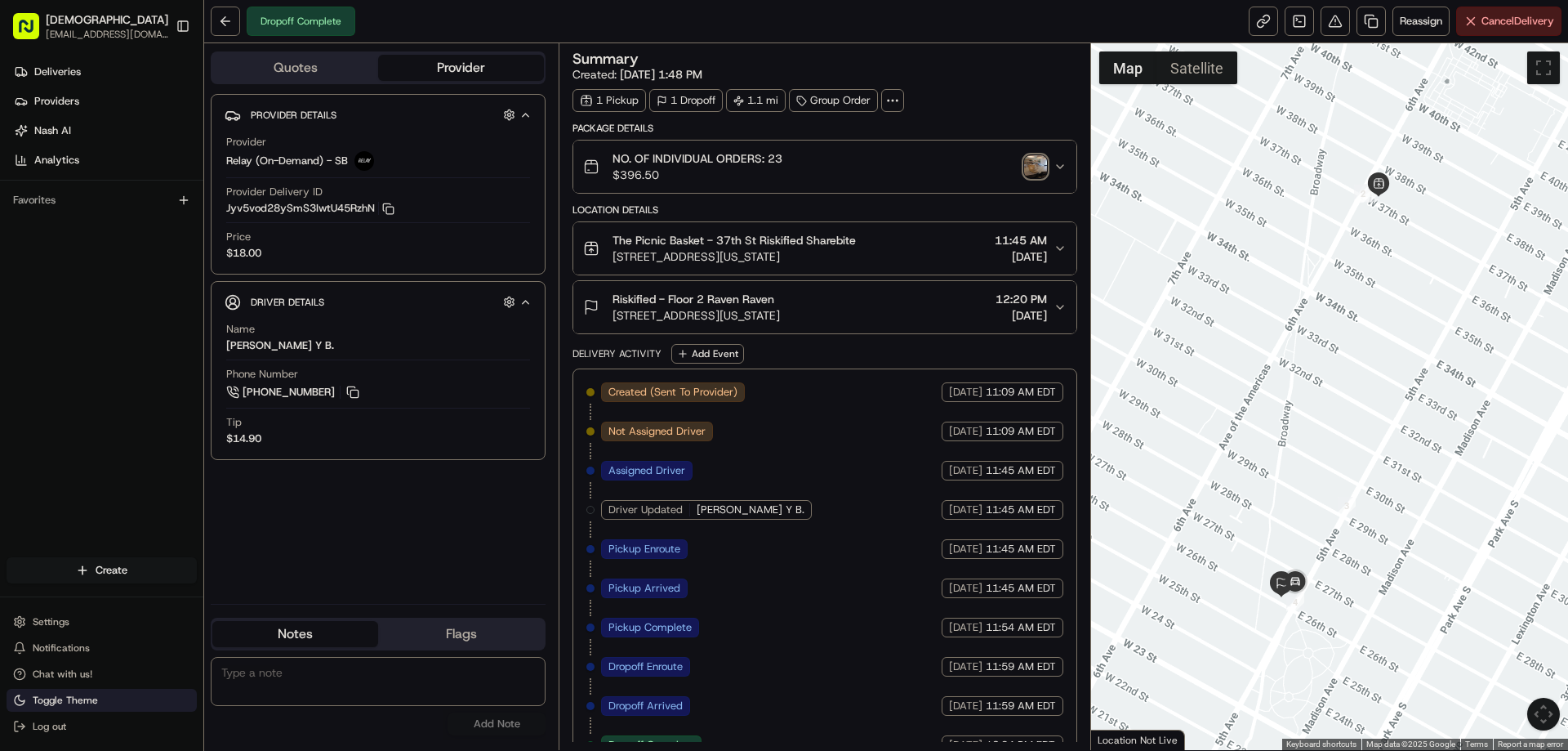
click at [87, 701] on span "Toggle Theme" at bounding box center [65, 700] width 66 height 13
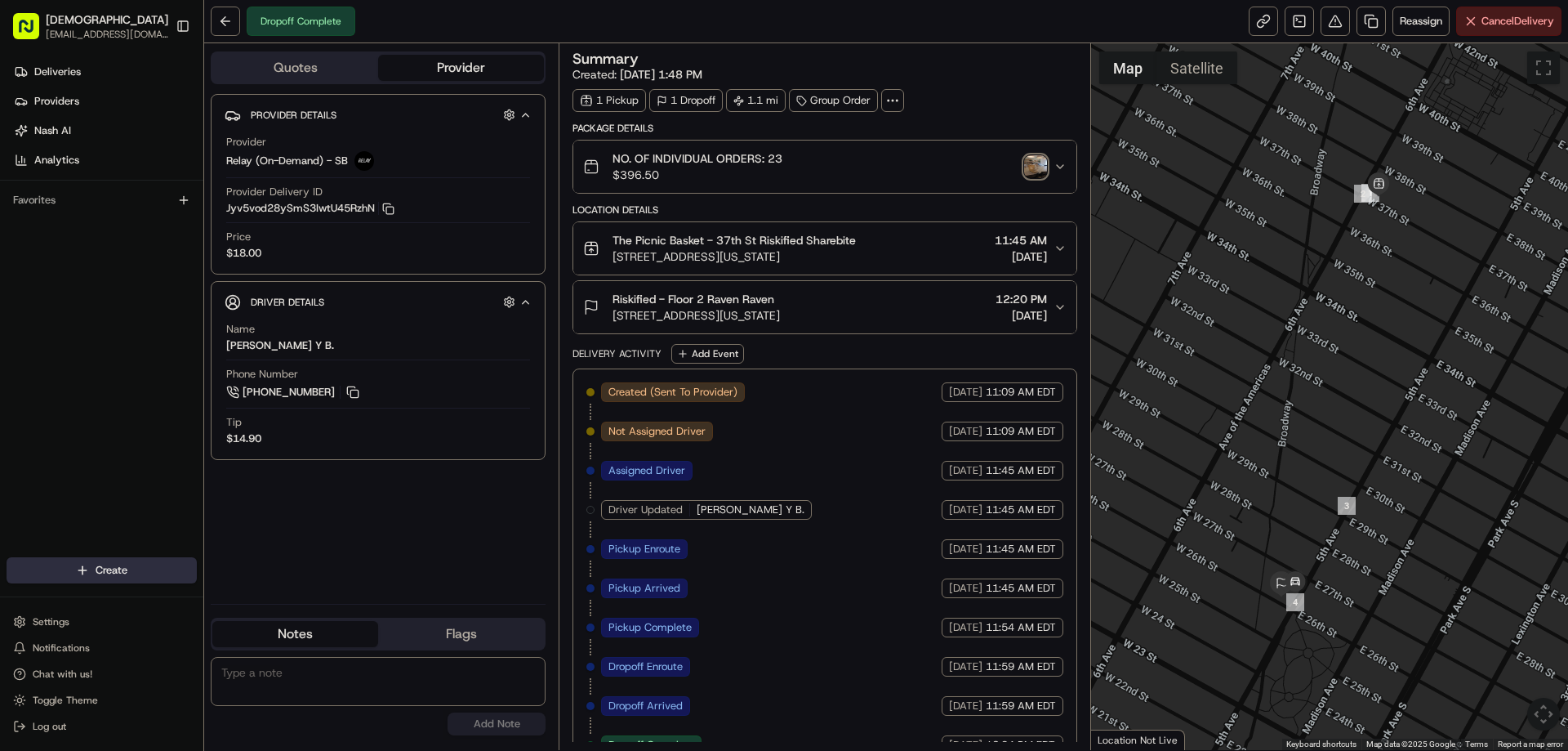
click at [1238, 206] on div at bounding box center [1330, 396] width 478 height 706
click at [88, 692] on button "Toggle Theme" at bounding box center [102, 700] width 191 height 23
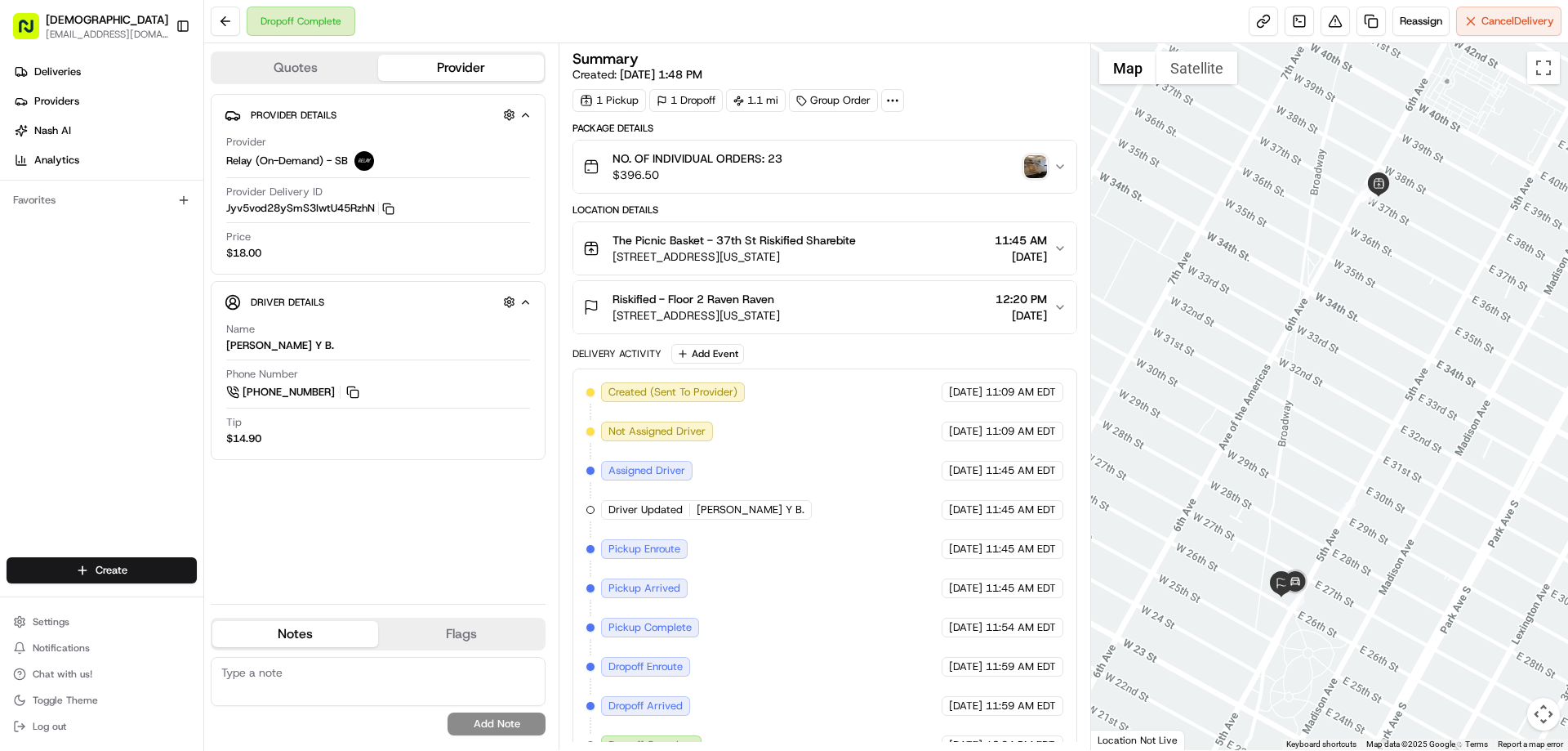
click at [1130, 21] on div "Dropoff Complete Reassign Cancel Delivery" at bounding box center [886, 21] width 1364 height 43
click at [1368, 18] on link at bounding box center [1372, 21] width 30 height 30
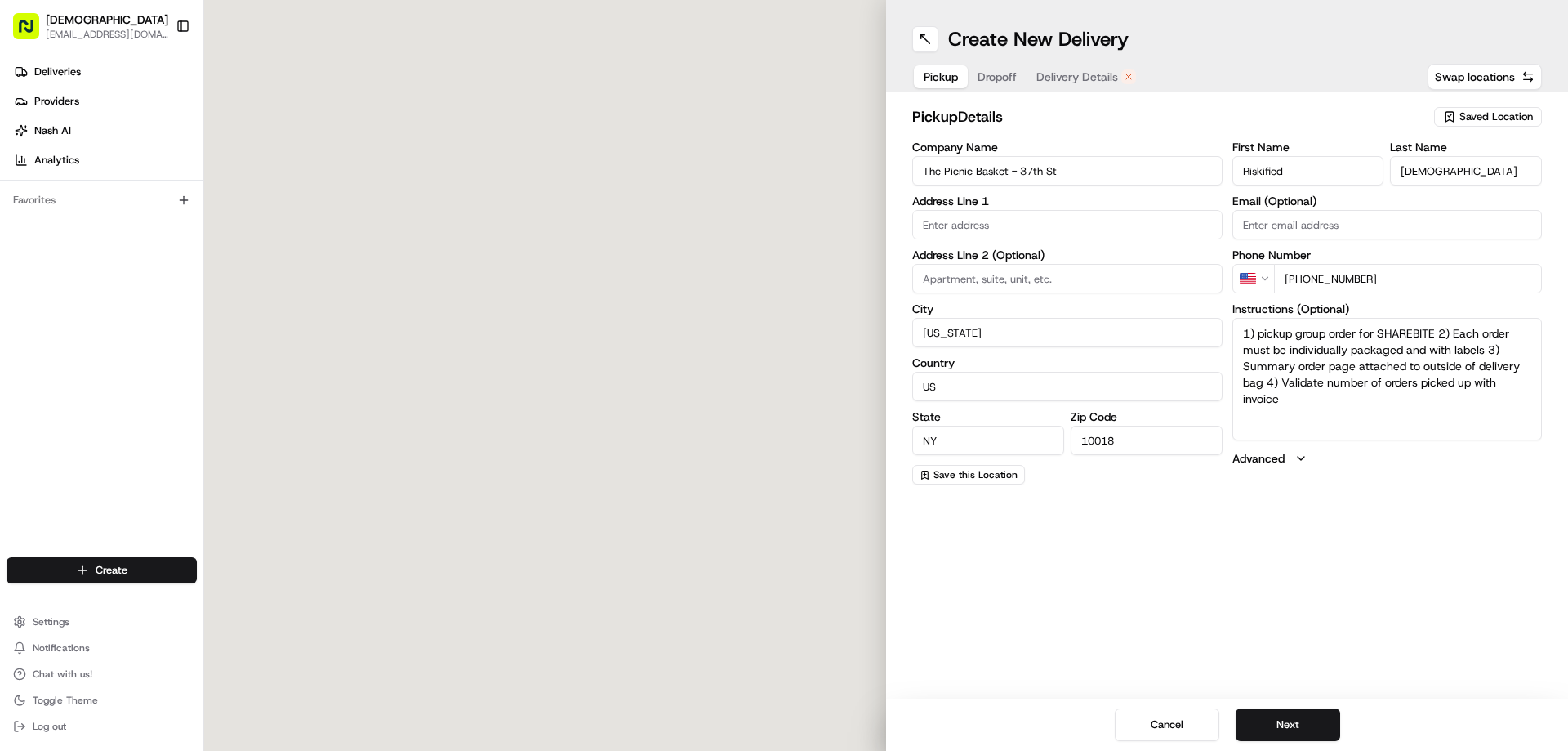
type input "65 W 37th St"
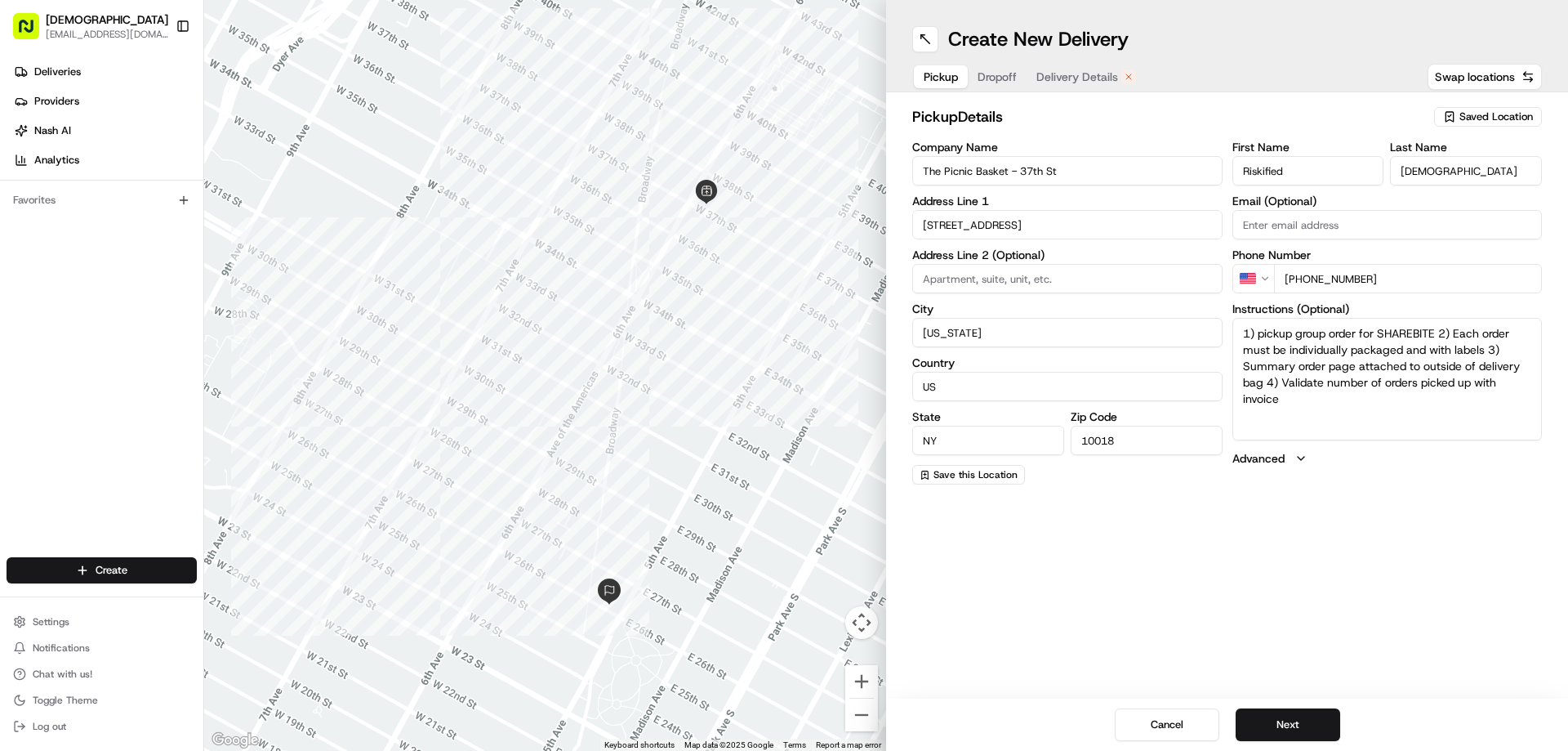
drag, startPoint x: 1099, startPoint y: 588, endPoint x: 1166, endPoint y: 516, distance: 98.4
click at [1100, 587] on div "Create New Delivery Pickup Dropoff Delivery Details Swap locations pickup Detai…" at bounding box center [1227, 376] width 682 height 751
click at [1269, 386] on textarea "1) pickup group order for SHAREBITE 2) Each order must be individually packaged…" at bounding box center [1388, 379] width 311 height 123
paste textarea "Ask for SHAREBITE REDELIVERY for (COMPANY NAME) to be delivered to (INDIVIDUAL …"
type textarea "Ask for SHAREBITE REDELIVERY for (COMPANY NAME) to be delivered to (INDIVIDUAL …"
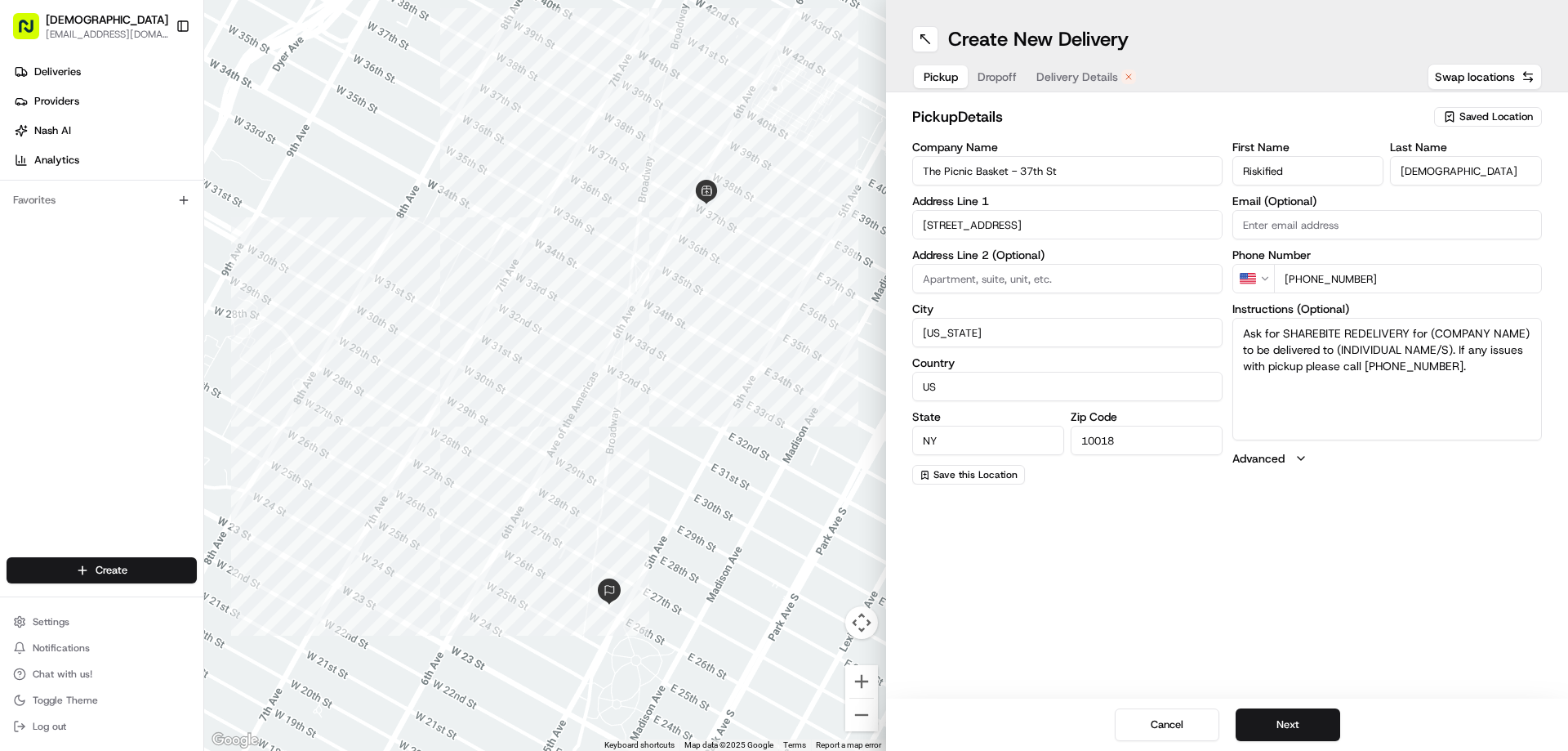
click at [998, 74] on span "Dropoff" at bounding box center [997, 76] width 39 height 17
click at [923, 172] on input "Riskified - Floor 2" at bounding box center [1068, 171] width 311 height 30
type input "Redelivery for Riskified - Floor 2"
click at [942, 74] on span "Pickup" at bounding box center [941, 76] width 34 height 17
click at [1001, 80] on span "Dropoff" at bounding box center [997, 76] width 39 height 17
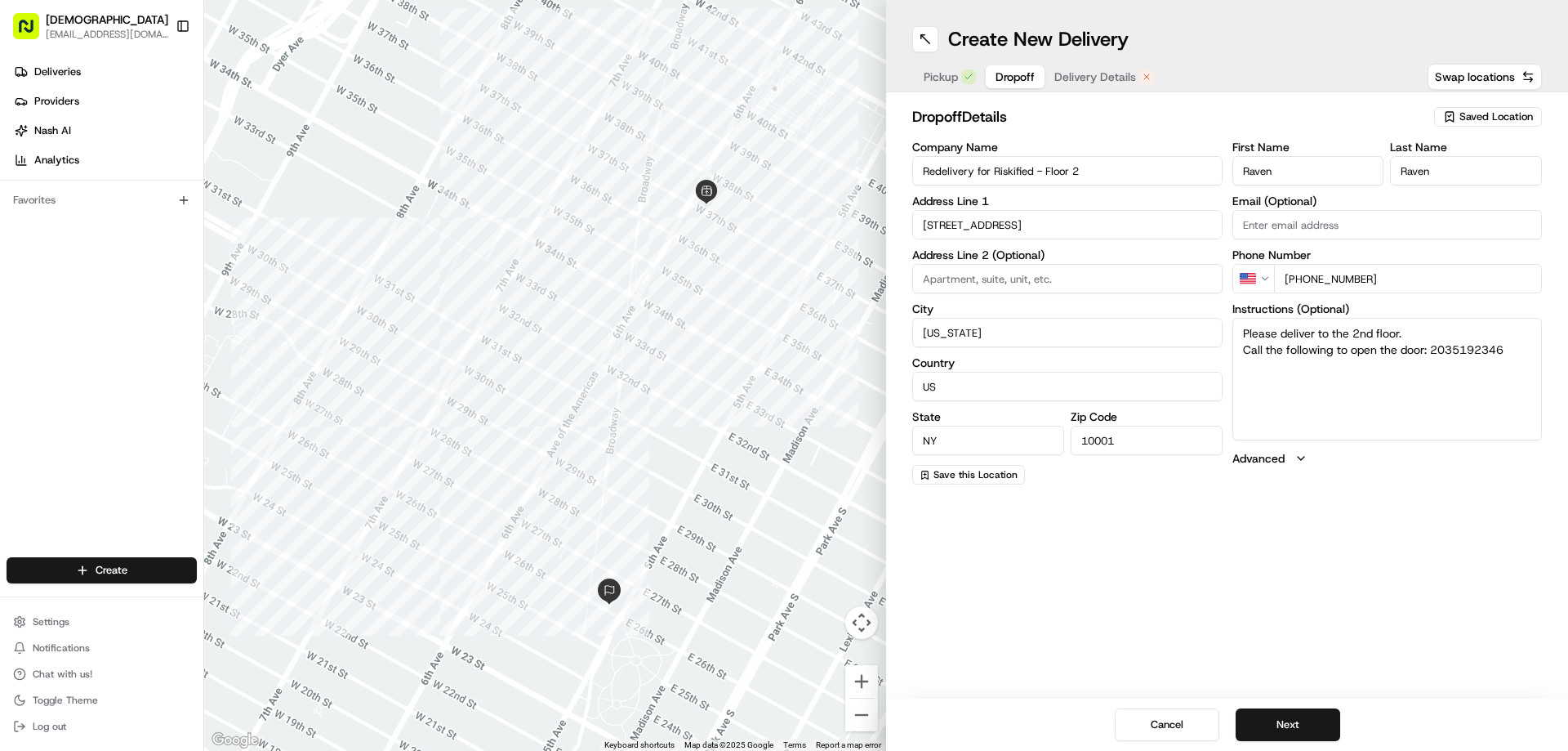
click at [1239, 331] on textarea "Please deliver to the 2nd floor. Call the following to open the door: 2035192346" at bounding box center [1388, 379] width 311 height 123
paste textarea "Delivery contact is Raven: 203-519-2346"
drag, startPoint x: 1517, startPoint y: 364, endPoint x: 1242, endPoint y: 370, distance: 275.1
click at [1242, 370] on textarea "Delivery contact is Raven: 203-519-2346 Please deliver to the 2nd floor. Call t…" at bounding box center [1388, 379] width 311 height 123
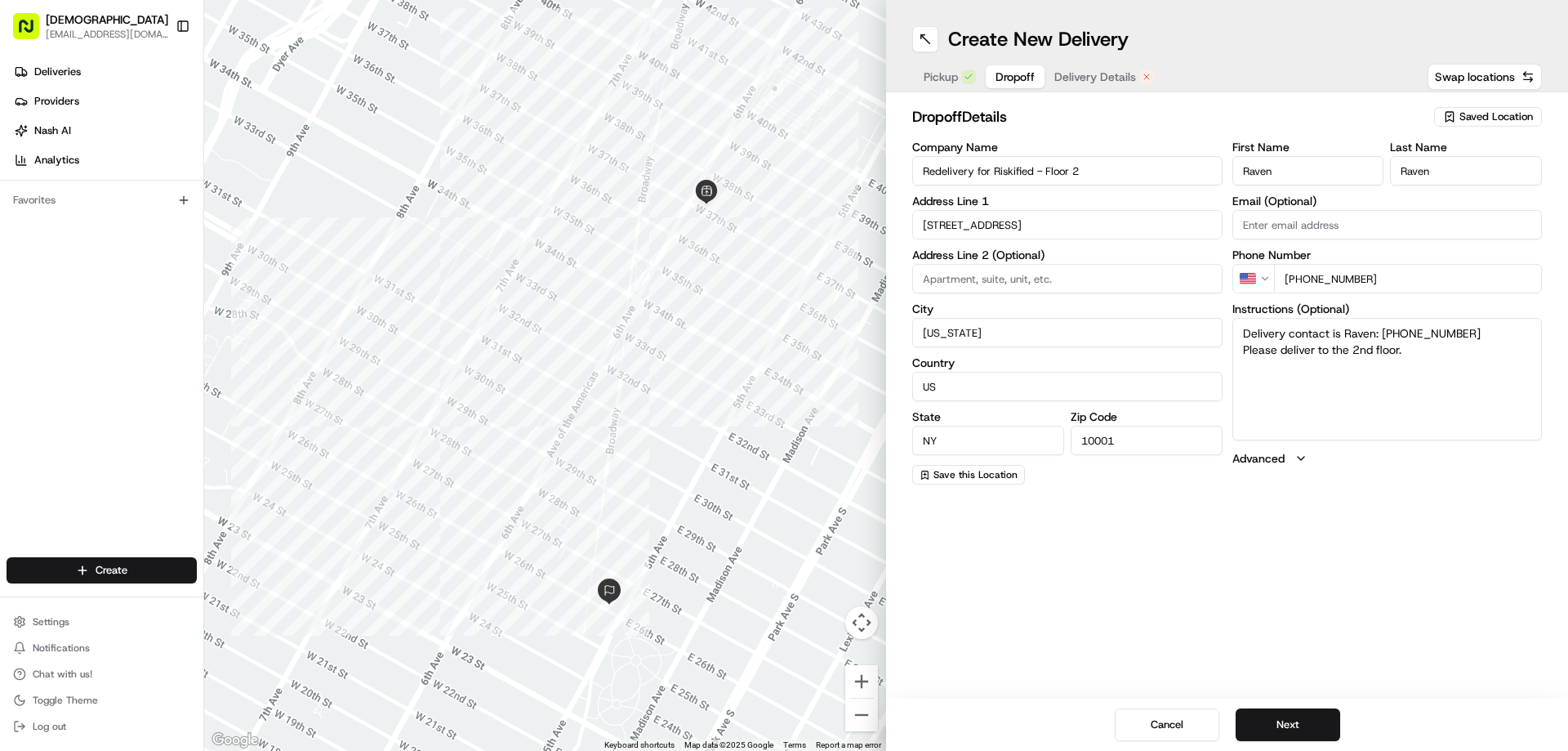
type textarea "Delivery contact is Raven: 203-519-2346 Please deliver to the 2nd floor."
click at [1249, 172] on input "Raven" at bounding box center [1309, 171] width 152 height 30
paste input "Jonathan Chan"
type input "Jonathan Chan"
click at [1436, 172] on input "Raven" at bounding box center [1466, 171] width 152 height 30
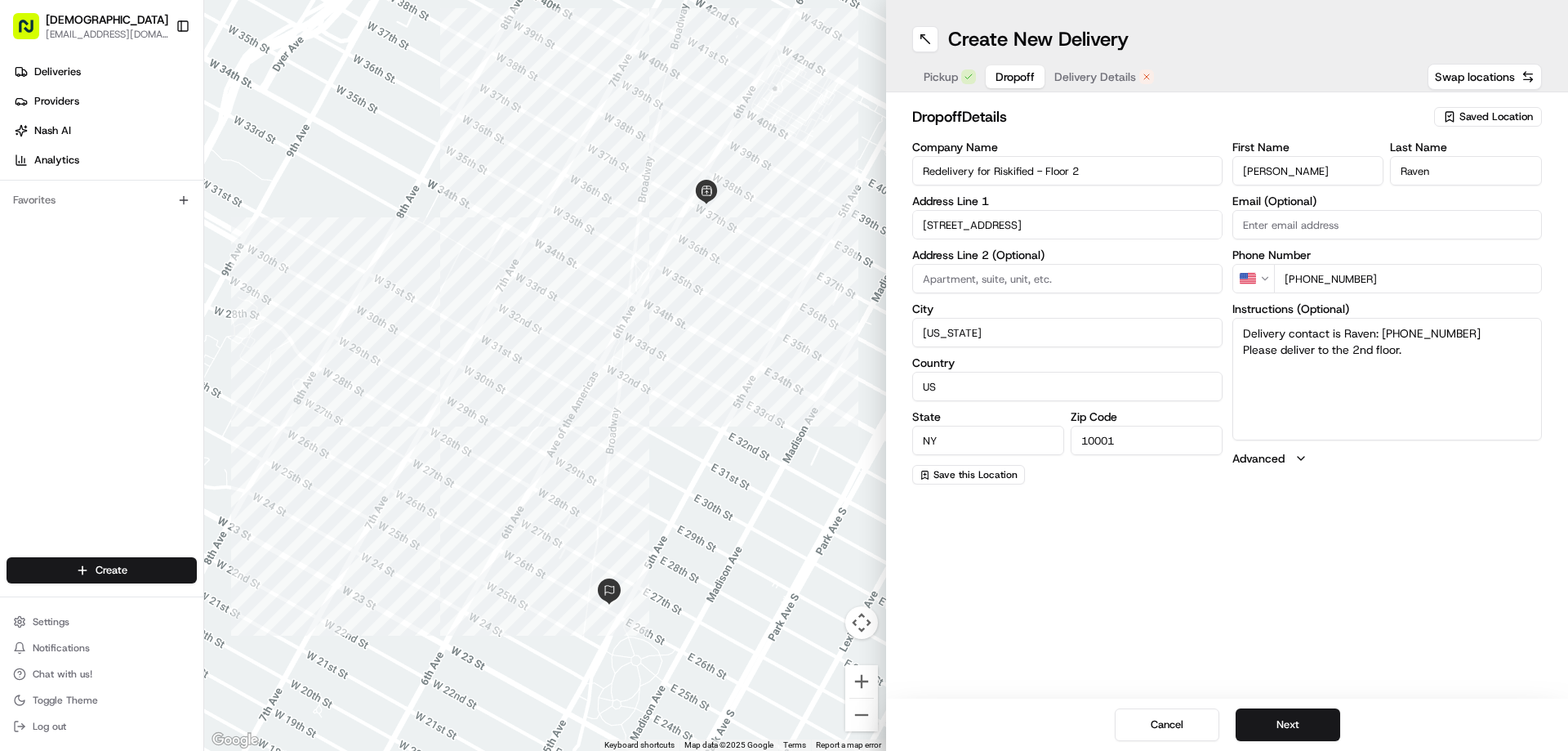
paste input "Matthew Friend"
type input "Matthew Friend"
click at [1102, 70] on span "Delivery Details" at bounding box center [1095, 76] width 81 height 17
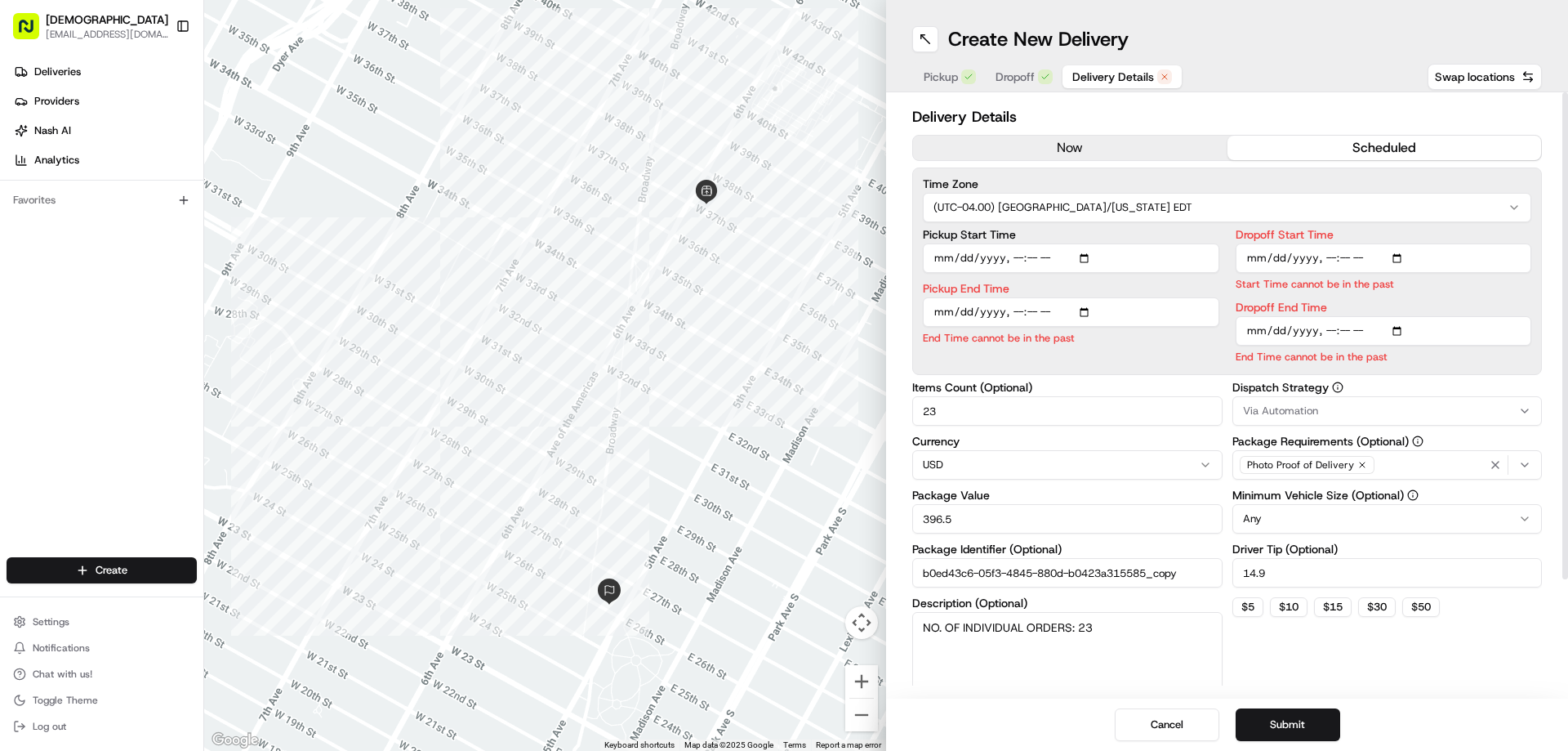
click at [1058, 148] on button "now" at bounding box center [1070, 148] width 314 height 25
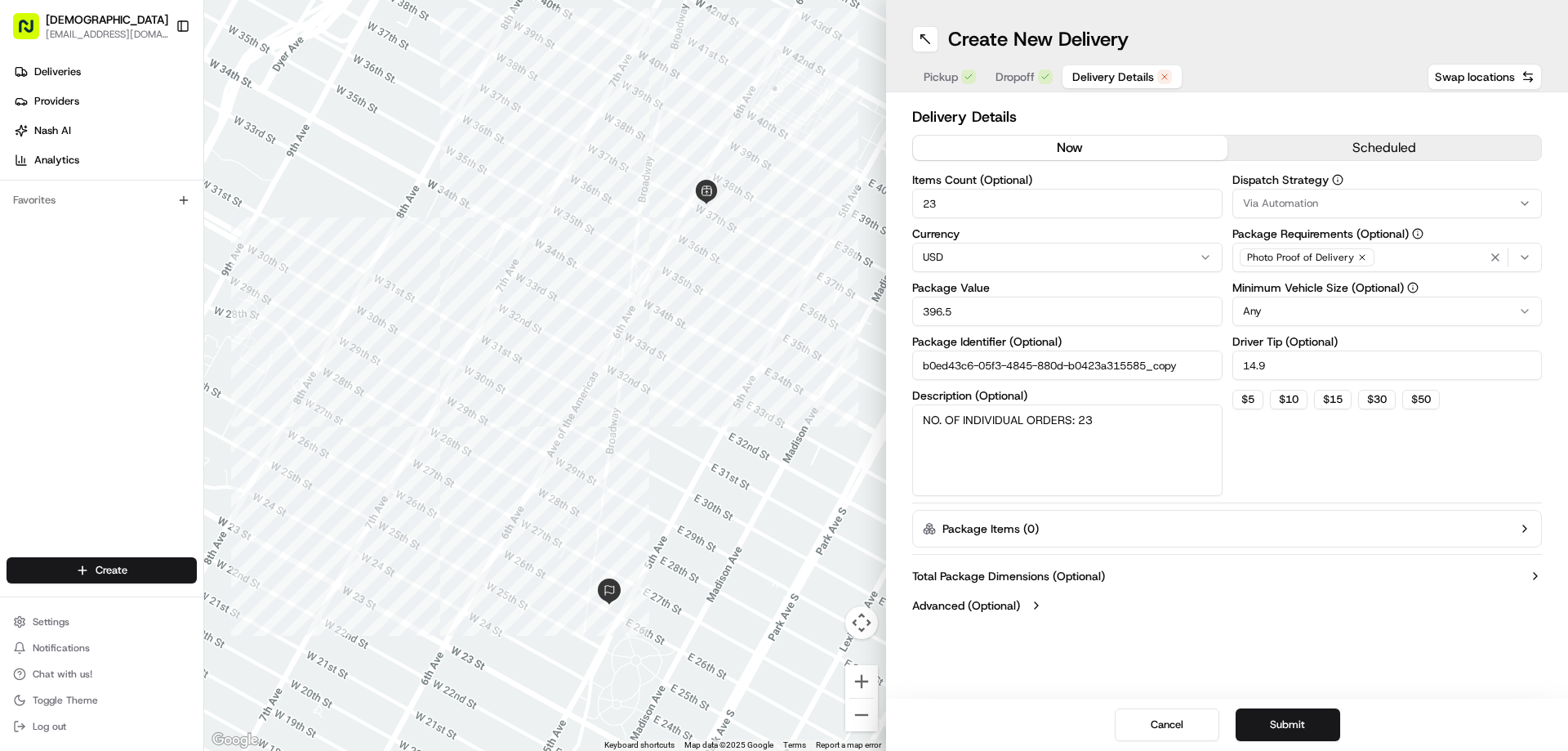
click at [1073, 206] on input "23" at bounding box center [1068, 204] width 311 height 30
type input "2"
click at [974, 311] on input "396.5" at bounding box center [1068, 312] width 311 height 30
type input "60"
click at [976, 411] on textarea "NO. OF INDIVIDUAL ORDERS: 23" at bounding box center [1068, 450] width 311 height 92
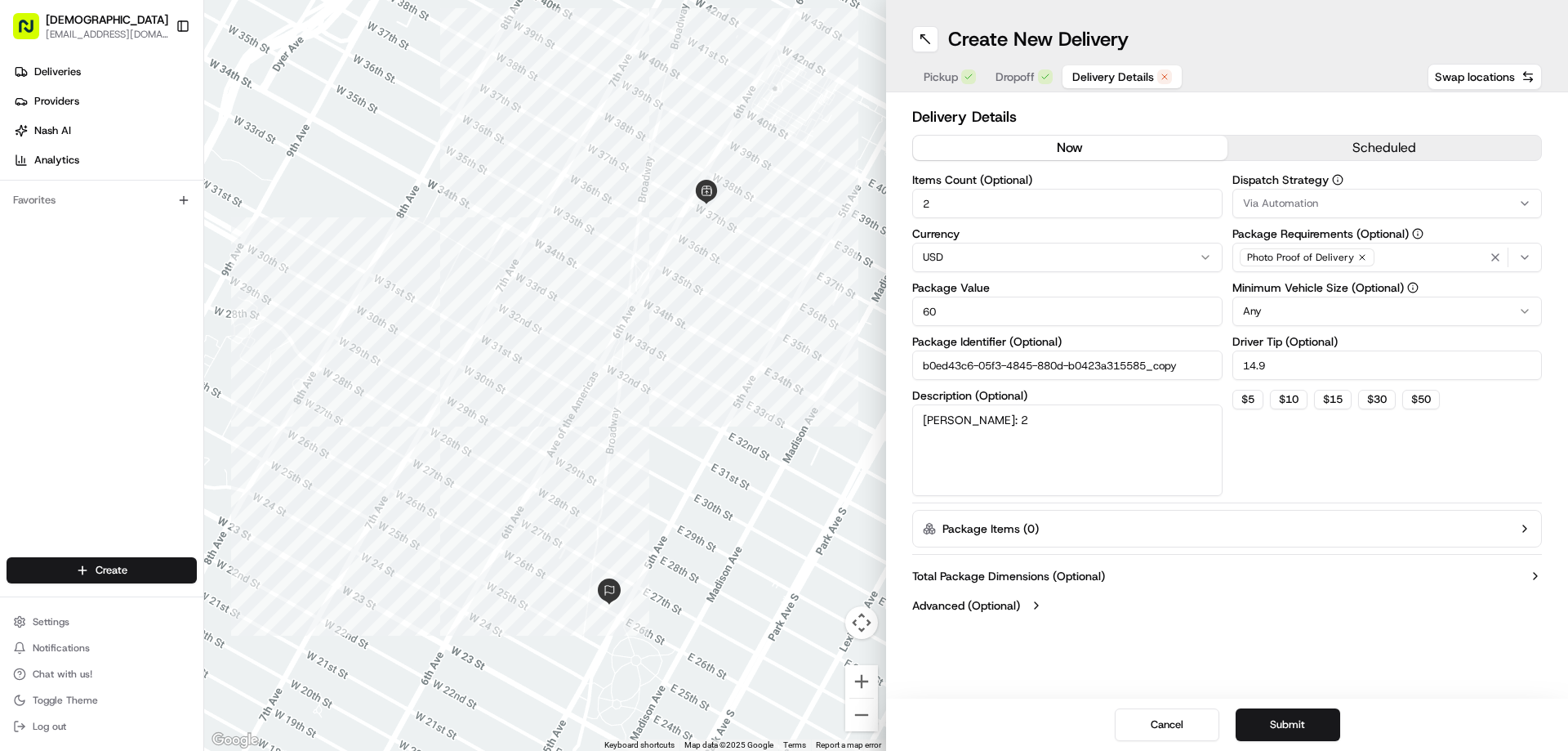
type textarea "Redel: 2"
click at [1320, 362] on input "14.9" at bounding box center [1388, 365] width 311 height 30
type input "3"
click at [1264, 726] on button "Submit" at bounding box center [1287, 724] width 104 height 32
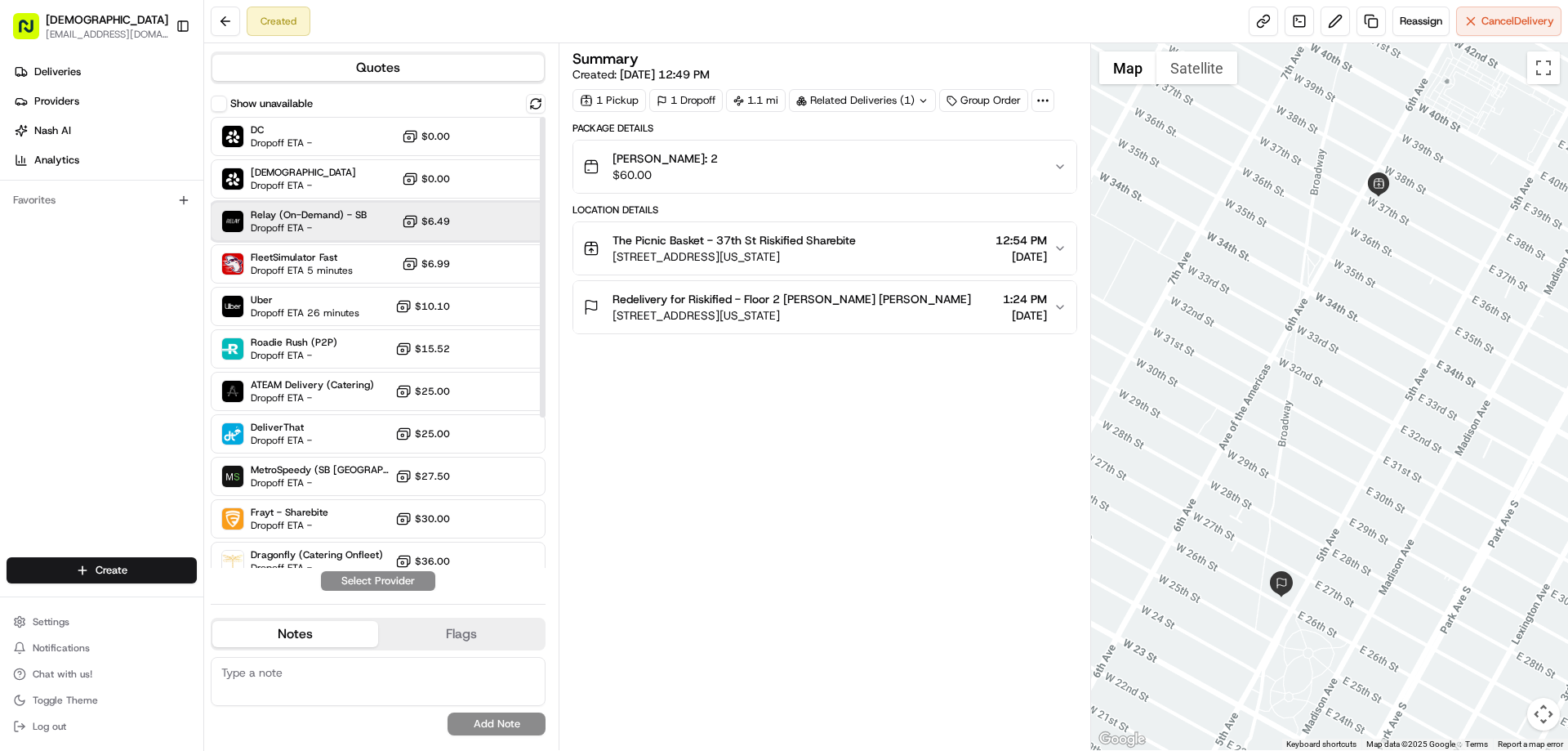
click at [324, 224] on span "Dropoff ETA -" at bounding box center [308, 228] width 115 height 13
click at [383, 576] on button "Assign Provider" at bounding box center [378, 581] width 116 height 19
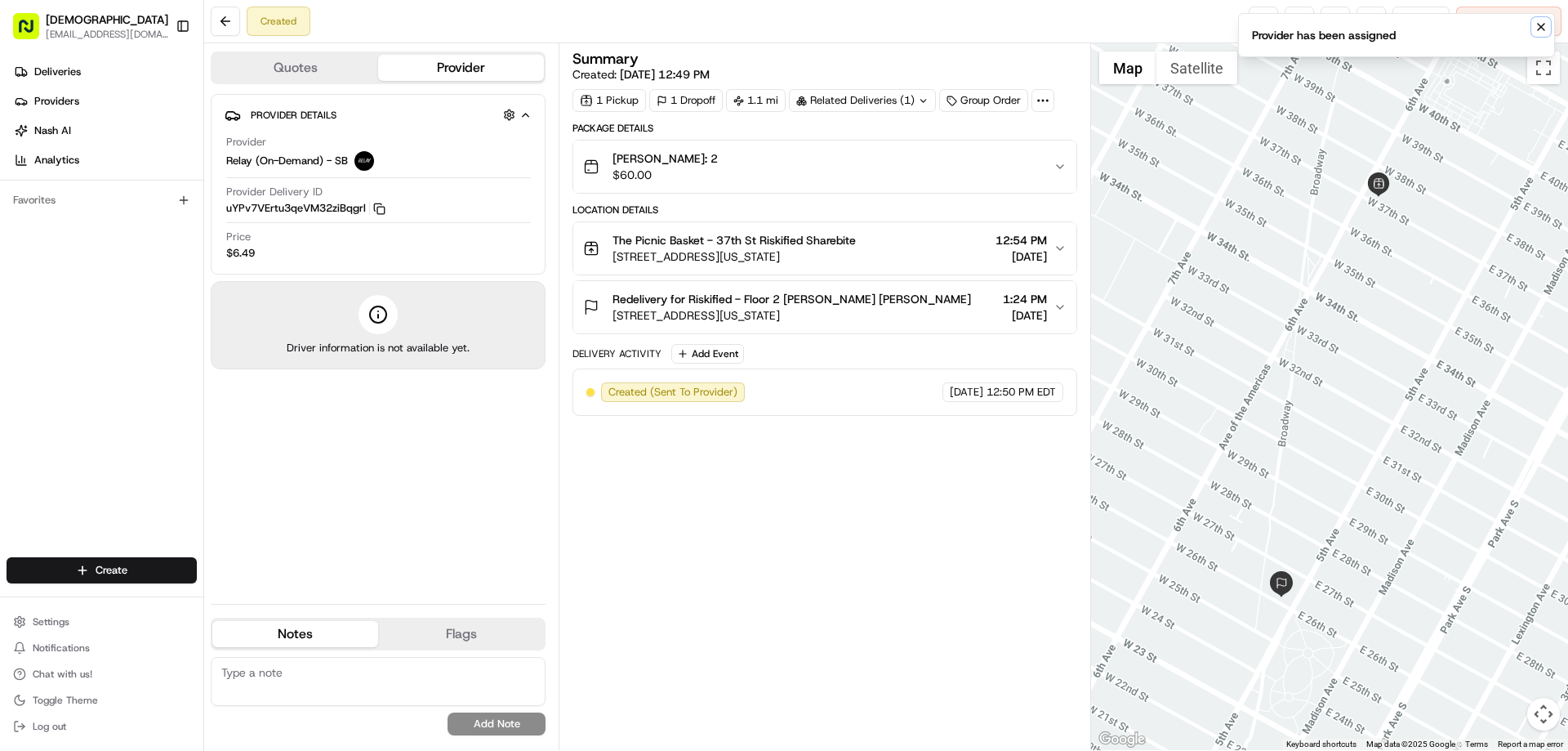
click at [1542, 25] on icon "Notifications (F8)" at bounding box center [1541, 26] width 13 height 13
click at [1262, 13] on link at bounding box center [1264, 21] width 30 height 30
click at [141, 697] on button "Toggle Theme" at bounding box center [102, 700] width 191 height 23
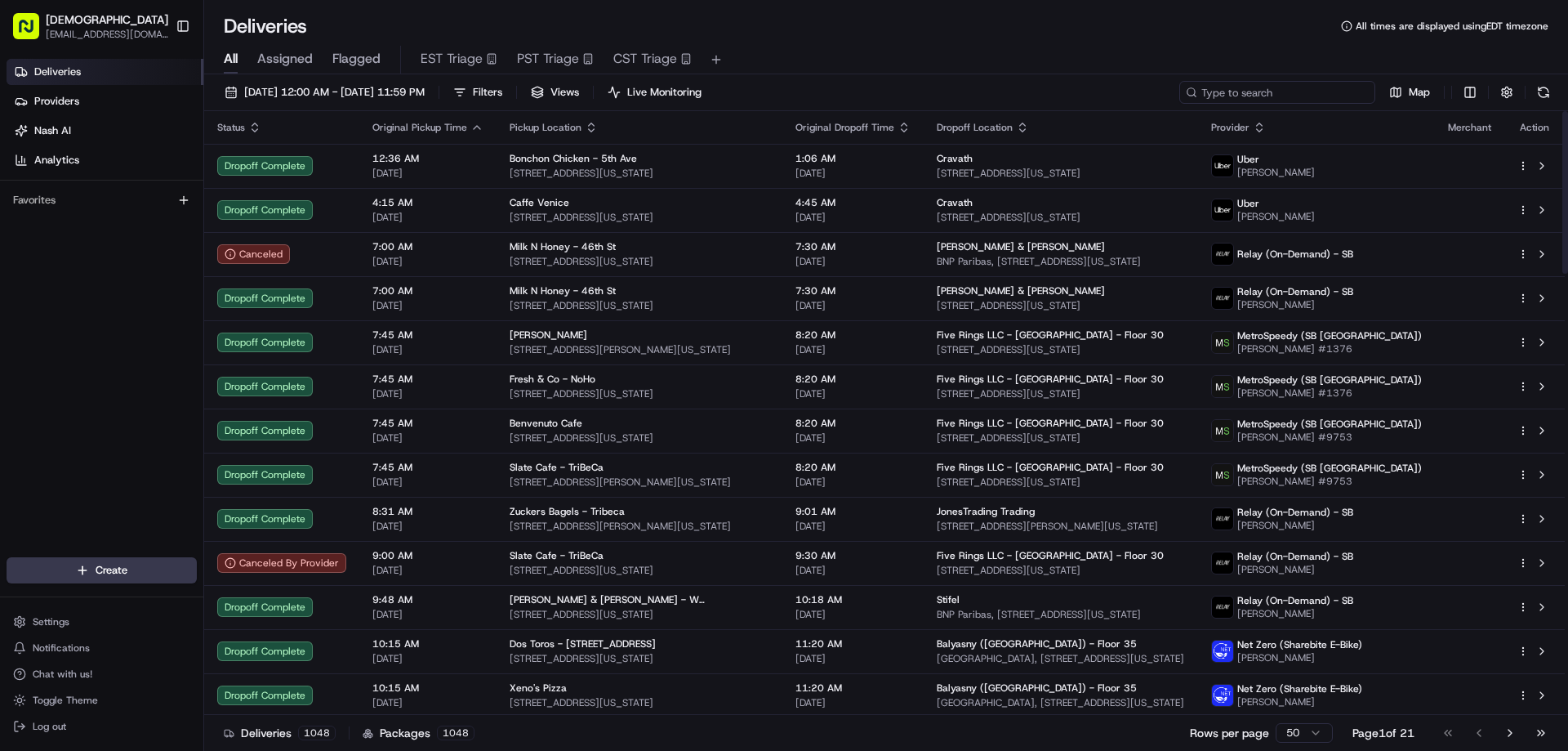
click at [1274, 97] on input at bounding box center [1278, 92] width 196 height 23
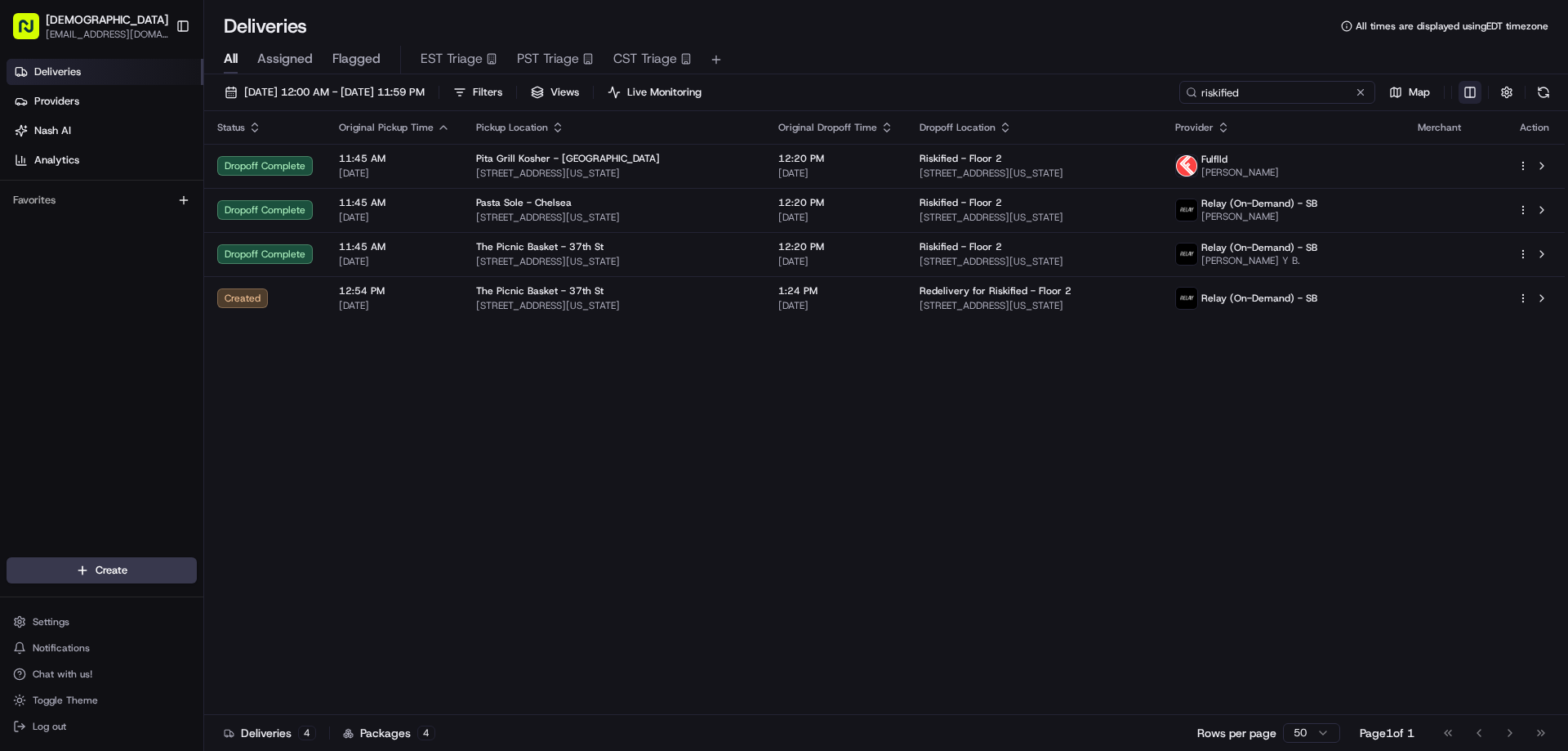
type input "riskified"
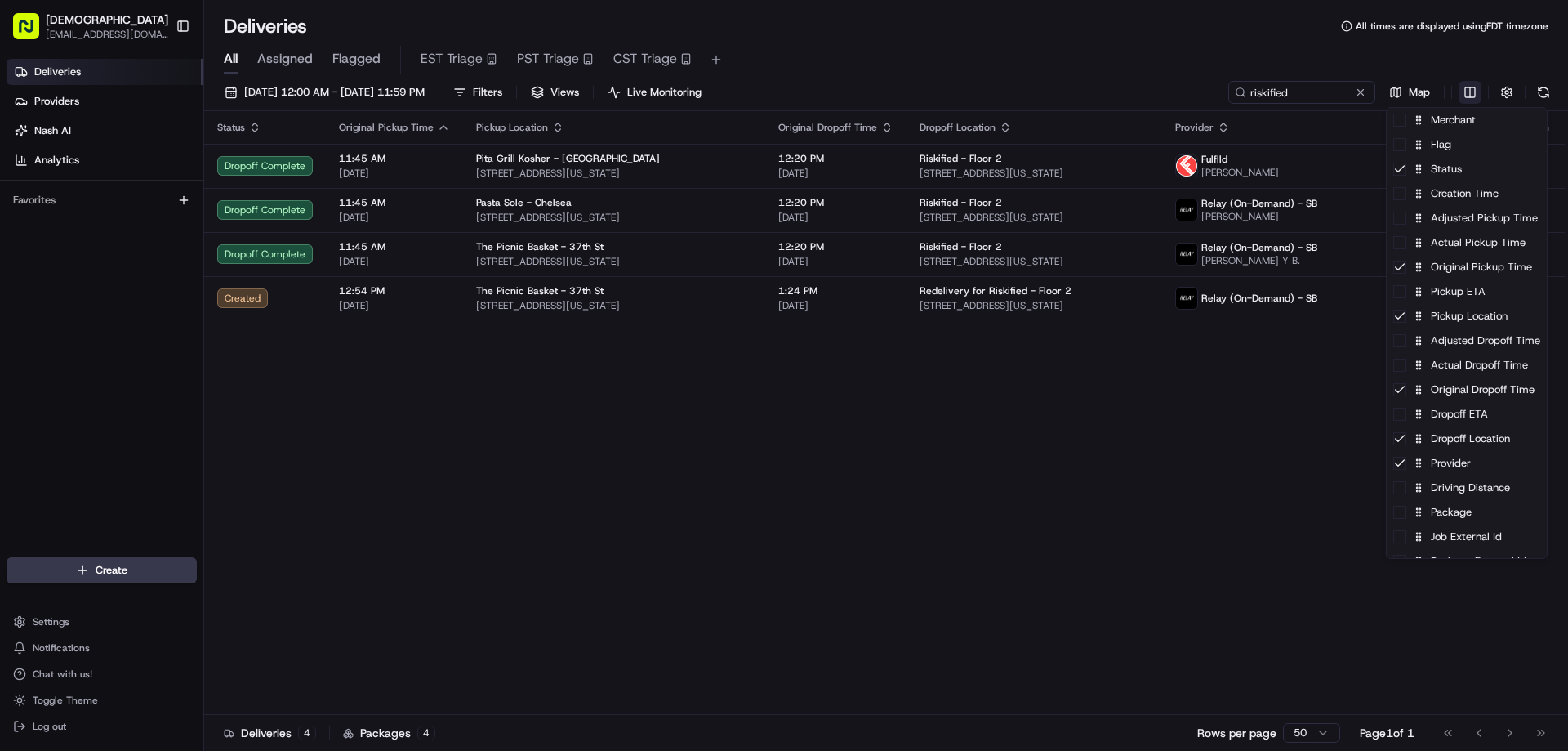
click at [1465, 91] on html "Sharebite eveines@ececonsultinggroup.com Toggle Sidebar Deliveries Providers Na…" at bounding box center [784, 376] width 1568 height 751
drag, startPoint x: 1459, startPoint y: 522, endPoint x: 1426, endPoint y: 510, distance: 35.1
click at [1459, 523] on div "Package" at bounding box center [1466, 512] width 160 height 25
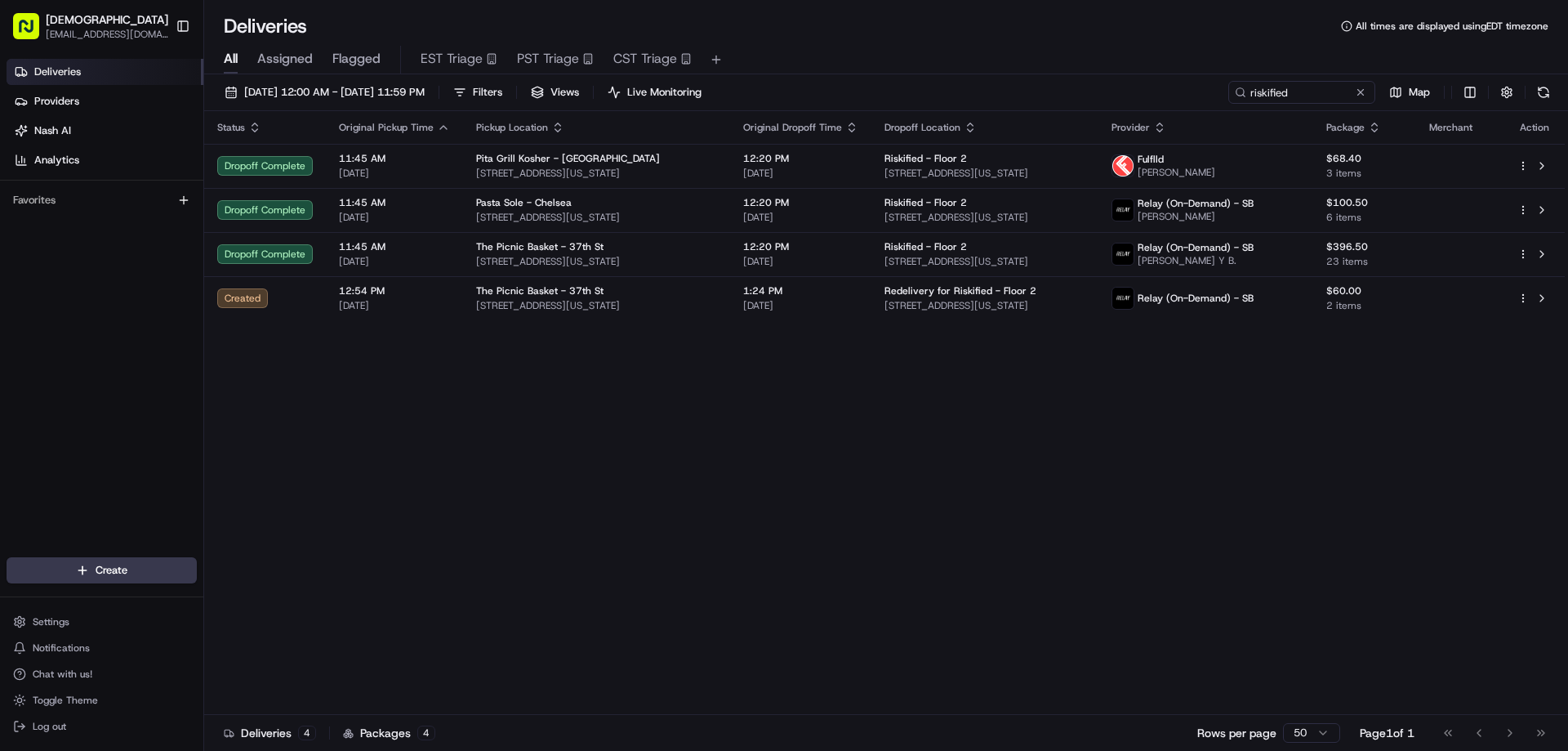
drag, startPoint x: 1056, startPoint y: 400, endPoint x: 962, endPoint y: 350, distance: 106.5
click at [1055, 400] on html "Sharebite eveines@ececonsultinggroup.com Toggle Sidebar Deliveries Providers Na…" at bounding box center [784, 376] width 1568 height 751
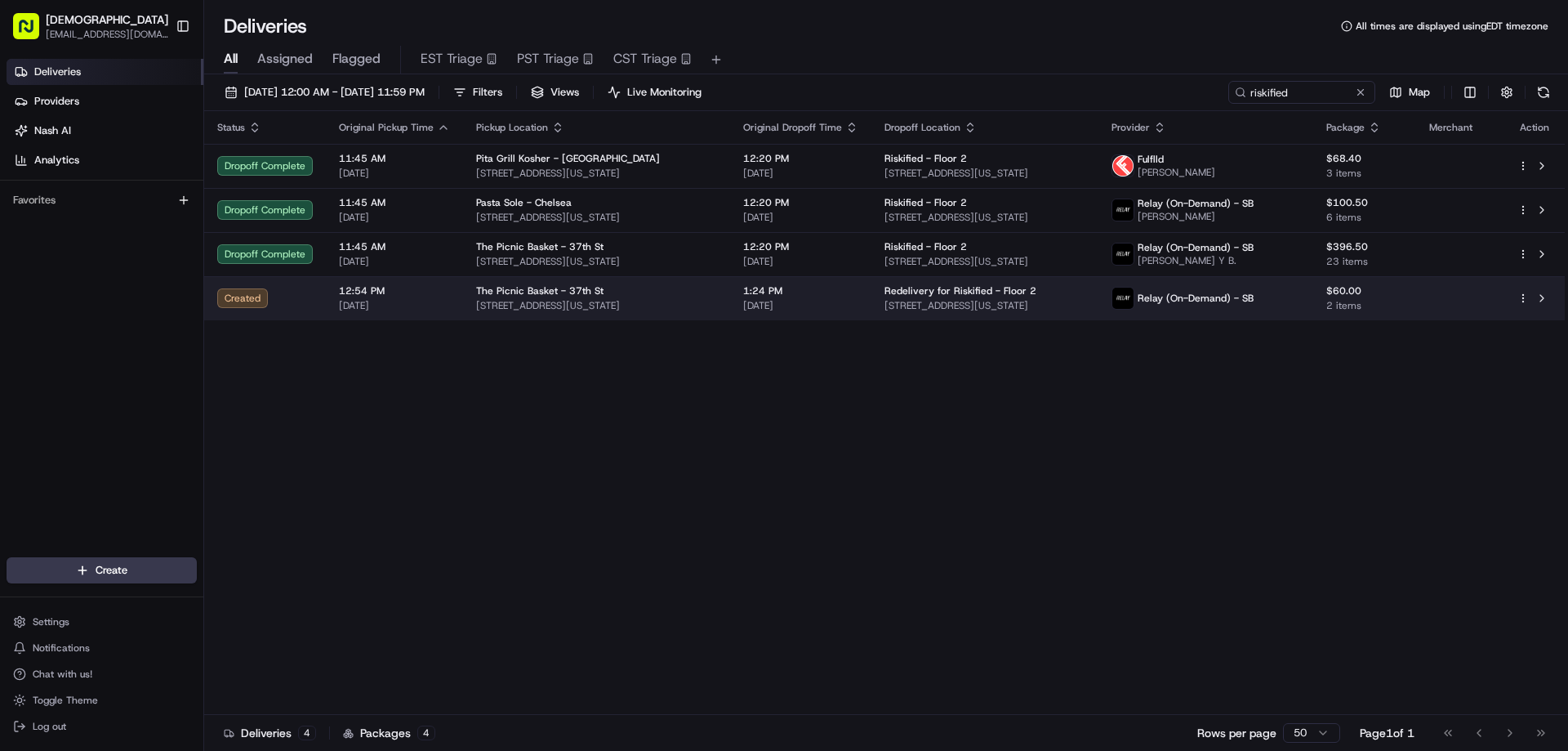
click at [954, 299] on span "220 5th Ave, New York, NY 10001, USA" at bounding box center [985, 305] width 201 height 13
click at [691, 305] on span "65 W 37th St, New York, NY 10018, USA" at bounding box center [596, 305] width 241 height 13
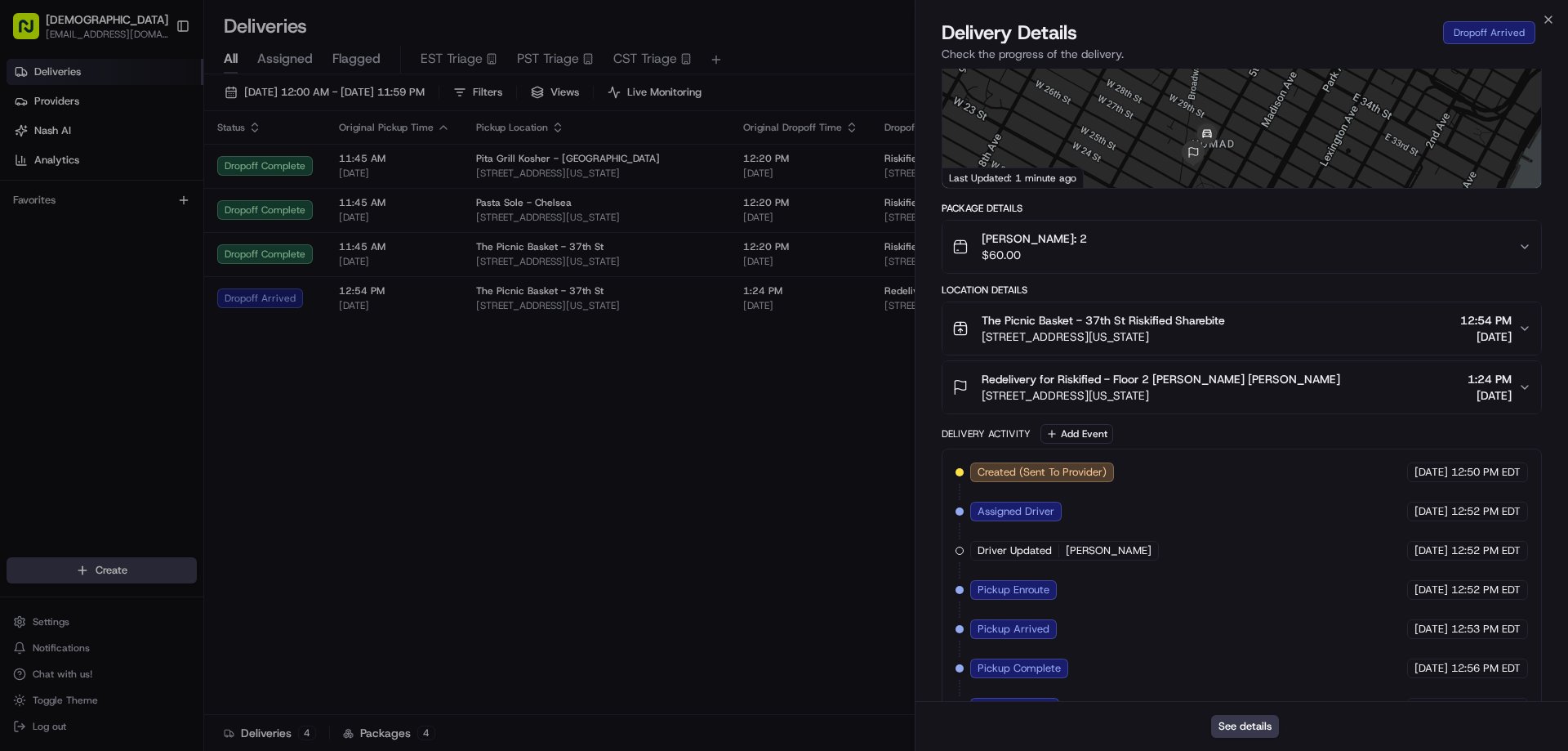
scroll to position [268, 0]
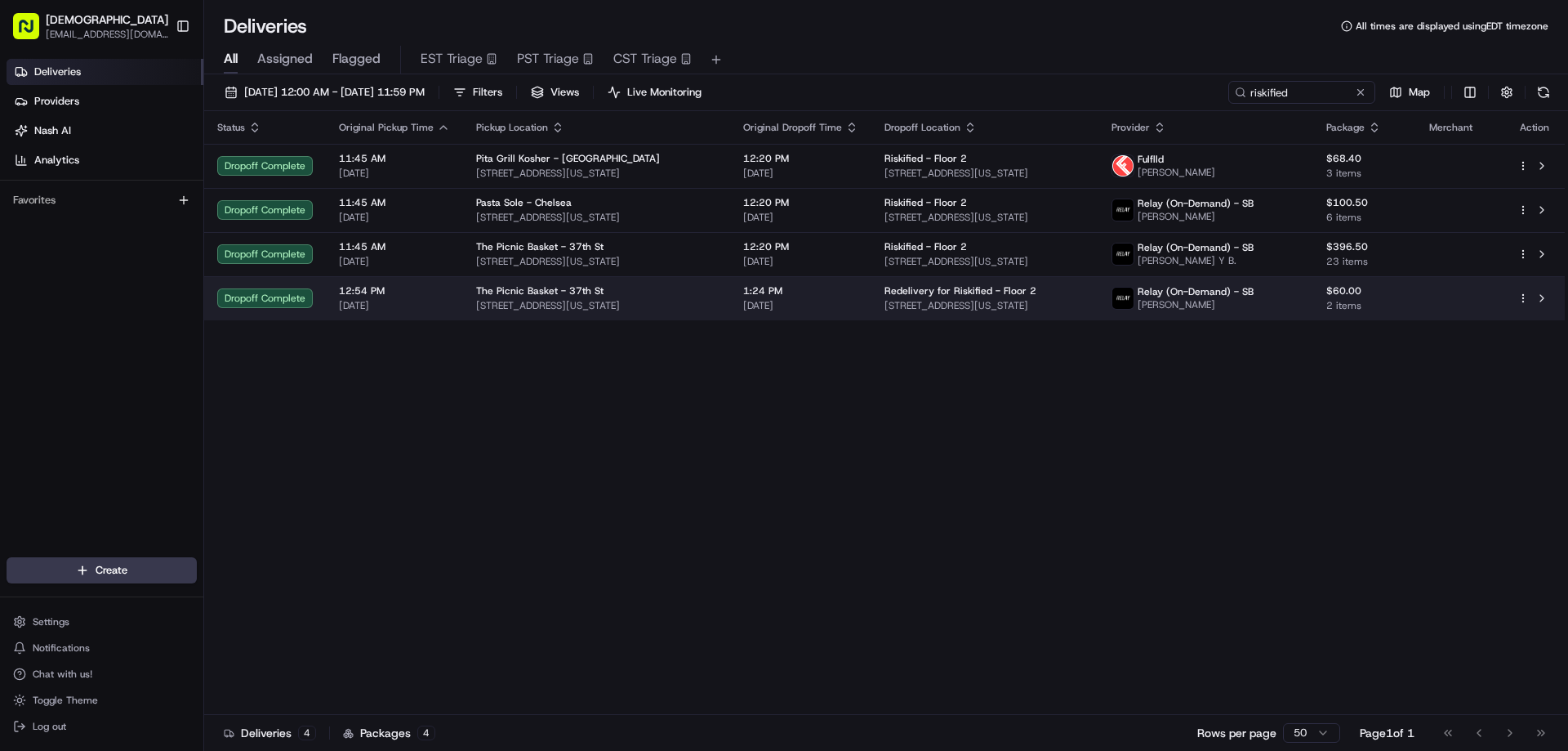
click at [640, 305] on span "65 W 37th St, New York, NY 10018, USA" at bounding box center [596, 305] width 241 height 13
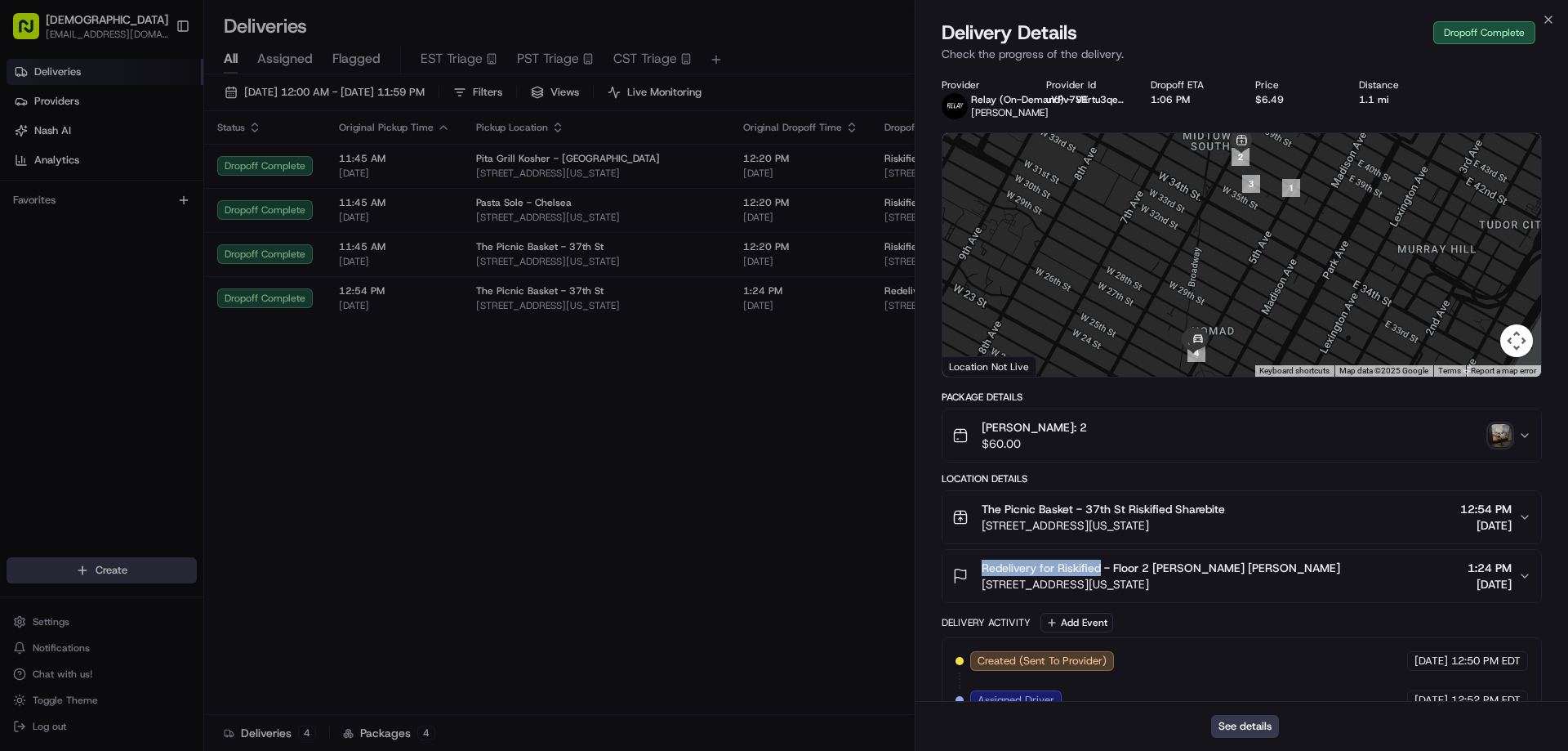
drag, startPoint x: 1100, startPoint y: 565, endPoint x: 981, endPoint y: 561, distance: 119.1
click at [981, 561] on div "Redelivery for Riskified - Floor 2 Jonathan Chan Matthew Friend 220 5th Ave, Ne…" at bounding box center [1145, 575] width 388 height 32
drag, startPoint x: 1074, startPoint y: 508, endPoint x: 981, endPoint y: 507, distance: 93.0
click at [981, 507] on div "The Picnic Basket - 37th St Riskified Sharebite 65 W 37th St, New York, NY 1001…" at bounding box center [1088, 516] width 273 height 32
copy span "The Picnic Basket"
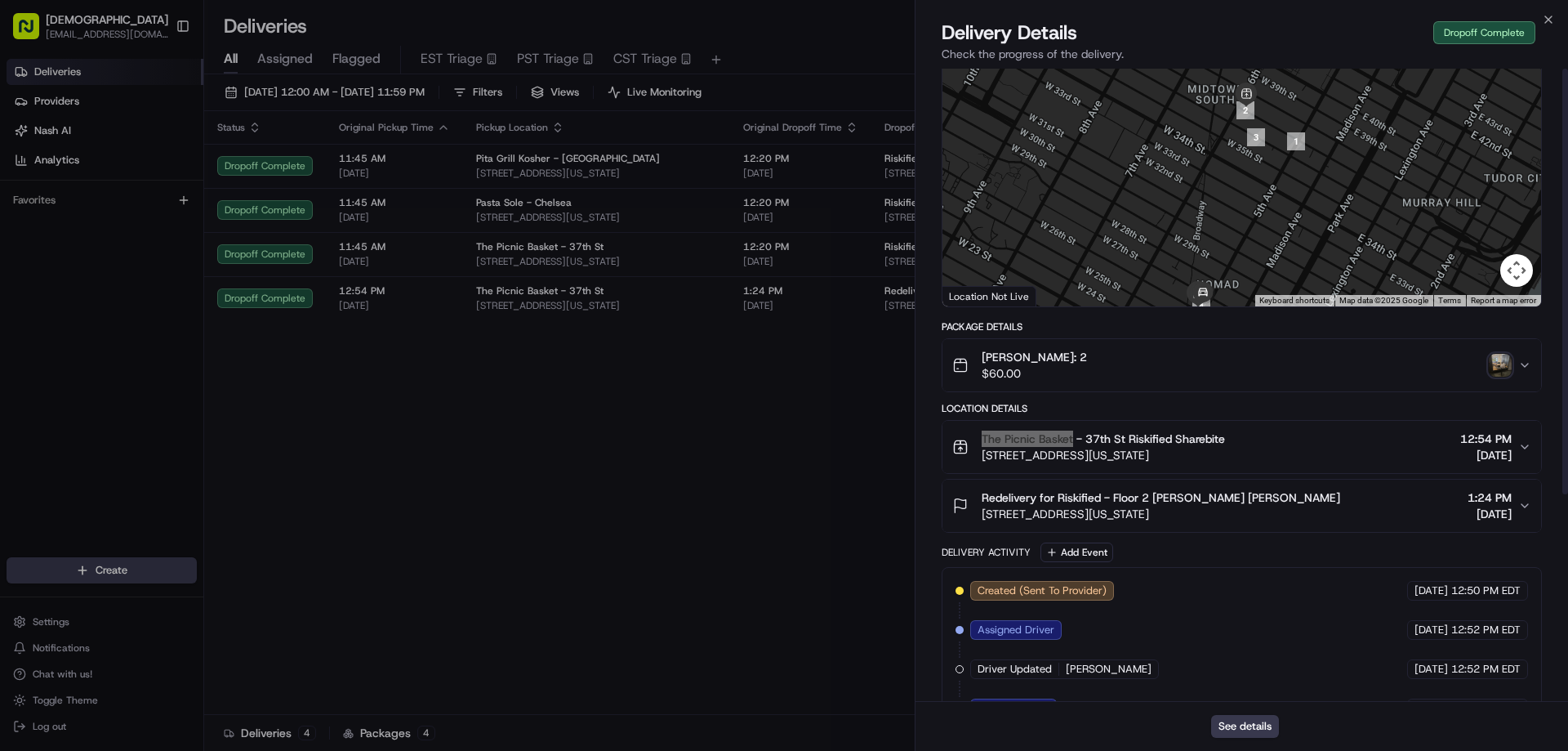
scroll to position [0, 0]
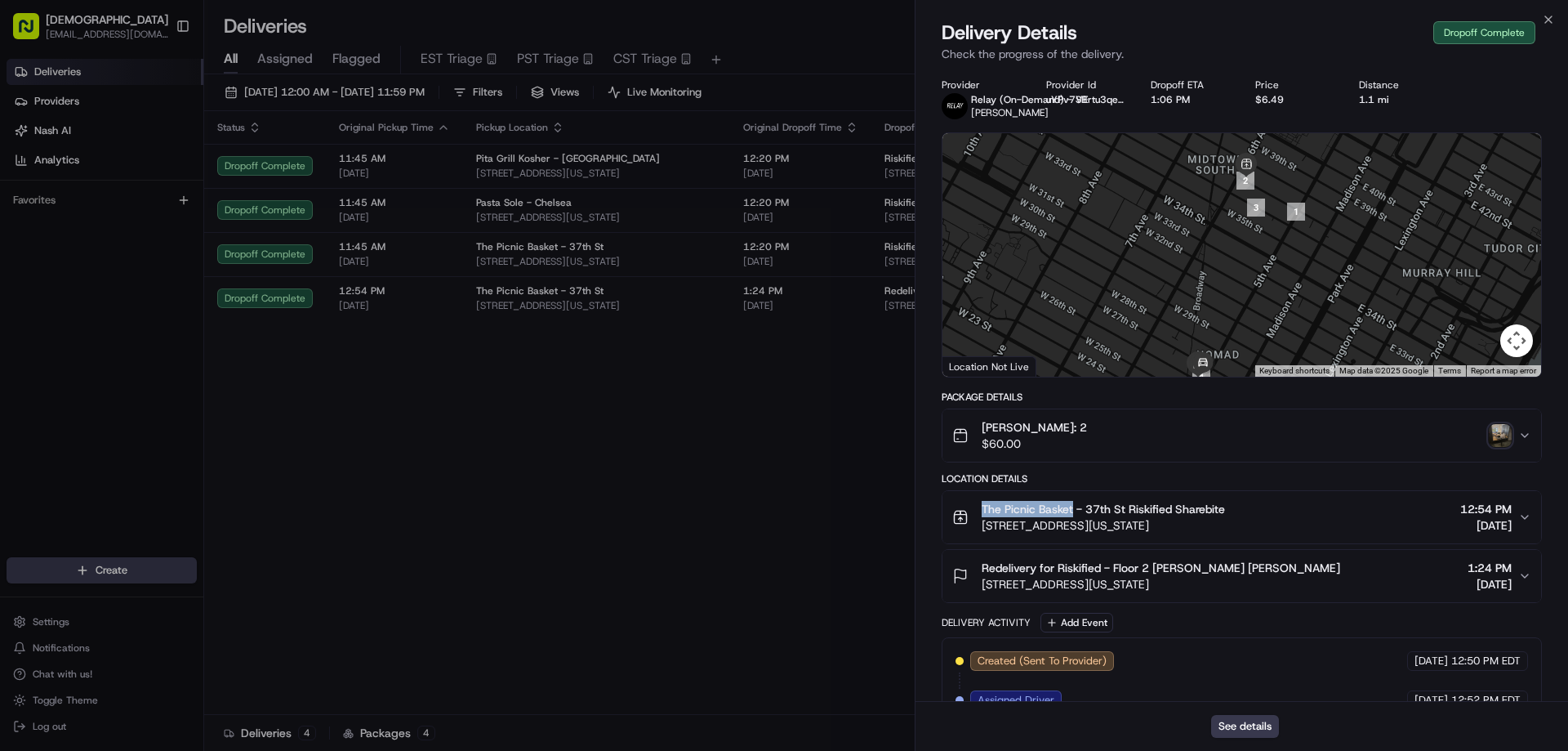
click at [1502, 436] on img "button" at bounding box center [1501, 435] width 23 height 23
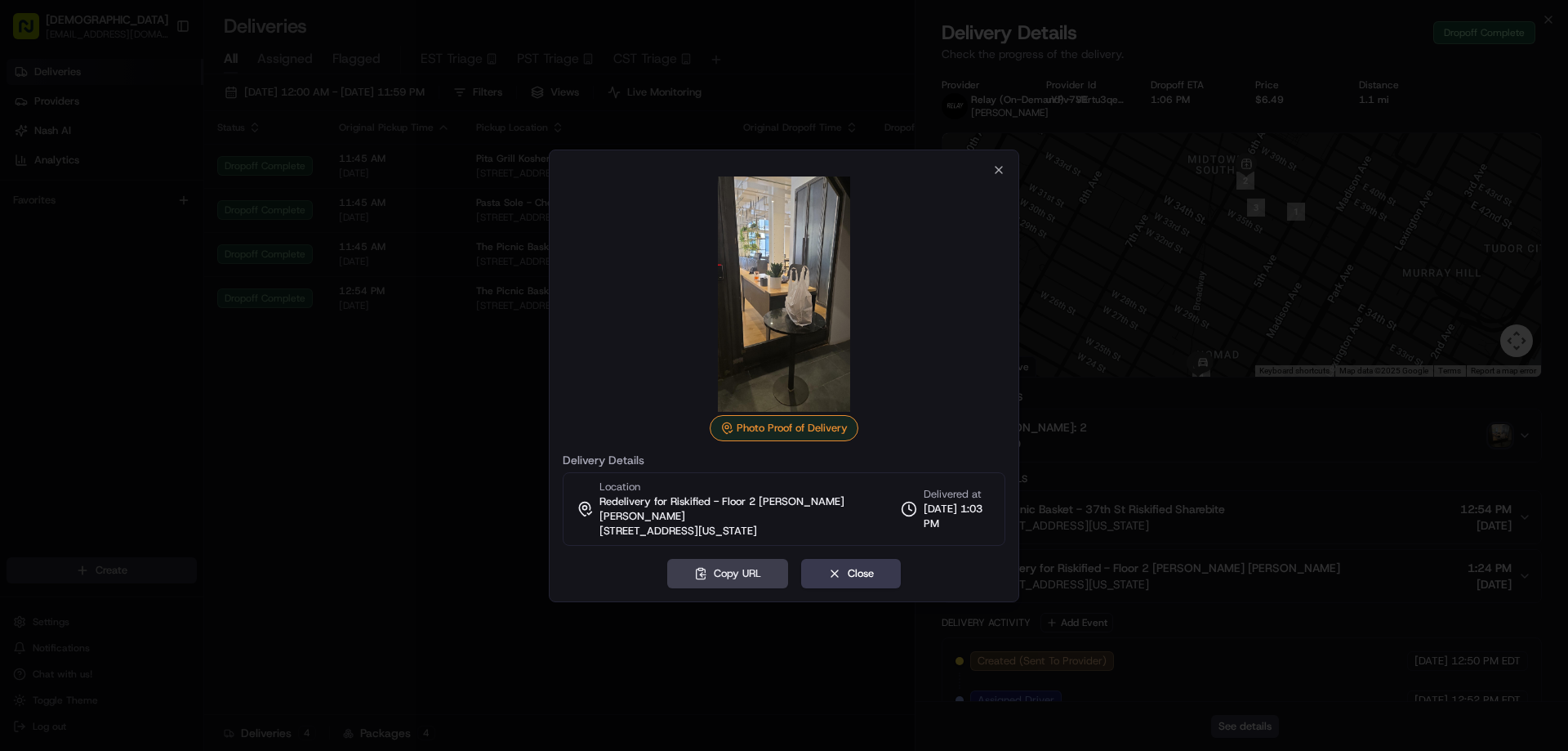
drag, startPoint x: 374, startPoint y: 429, endPoint x: 587, endPoint y: 429, distance: 213.0
click at [406, 429] on div at bounding box center [784, 376] width 1568 height 751
